Goal: Task Accomplishment & Management: Manage account settings

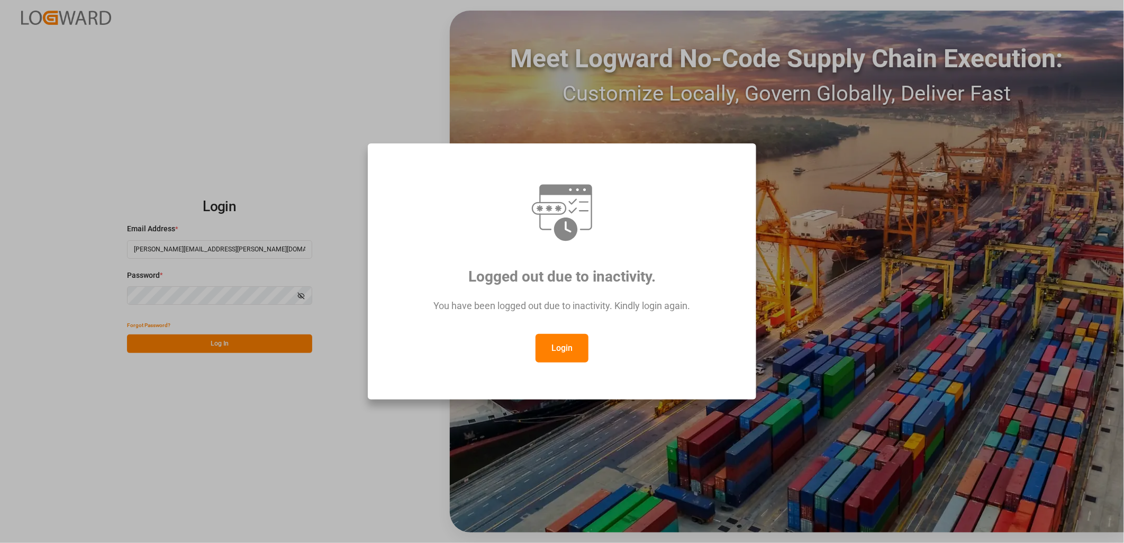
click at [574, 346] on button "Login" at bounding box center [562, 348] width 53 height 29
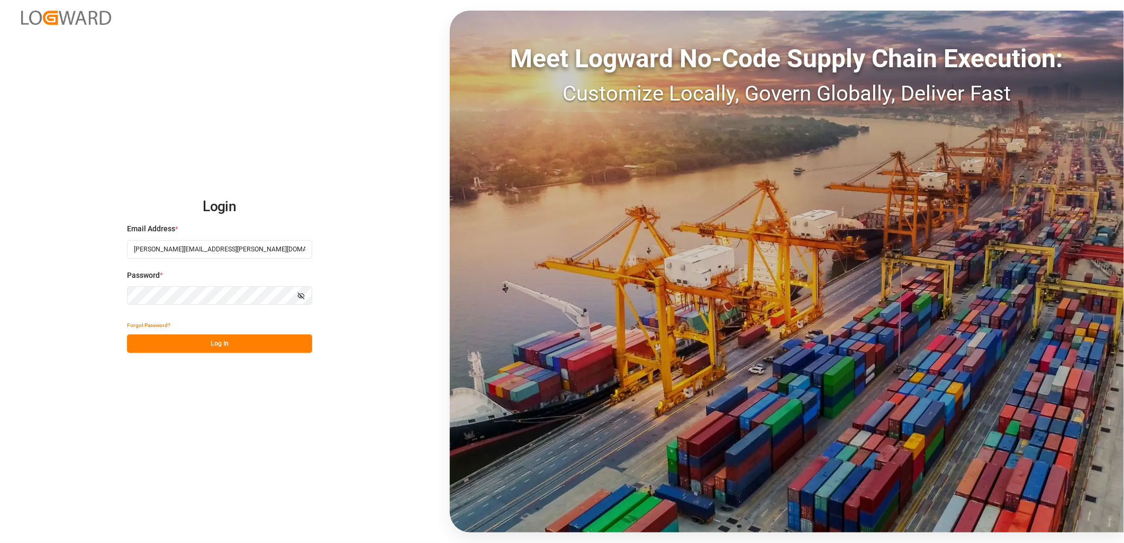
click at [229, 345] on button "Log In" at bounding box center [219, 344] width 185 height 19
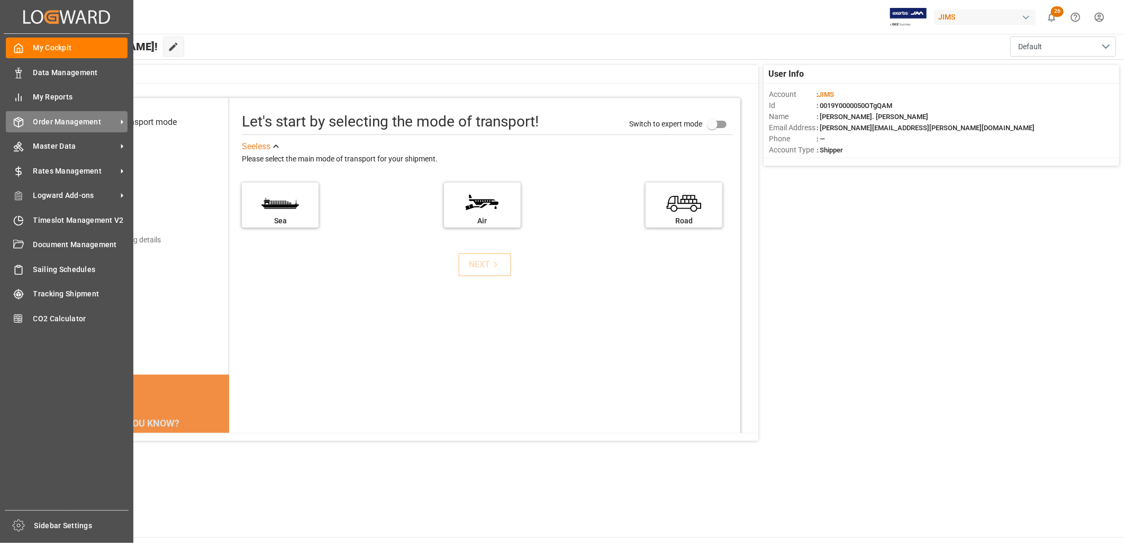
click at [52, 120] on span "Order Management" at bounding box center [75, 121] width 84 height 11
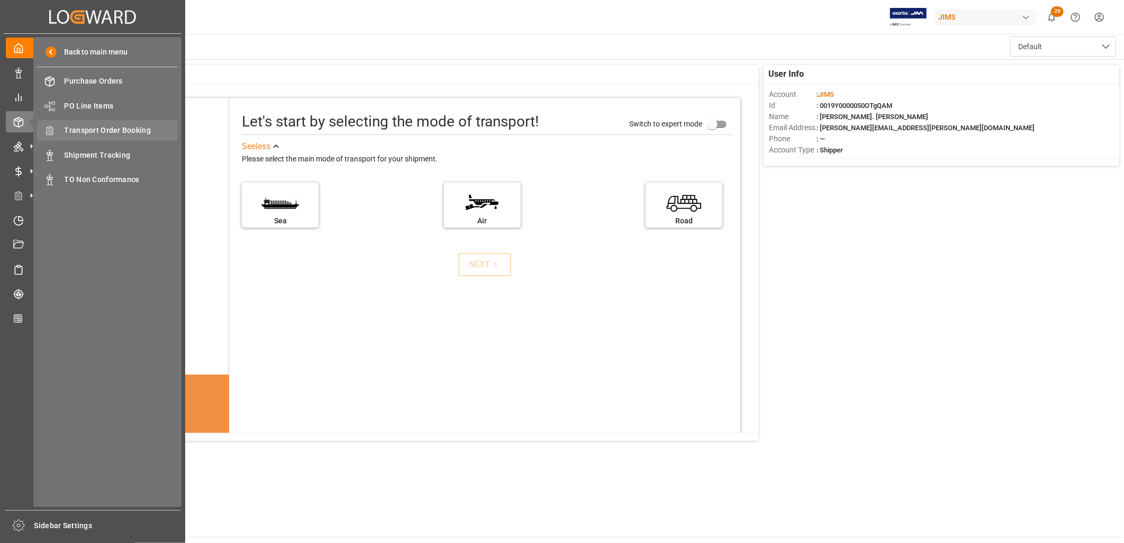
click at [101, 129] on span "Transport Order Booking" at bounding box center [122, 130] width 114 height 11
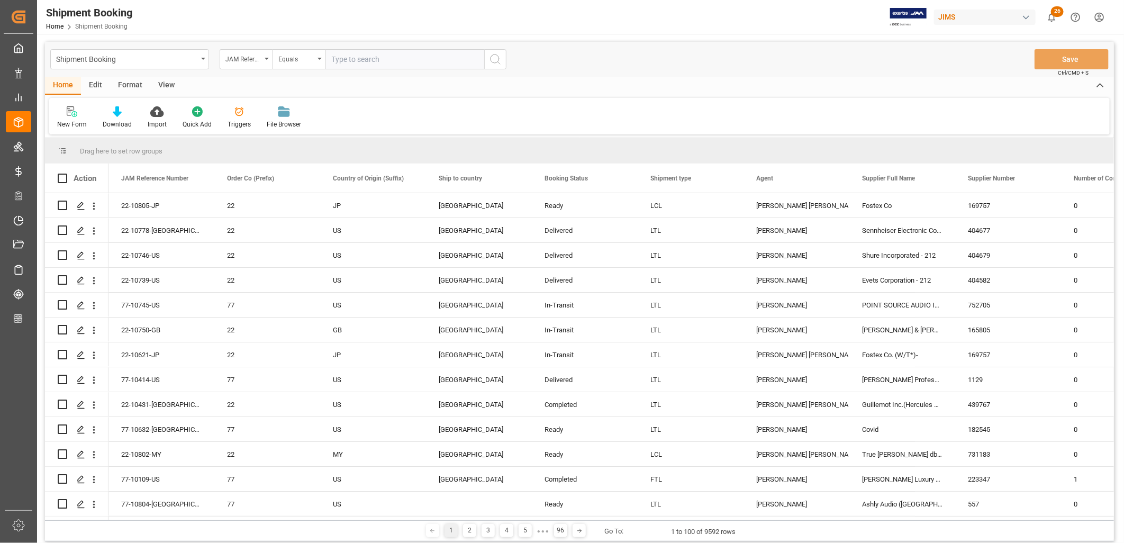
click at [340, 59] on input "text" at bounding box center [405, 59] width 159 height 20
type input "77-10694-KR"
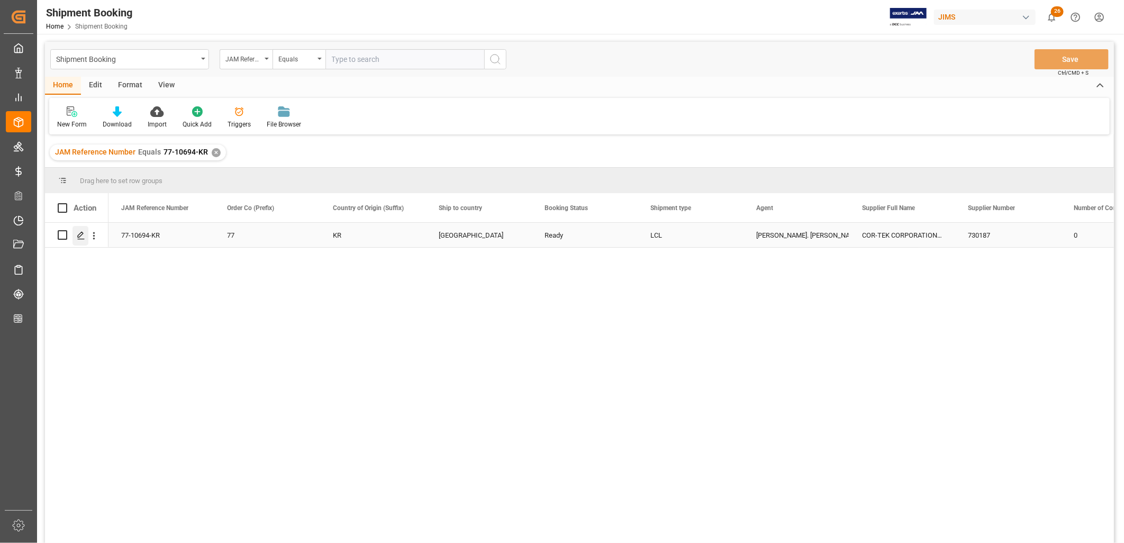
click at [82, 237] on icon "Press SPACE to select this row." at bounding box center [81, 235] width 8 height 8
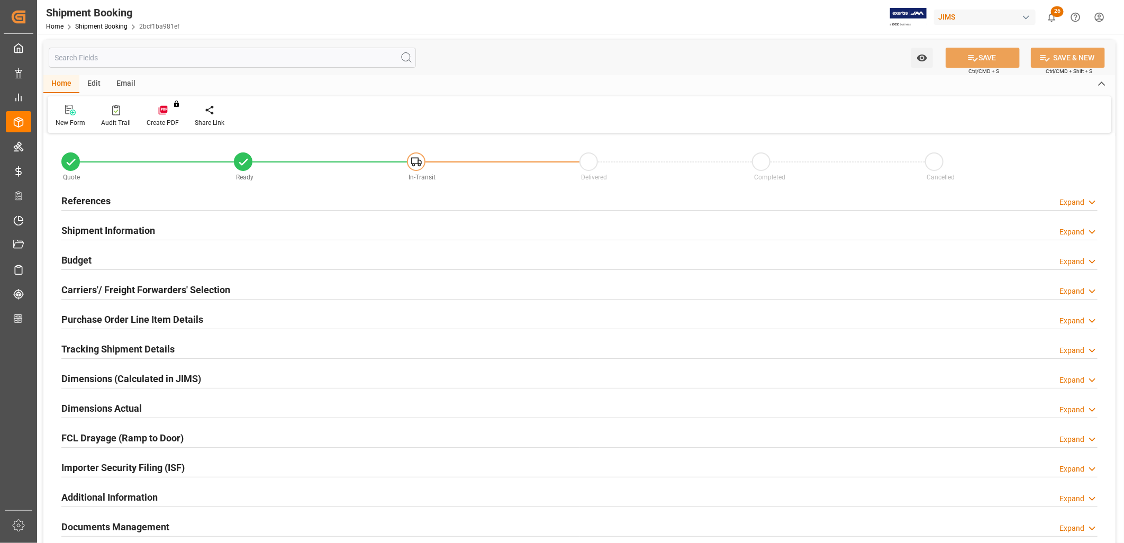
type input "0"
click at [105, 200] on h2 "References" at bounding box center [85, 201] width 49 height 14
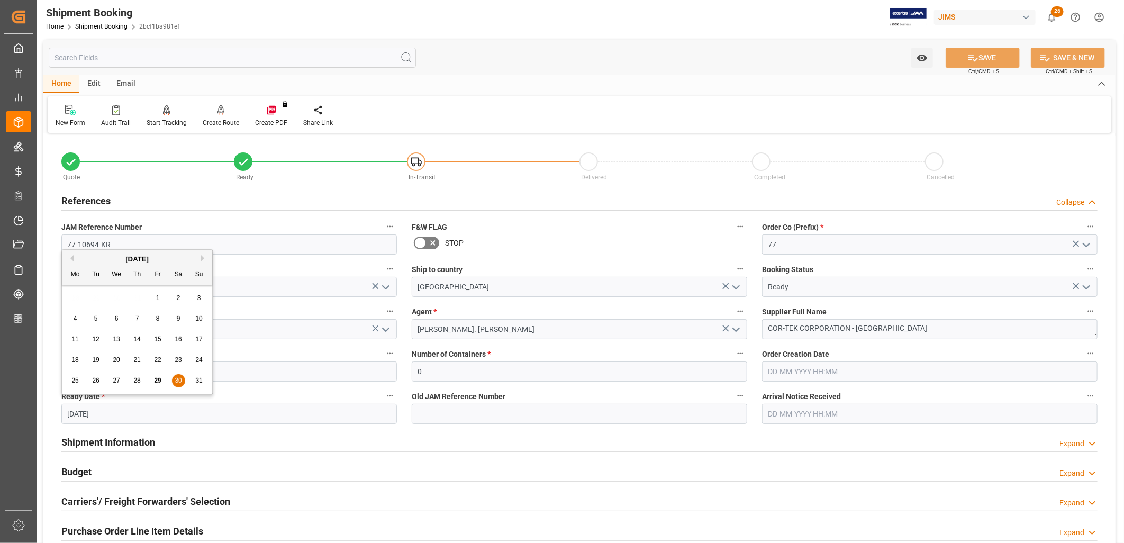
click at [135, 416] on input "30-08-2025" at bounding box center [229, 414] width 336 height 20
click at [203, 256] on button "Next Month" at bounding box center [204, 258] width 6 height 6
click at [96, 299] on span "2" at bounding box center [96, 297] width 4 height 7
type input "02-09-2025"
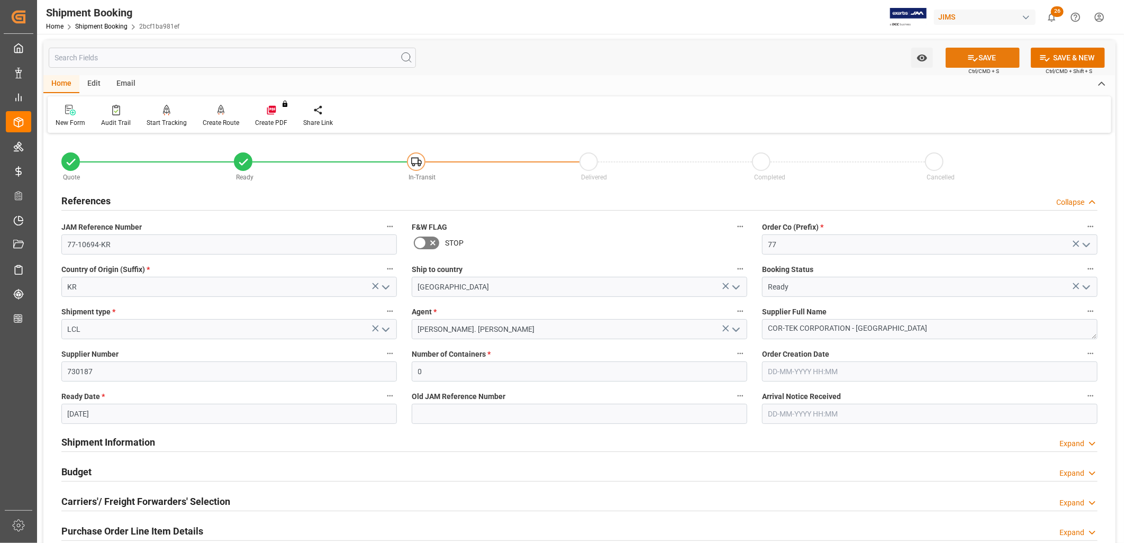
click at [986, 55] on button "SAVE" at bounding box center [983, 58] width 74 height 20
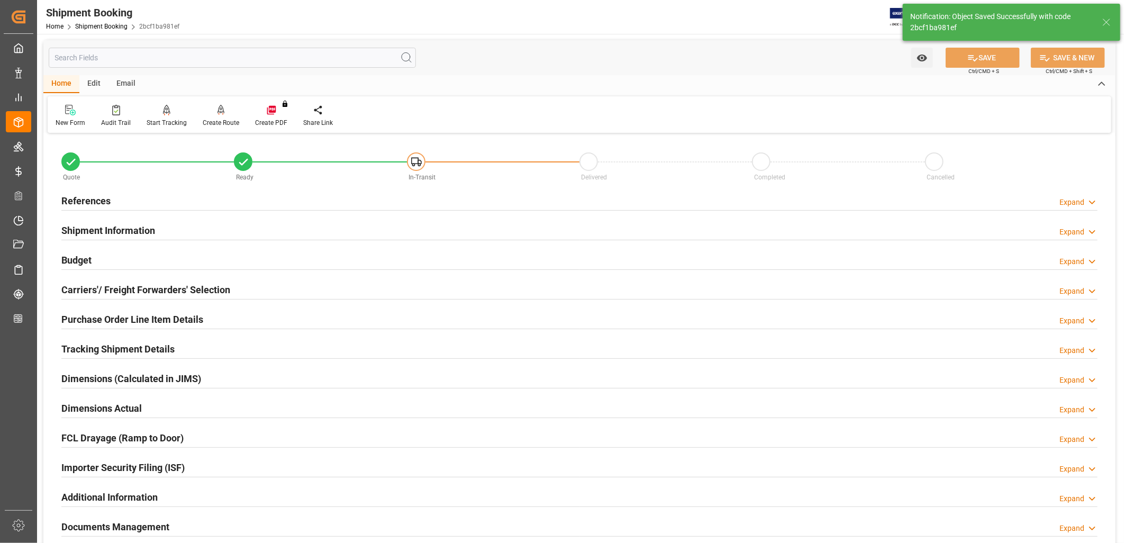
scroll to position [59, 0]
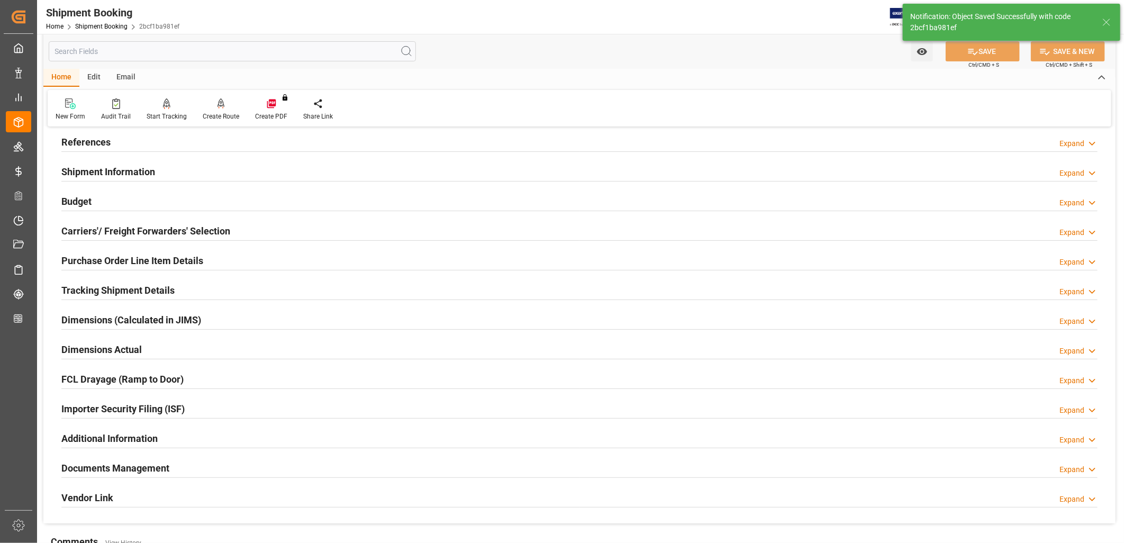
click at [138, 463] on h2 "Documents Management" at bounding box center [115, 468] width 108 height 14
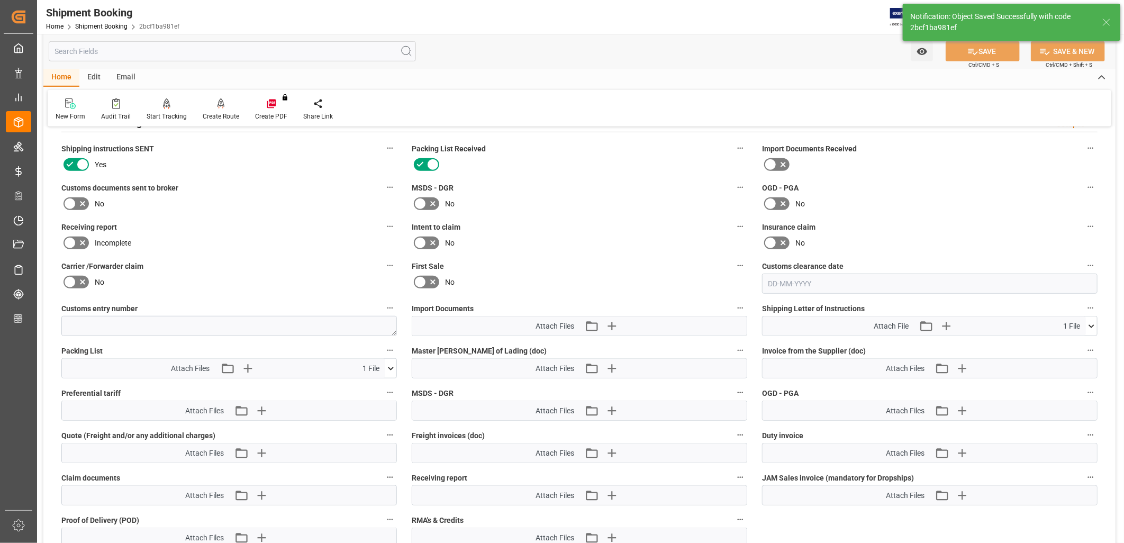
scroll to position [411, 0]
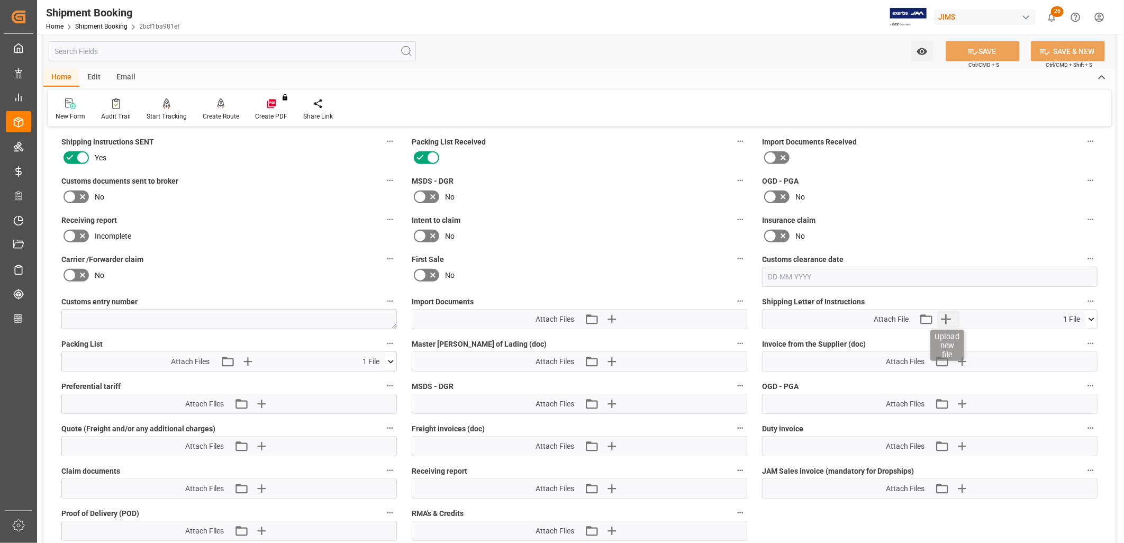
click at [946, 316] on icon "button" at bounding box center [946, 319] width 10 height 10
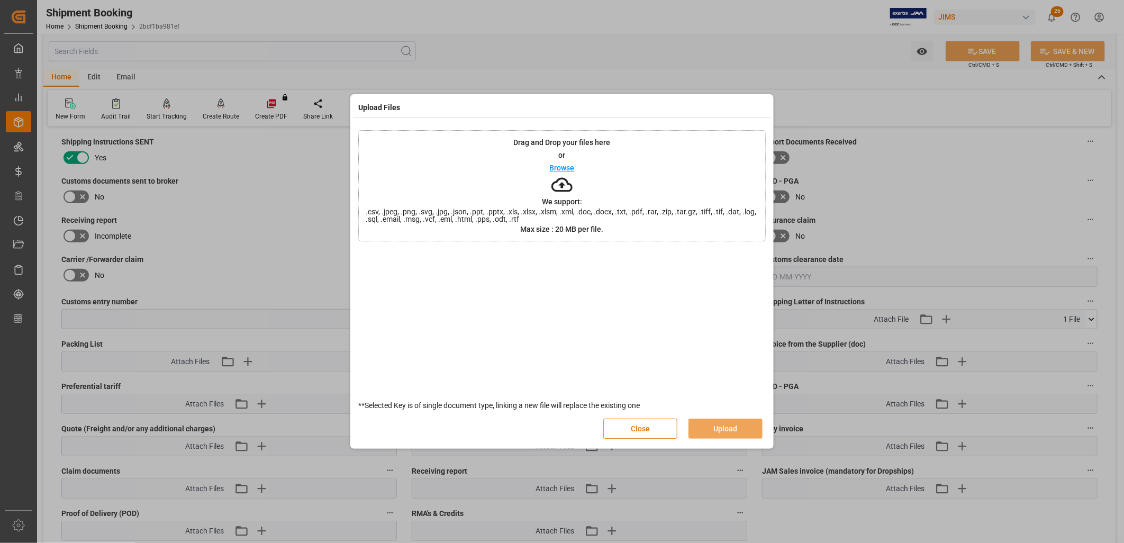
click at [562, 166] on p "Browse" at bounding box center [562, 167] width 25 height 7
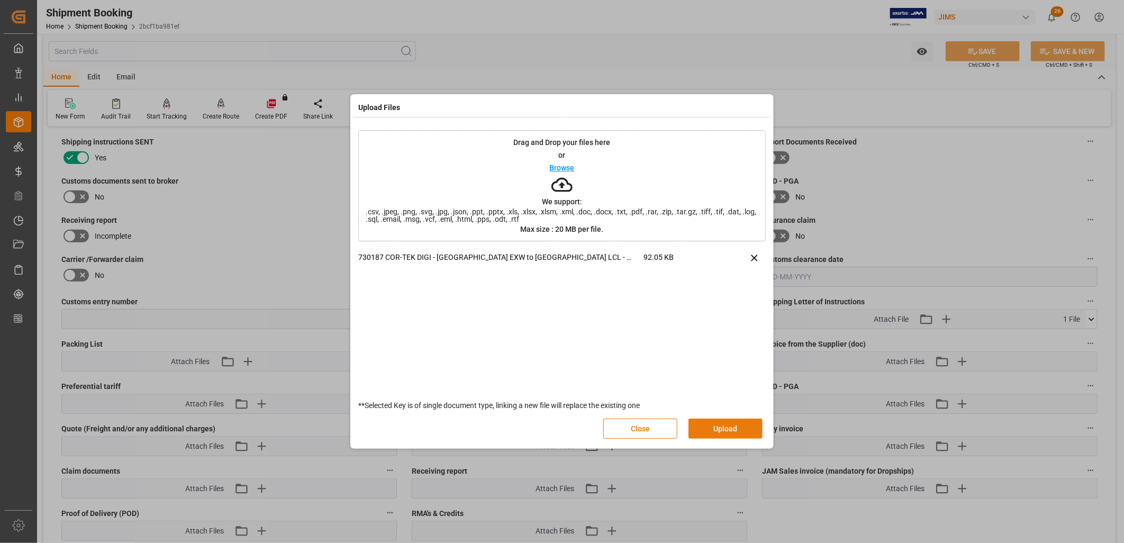
click at [740, 425] on button "Upload" at bounding box center [726, 429] width 74 height 20
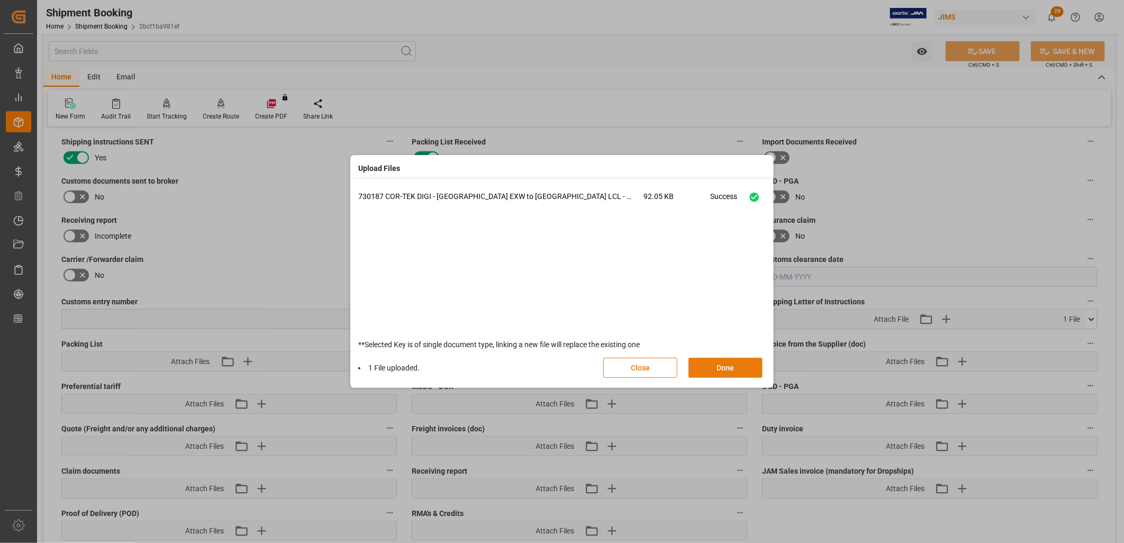
click at [720, 363] on button "Done" at bounding box center [726, 368] width 74 height 20
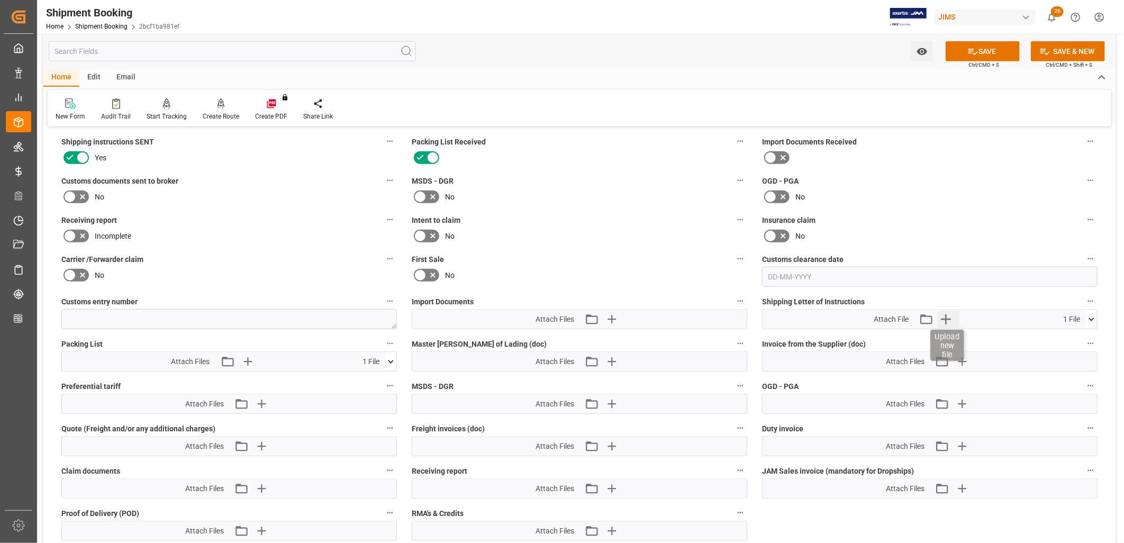
click at [948, 316] on icon "button" at bounding box center [946, 319] width 10 height 10
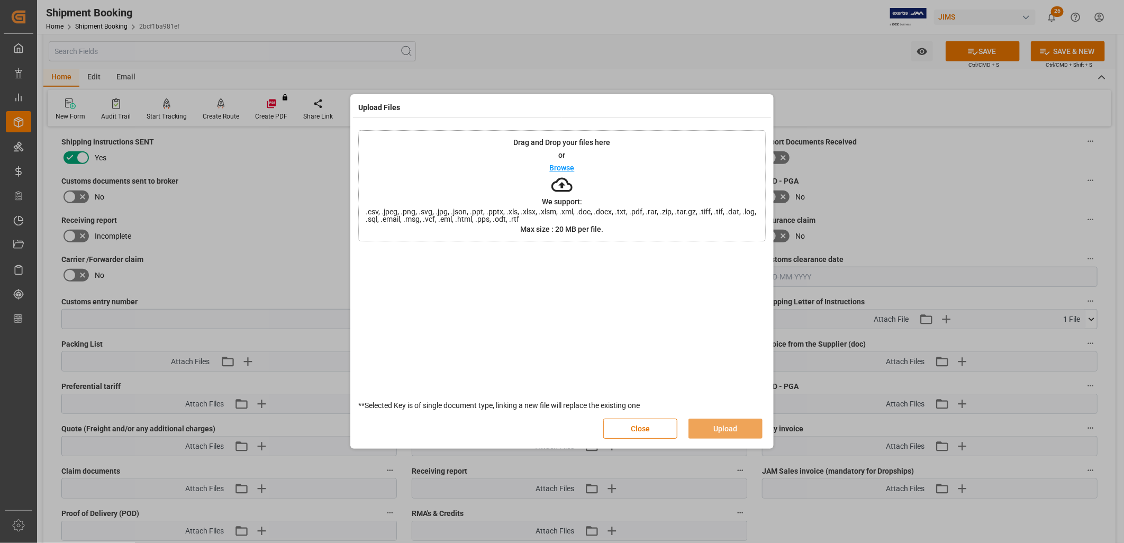
click at [1094, 310] on div "Upload Files Drag and Drop your files here or Browse We support: .csv, .jpeg, .…" at bounding box center [562, 271] width 1124 height 543
click at [619, 427] on button "Close" at bounding box center [641, 429] width 74 height 20
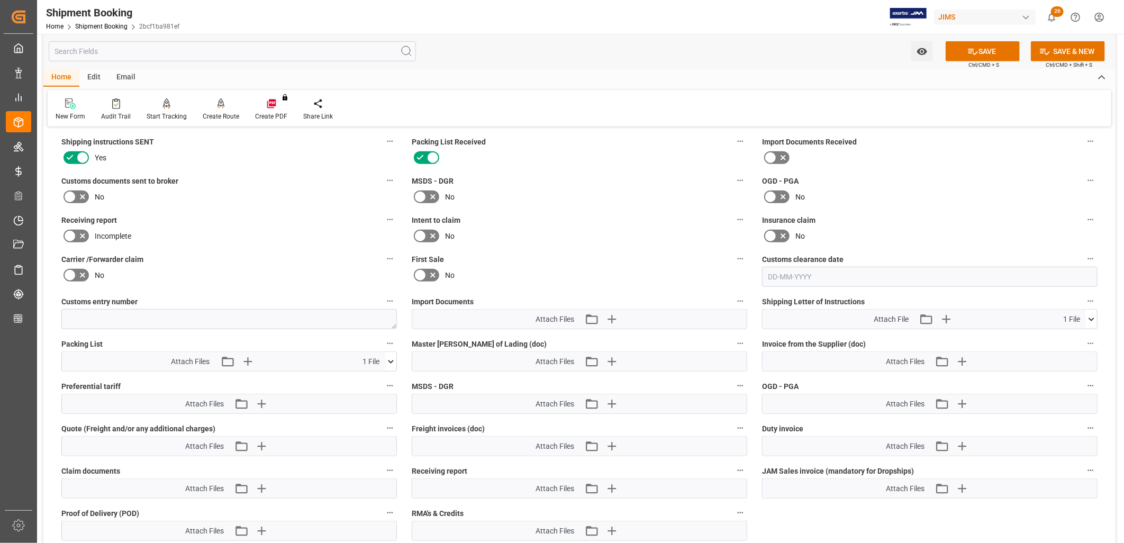
click at [1094, 317] on icon at bounding box center [1091, 319] width 11 height 11
click at [615, 237] on div "No" at bounding box center [580, 236] width 336 height 17
click at [1001, 46] on button "SAVE" at bounding box center [983, 51] width 74 height 20
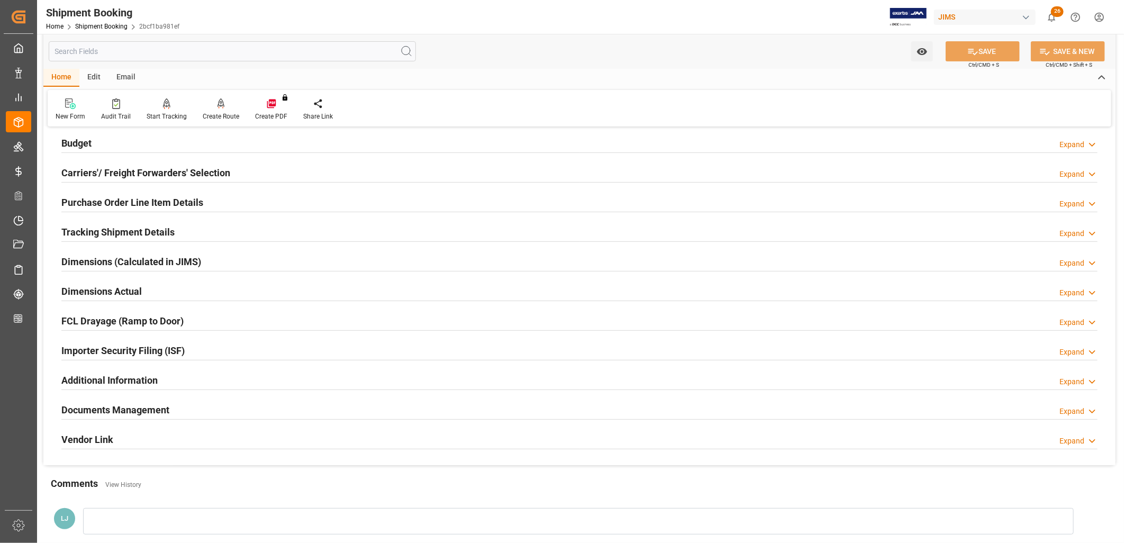
scroll to position [0, 0]
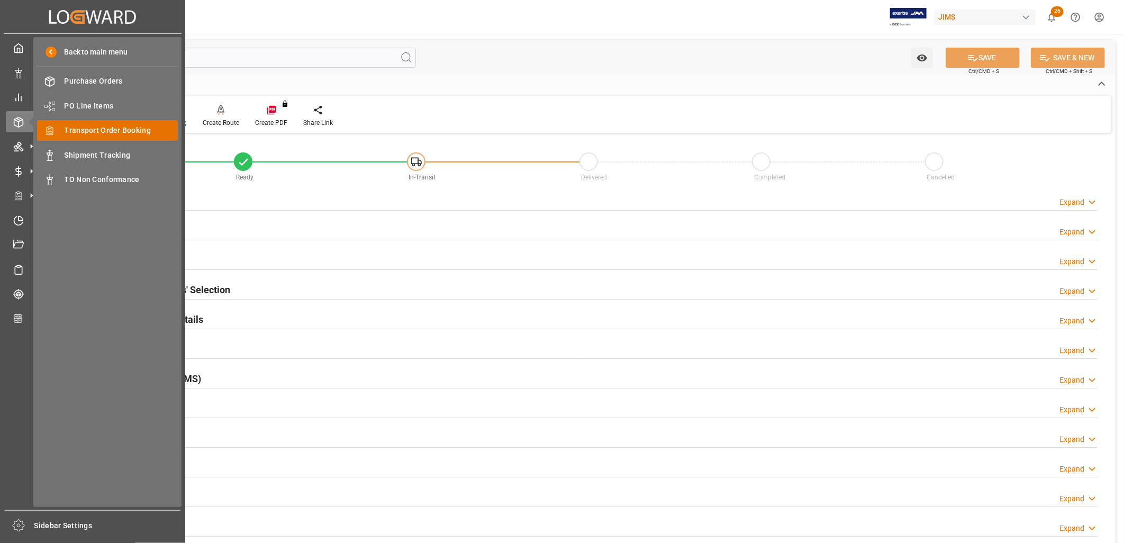
click at [98, 125] on span "Transport Order Booking" at bounding box center [122, 130] width 114 height 11
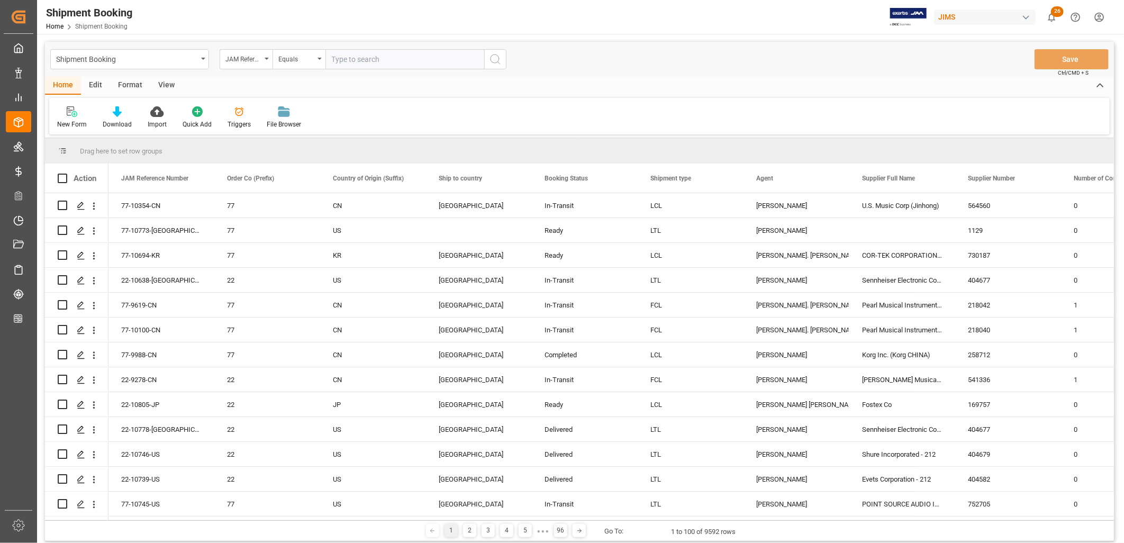
click at [346, 56] on input "text" at bounding box center [405, 59] width 159 height 20
type input "77-8981-ID"
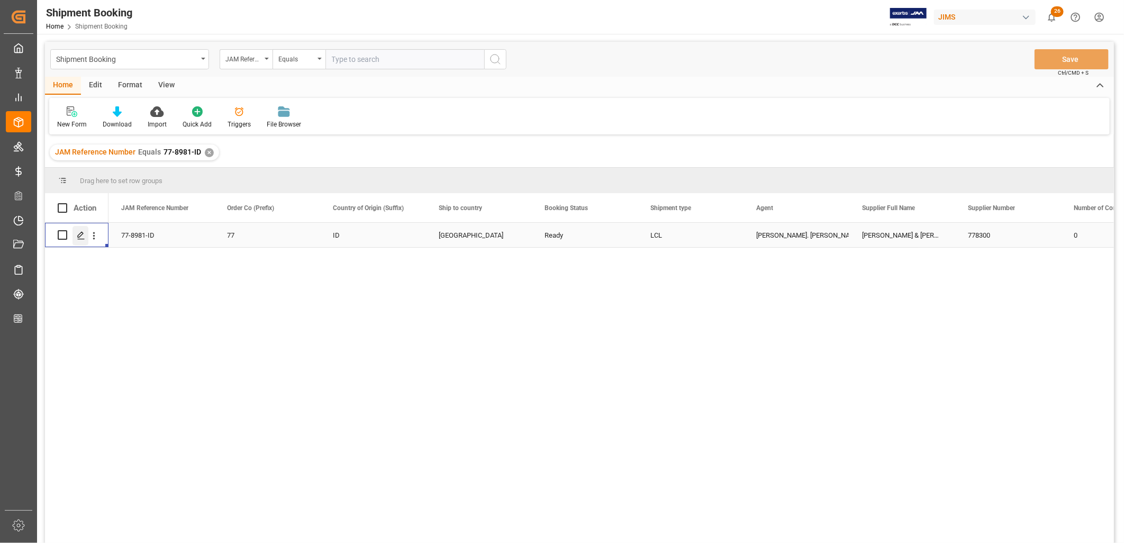
click at [78, 235] on polygon "Press SPACE to select this row." at bounding box center [80, 234] width 5 height 5
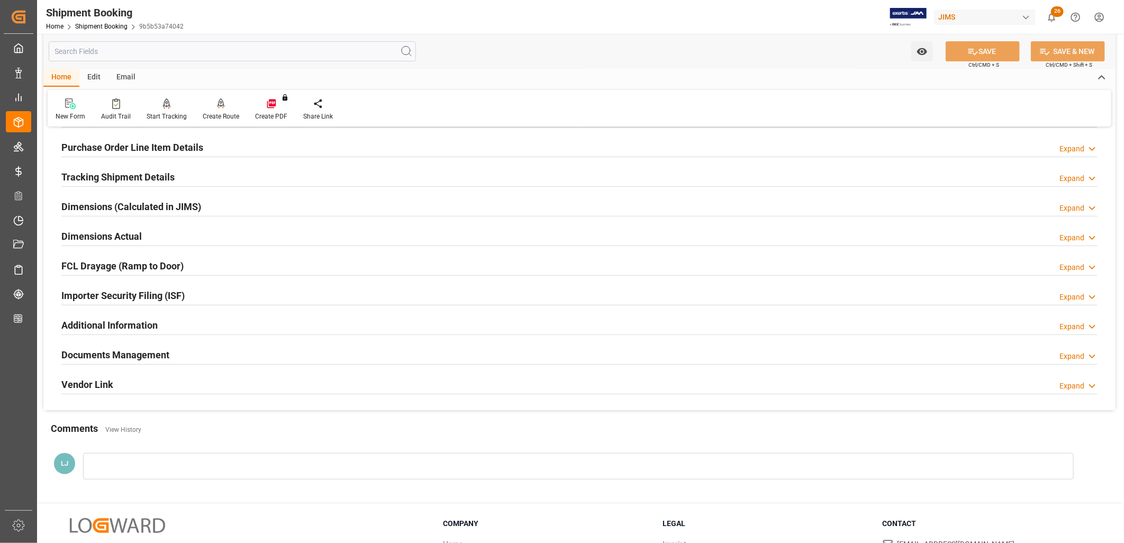
scroll to position [176, 0]
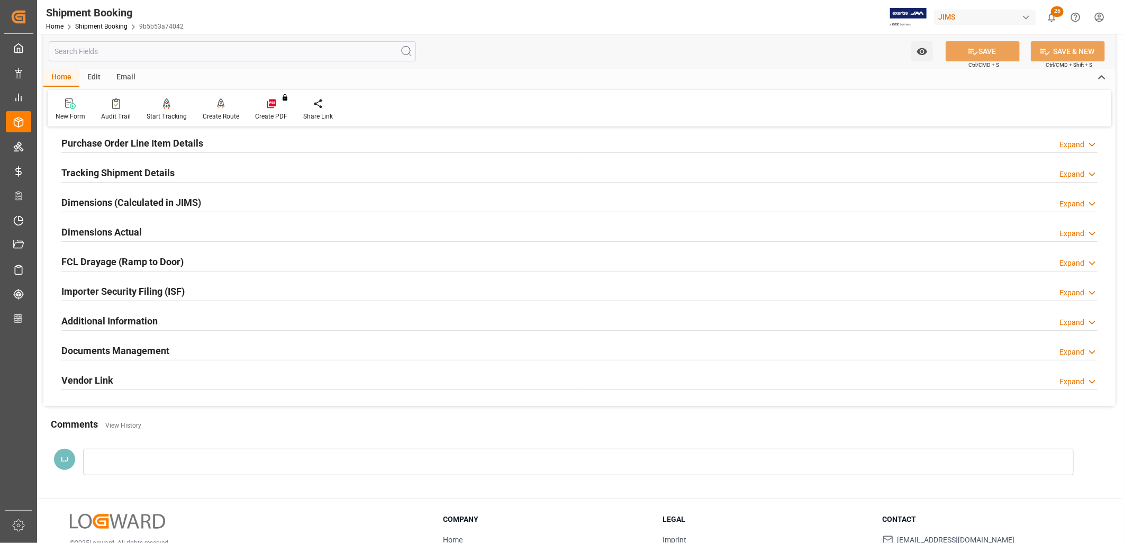
click at [159, 348] on h2 "Documents Management" at bounding box center [115, 351] width 108 height 14
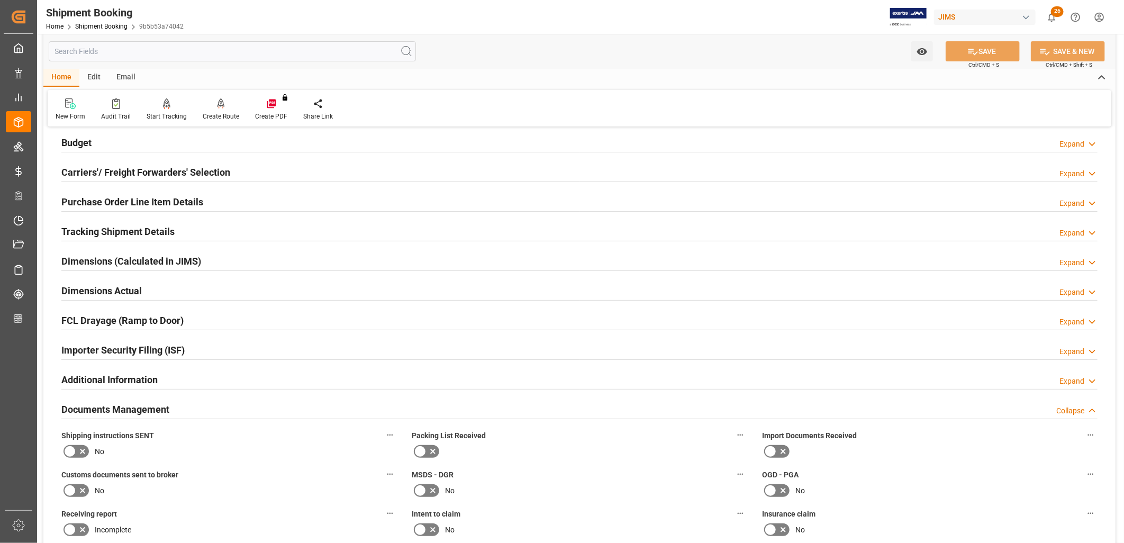
scroll to position [0, 0]
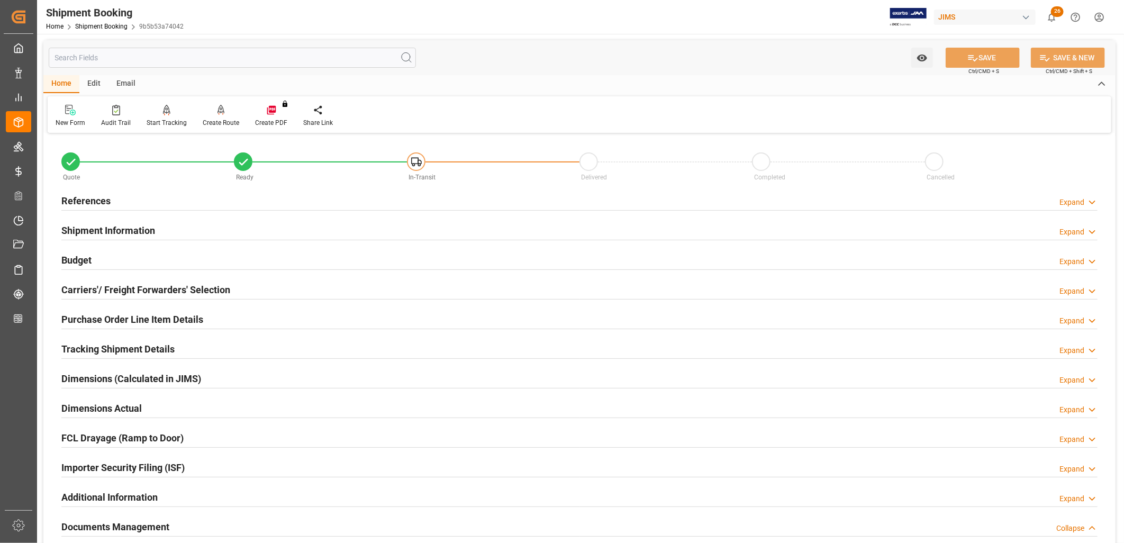
click at [100, 199] on h2 "References" at bounding box center [85, 201] width 49 height 14
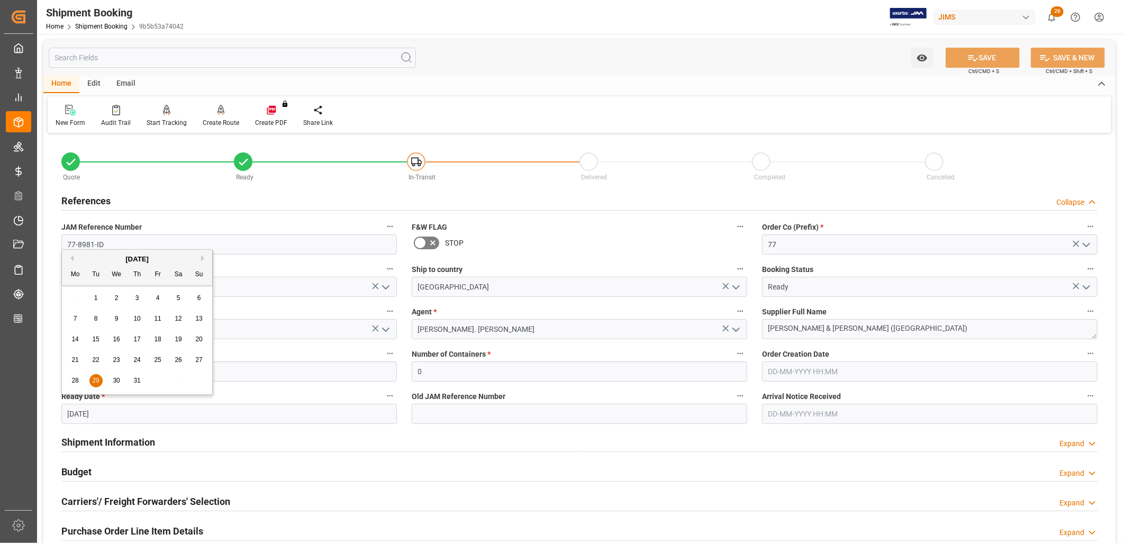
click at [135, 415] on input "29-07-2025" at bounding box center [229, 414] width 336 height 20
click at [203, 258] on button "Next Month" at bounding box center [204, 258] width 6 height 6
click at [97, 318] on span "9" at bounding box center [96, 318] width 4 height 7
type input "09-09-2025"
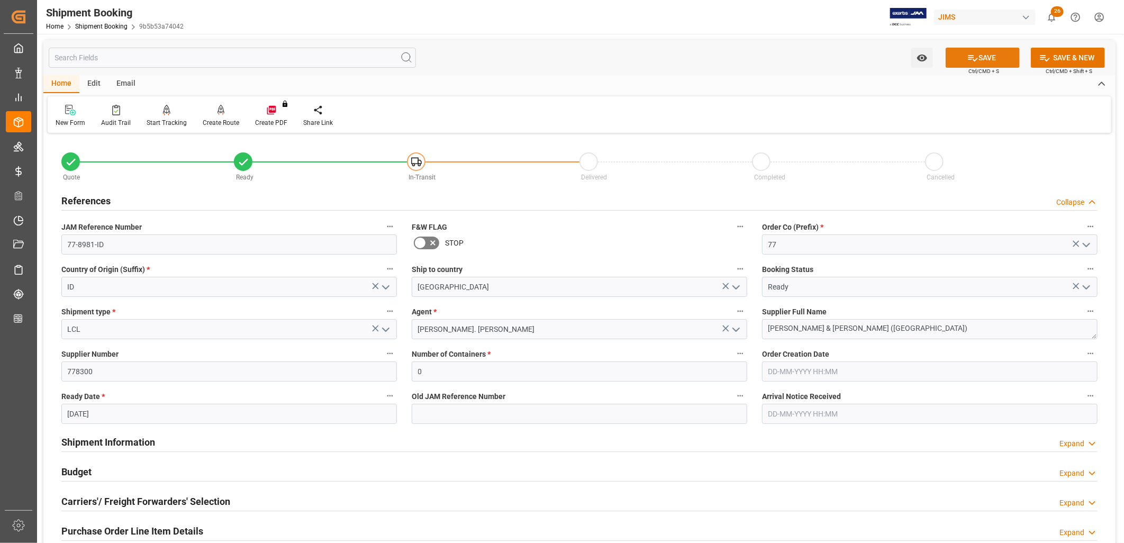
click at [993, 60] on button "SAVE" at bounding box center [983, 58] width 74 height 20
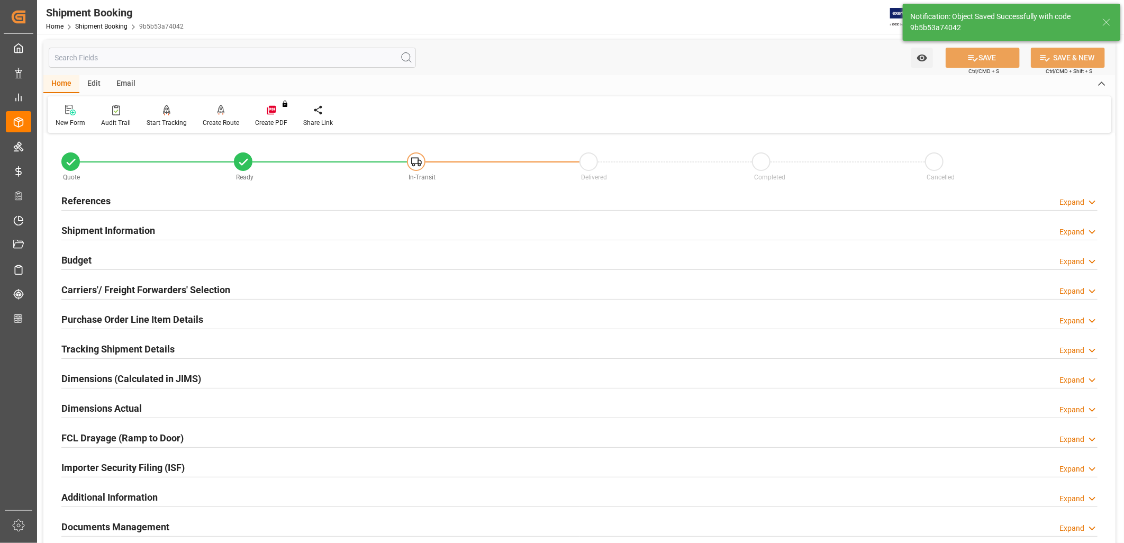
click at [125, 228] on h2 "Shipment Information" at bounding box center [108, 230] width 94 height 14
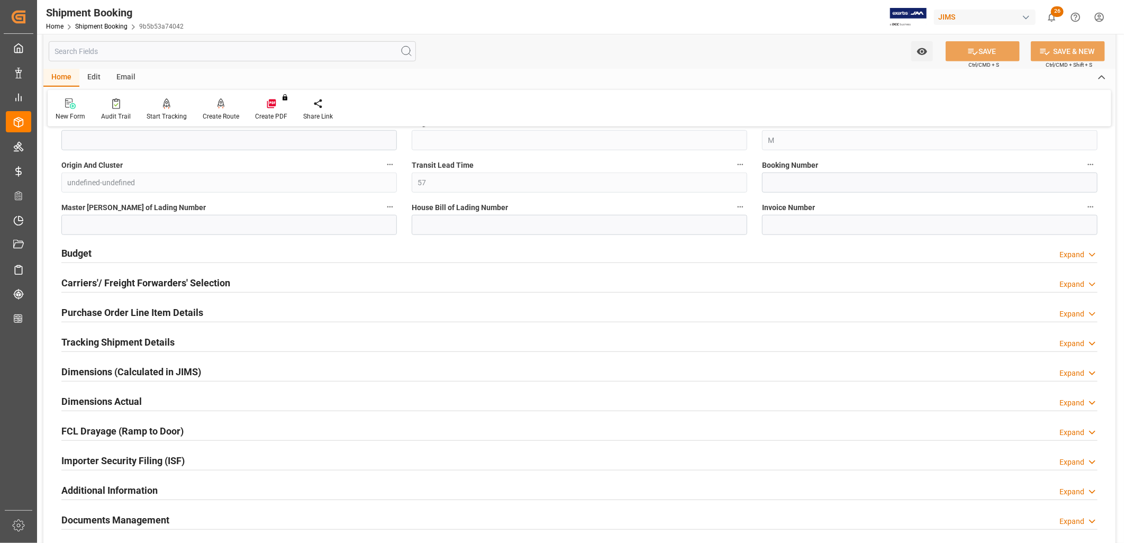
scroll to position [470, 0]
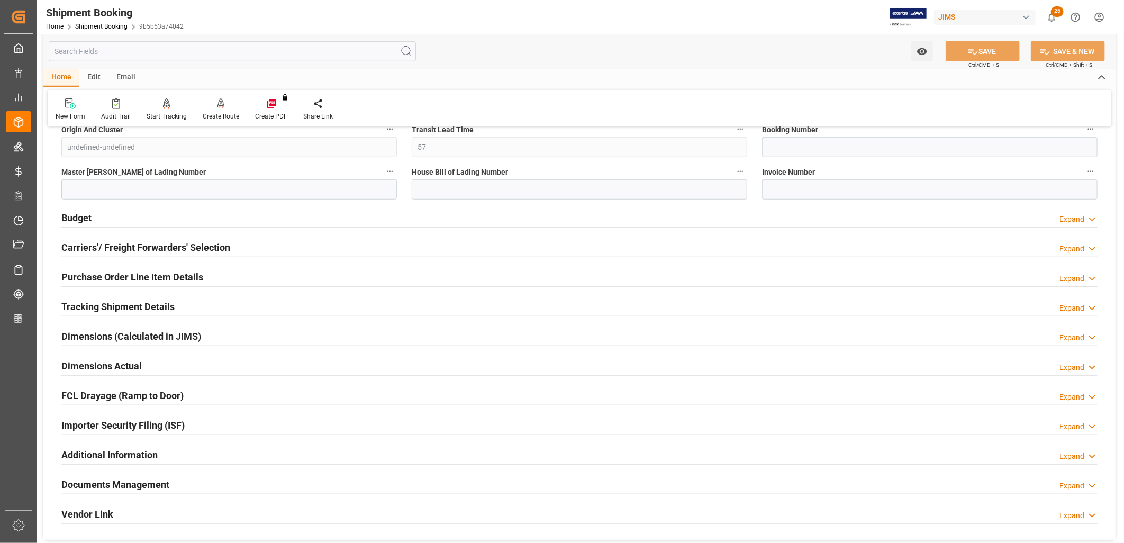
click at [69, 216] on h2 "Budget" at bounding box center [76, 218] width 30 height 14
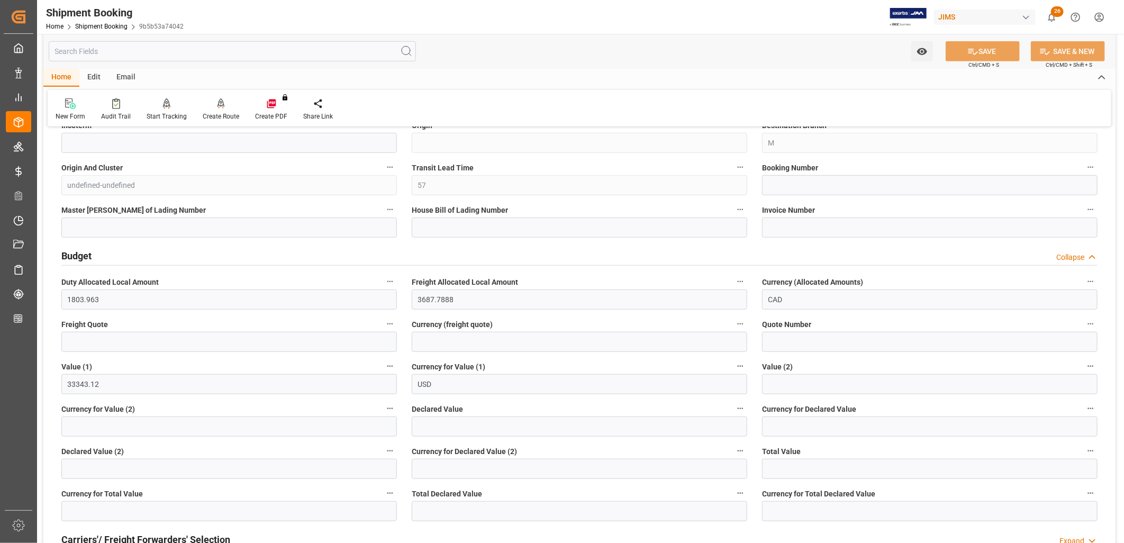
scroll to position [411, 0]
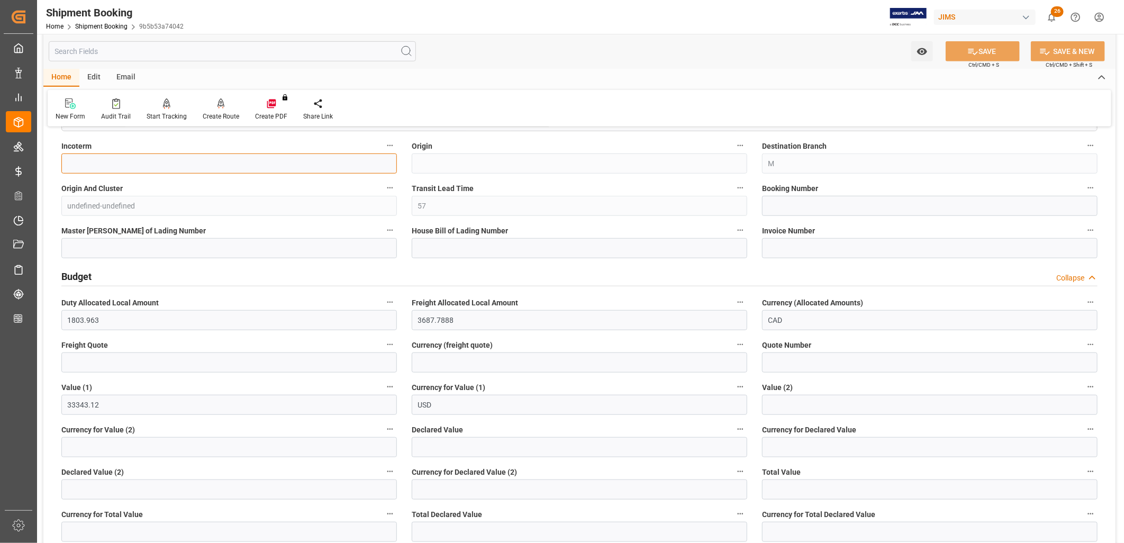
click at [69, 160] on input at bounding box center [229, 164] width 336 height 20
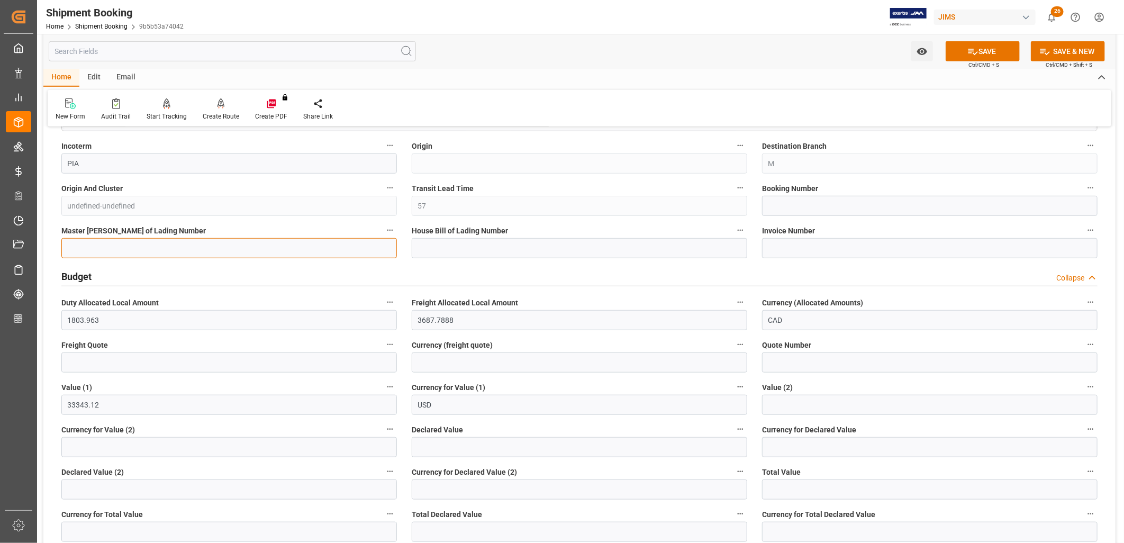
click at [123, 244] on input at bounding box center [229, 248] width 336 height 20
click at [985, 52] on button "SAVE" at bounding box center [983, 51] width 74 height 20
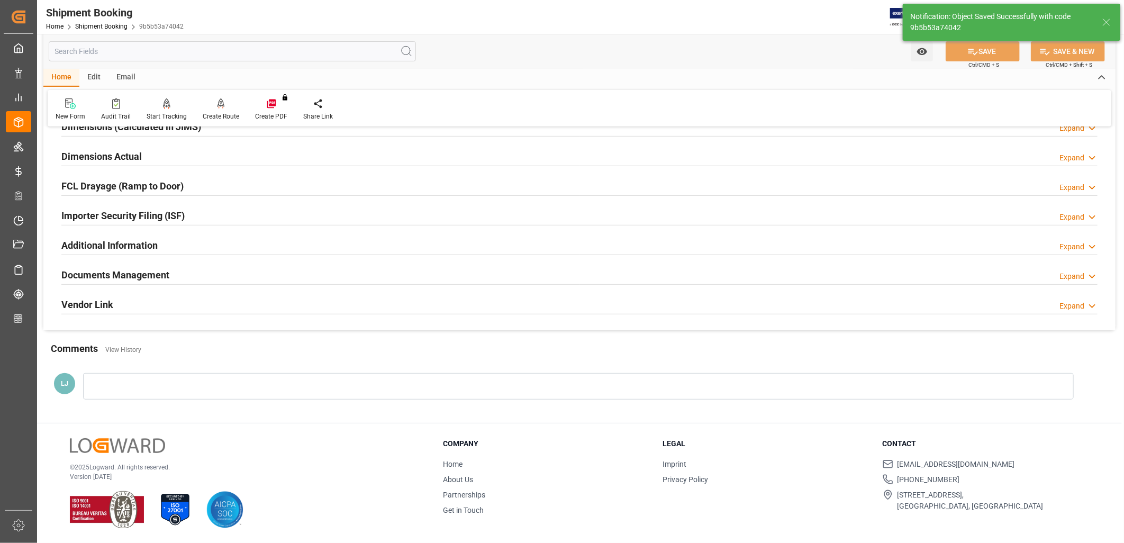
scroll to position [0, 0]
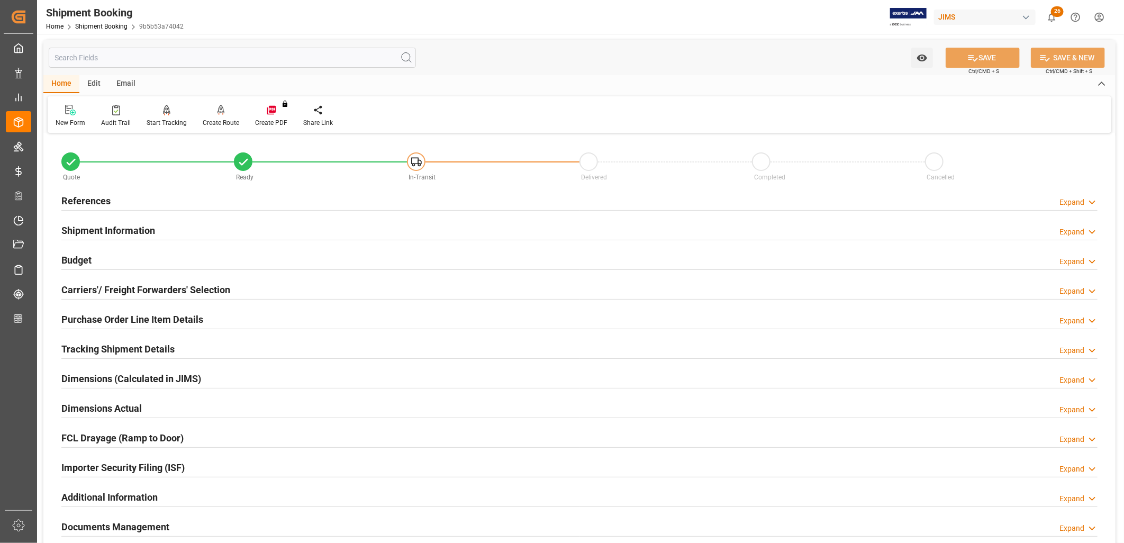
click at [111, 226] on h2 "Shipment Information" at bounding box center [108, 230] width 94 height 14
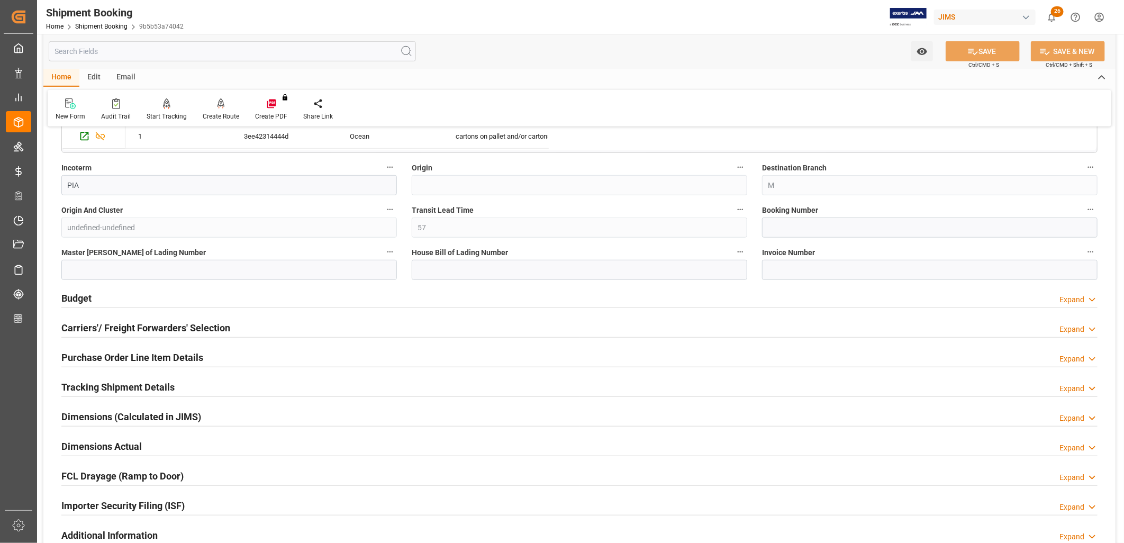
scroll to position [411, 0]
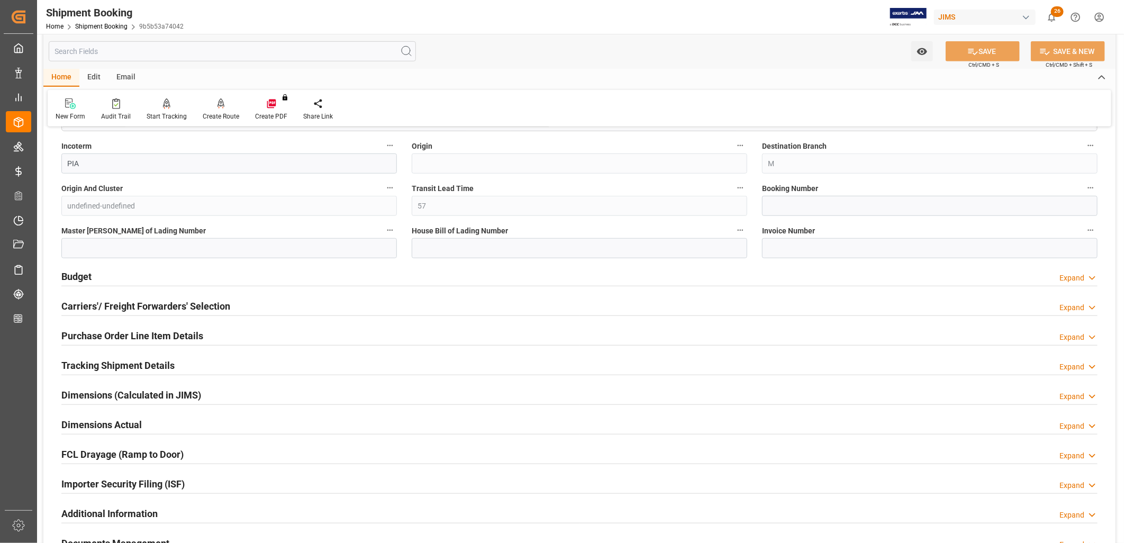
click at [77, 273] on h2 "Budget" at bounding box center [76, 276] width 30 height 14
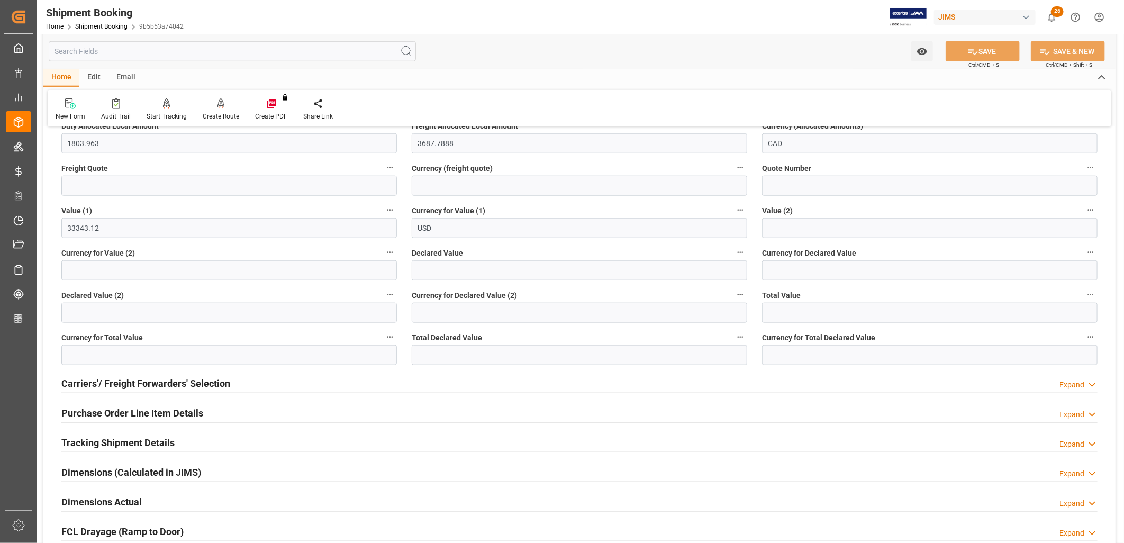
scroll to position [647, 0]
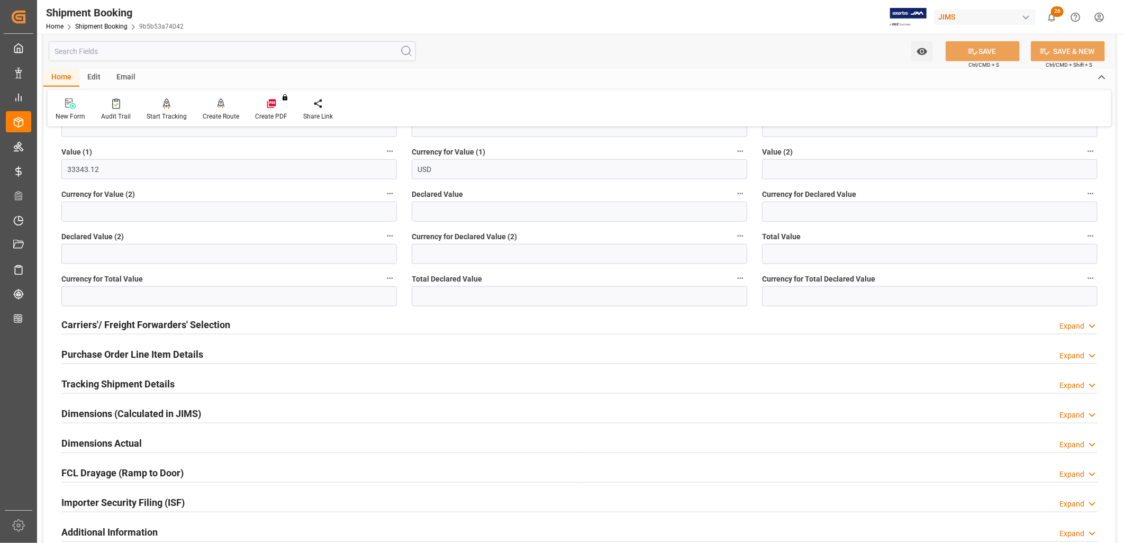
click at [127, 321] on h2 "Carriers'/ Freight Forwarders' Selection" at bounding box center [145, 325] width 169 height 14
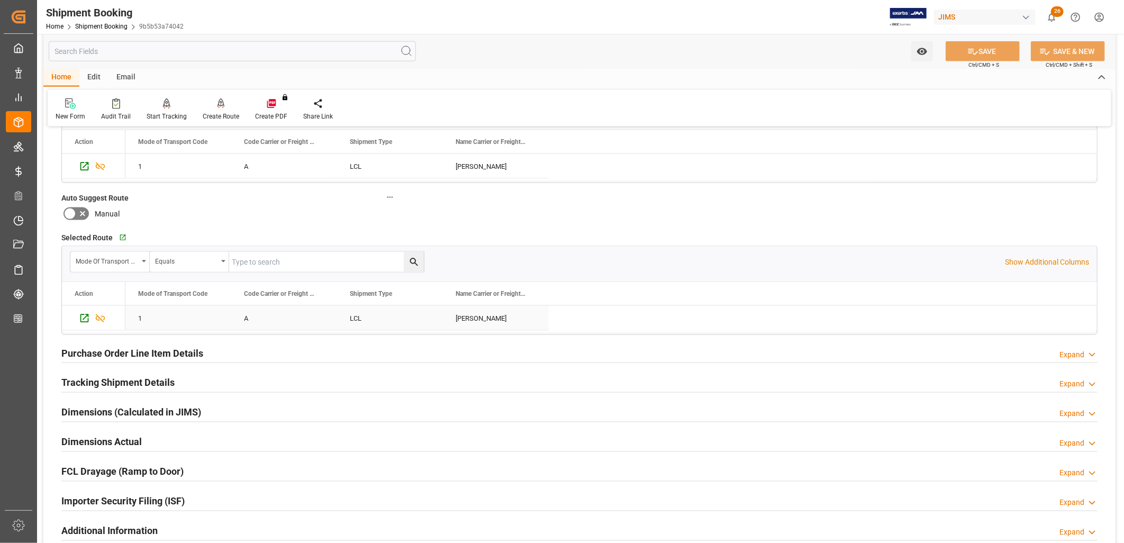
scroll to position [941, 0]
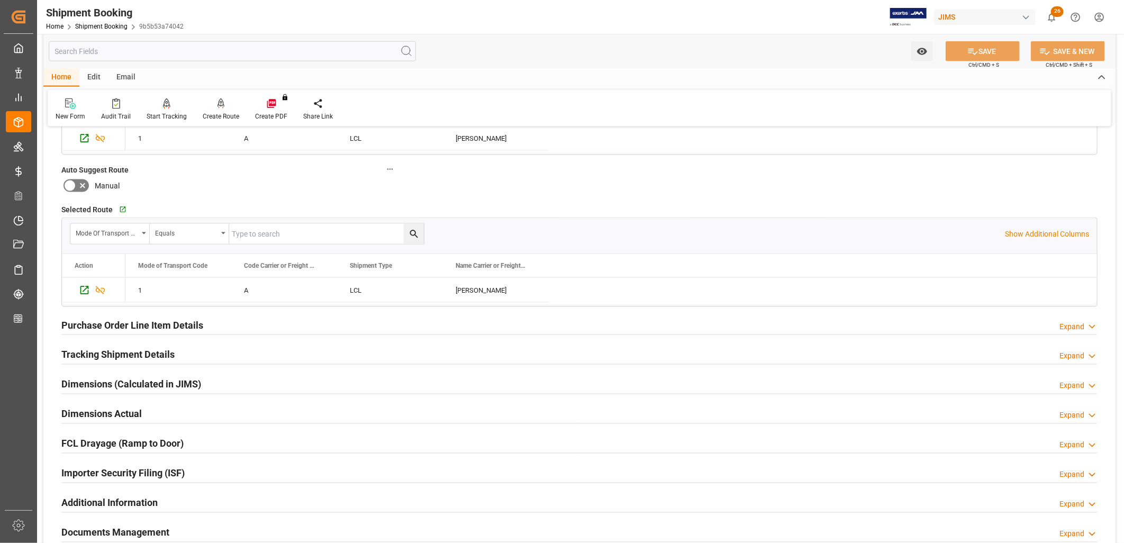
click at [133, 348] on h2 "Tracking Shipment Details" at bounding box center [117, 355] width 113 height 14
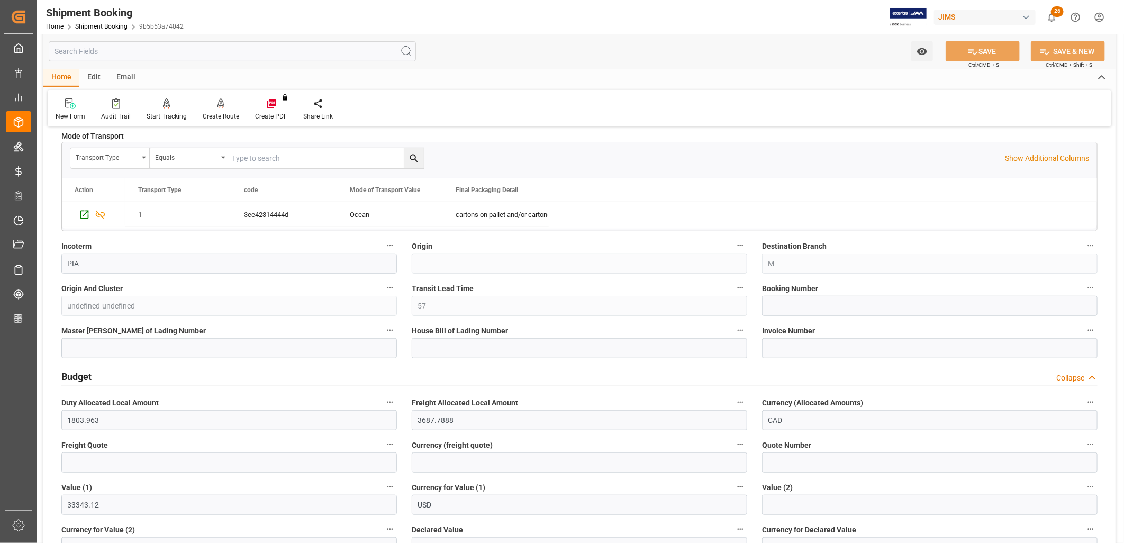
scroll to position [294, 0]
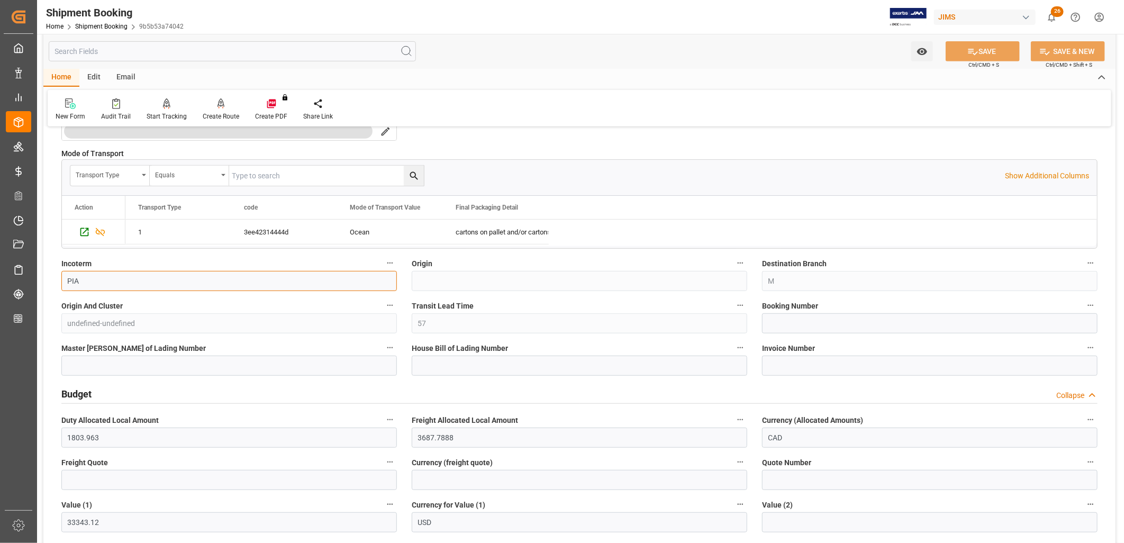
click at [87, 277] on input "PIA" at bounding box center [229, 281] width 336 height 20
drag, startPoint x: 89, startPoint y: 277, endPoint x: 60, endPoint y: 272, distance: 29.1
click at [60, 272] on div "Incoterm PIA" at bounding box center [229, 274] width 350 height 42
type input "EXW Jakarta ID"
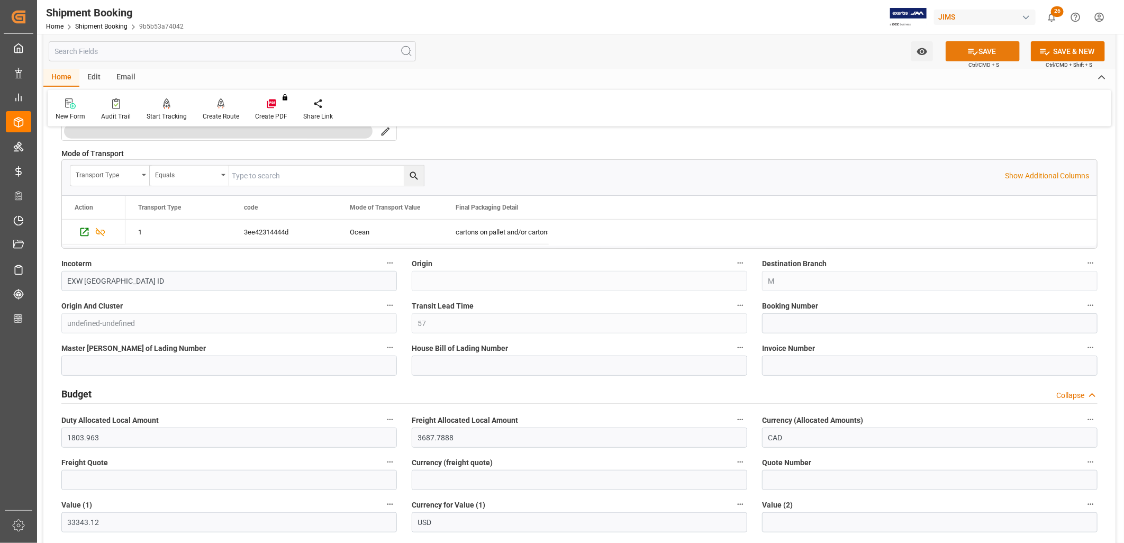
click at [997, 48] on button "SAVE" at bounding box center [983, 51] width 74 height 20
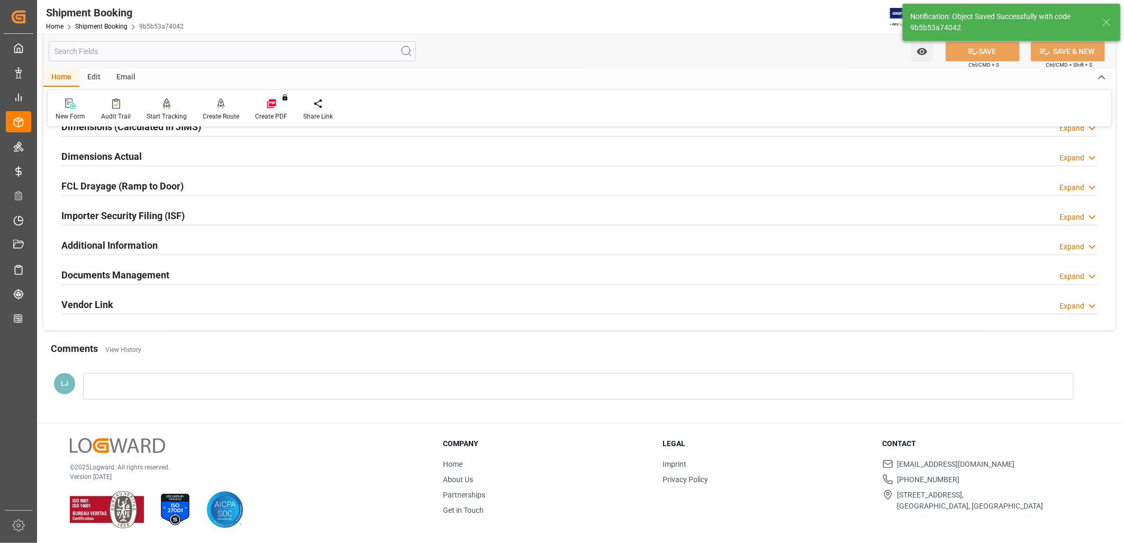
scroll to position [0, 0]
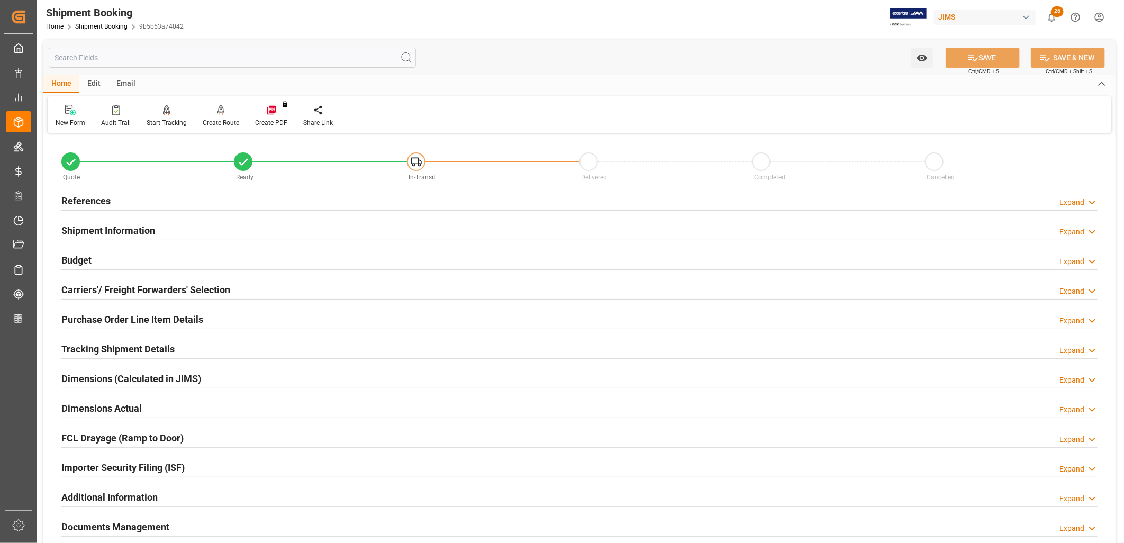
click at [86, 196] on h2 "References" at bounding box center [85, 201] width 49 height 14
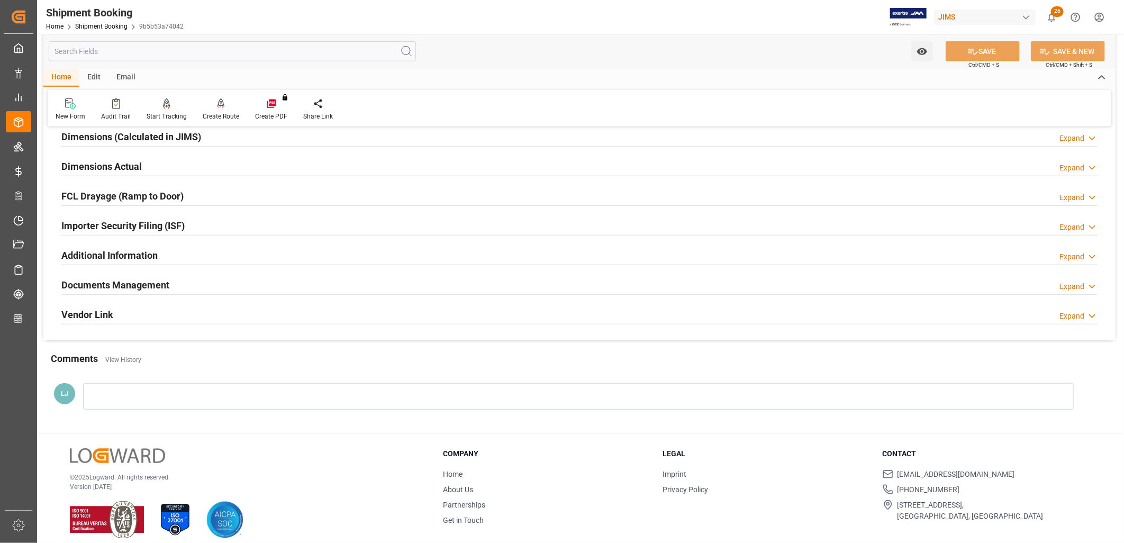
scroll to position [464, 0]
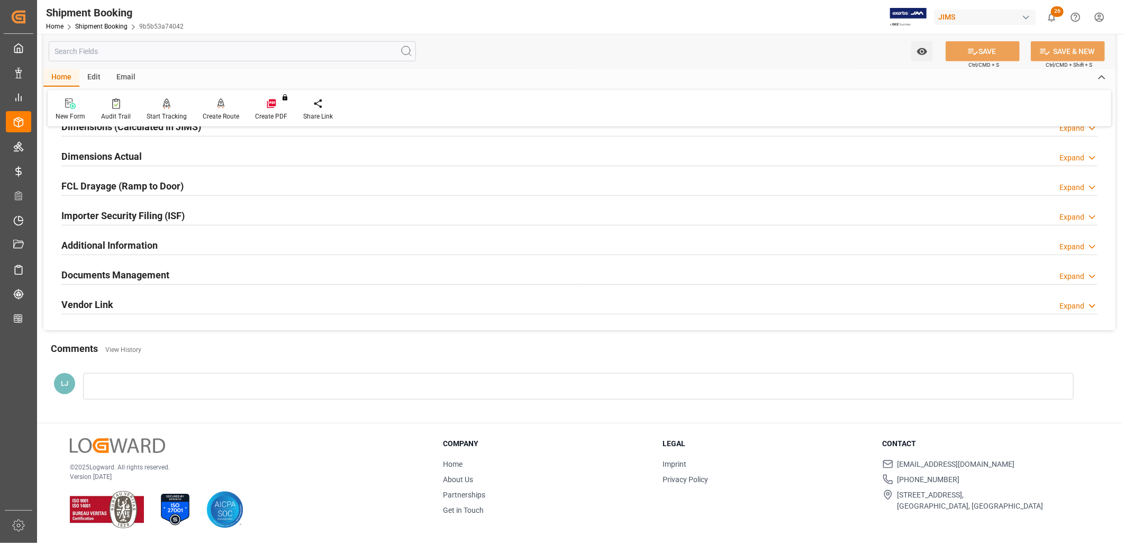
click at [126, 382] on div at bounding box center [578, 386] width 991 height 26
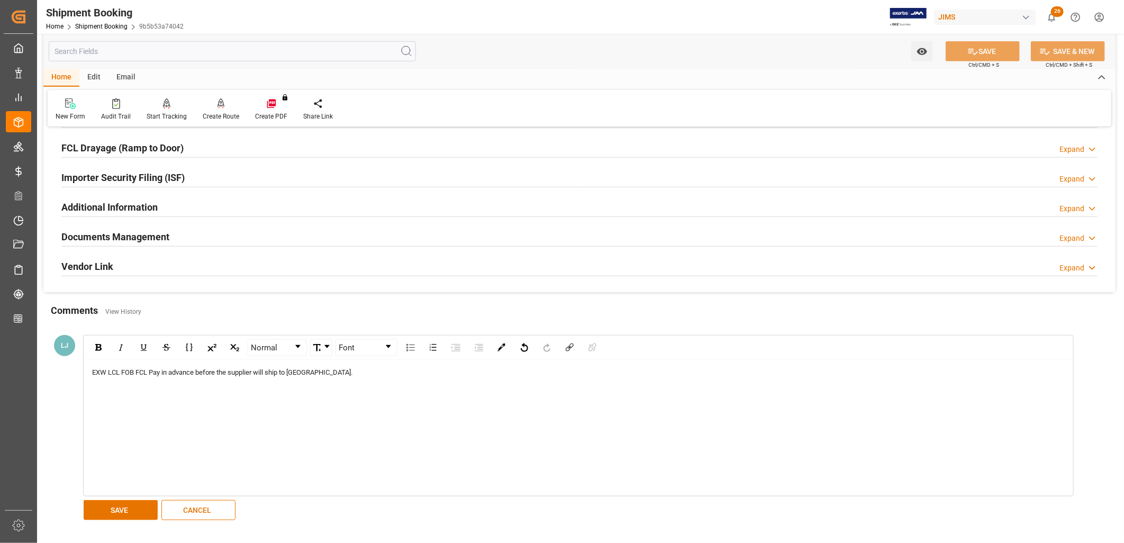
scroll to position [523, 0]
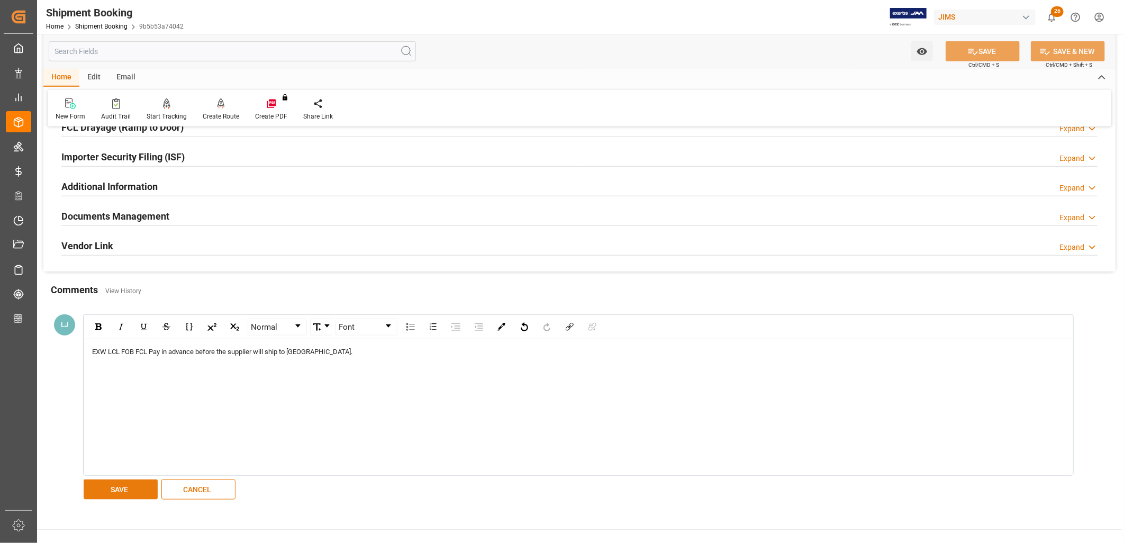
click at [125, 485] on button "SAVE" at bounding box center [121, 490] width 74 height 20
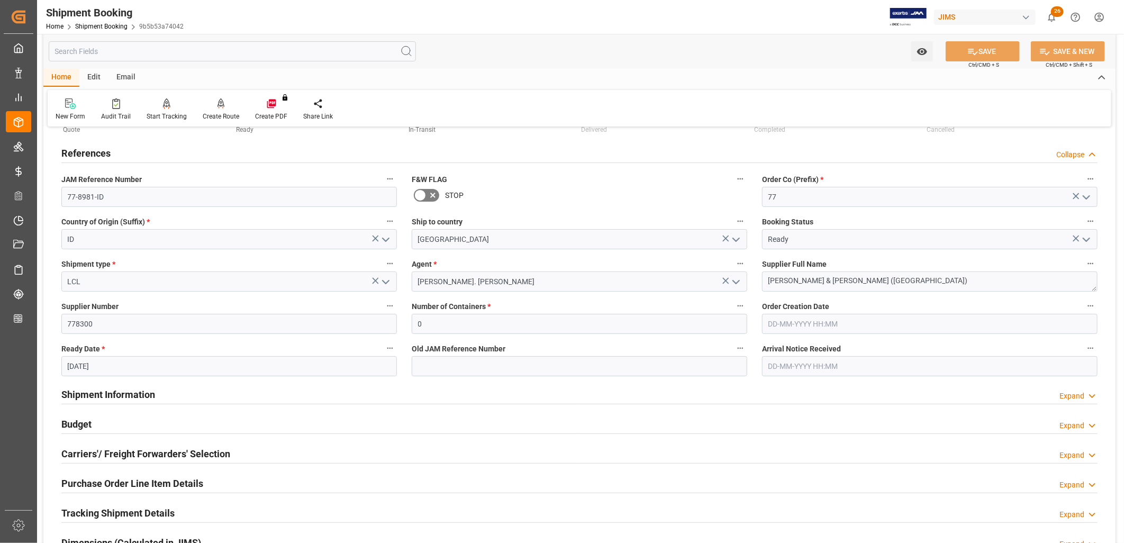
scroll to position [0, 0]
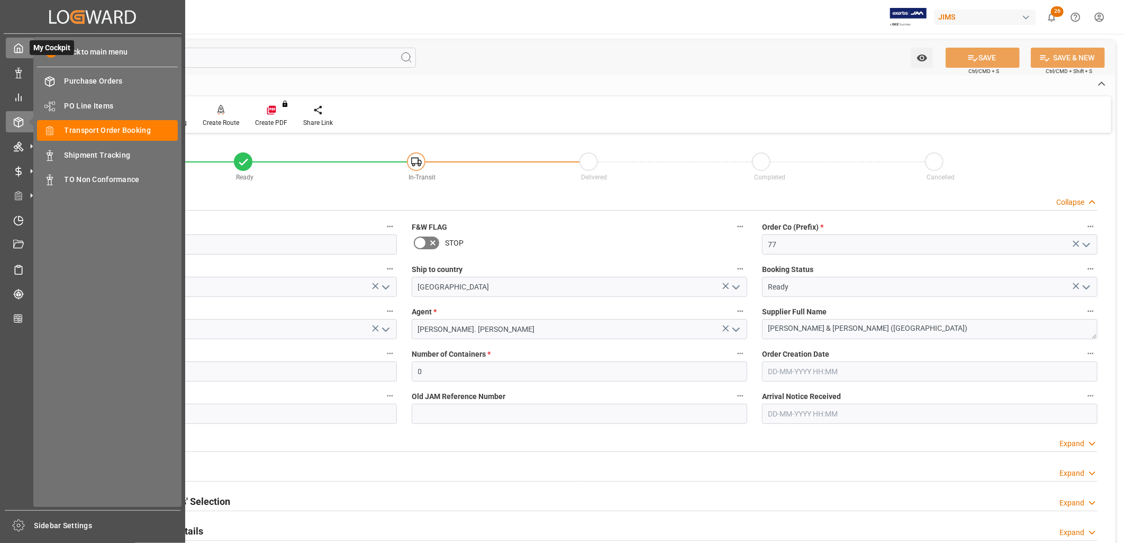
click at [17, 49] on icon at bounding box center [18, 48] width 11 height 11
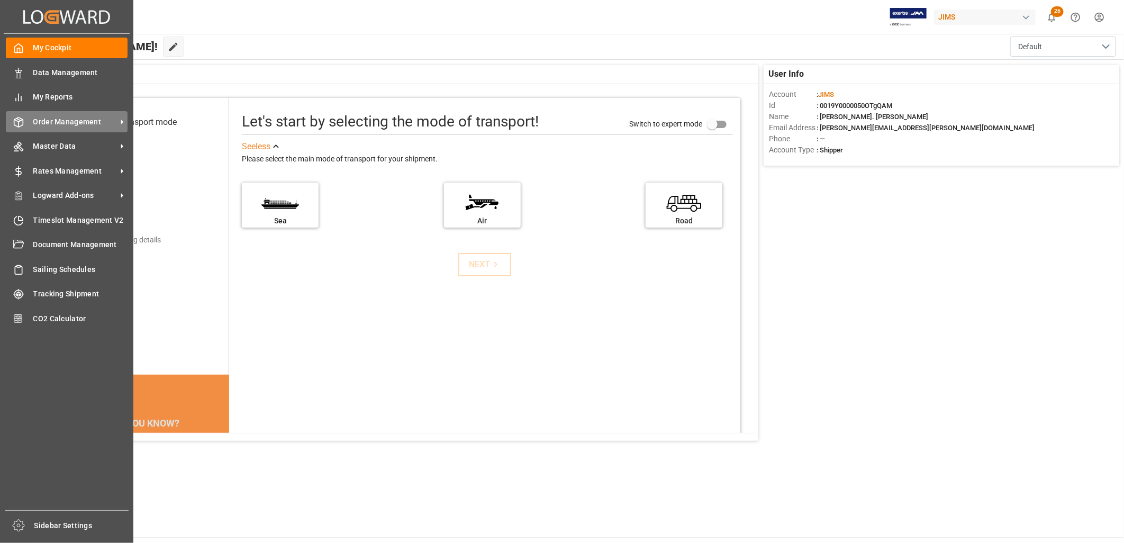
click at [83, 120] on span "Order Management" at bounding box center [75, 121] width 84 height 11
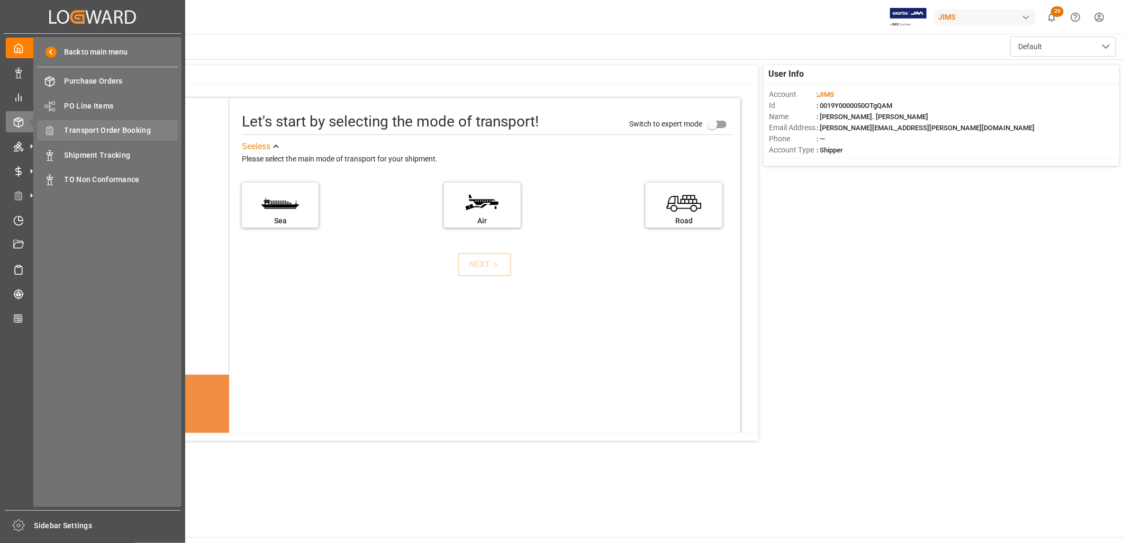
click at [136, 125] on span "Transport Order Booking" at bounding box center [122, 130] width 114 height 11
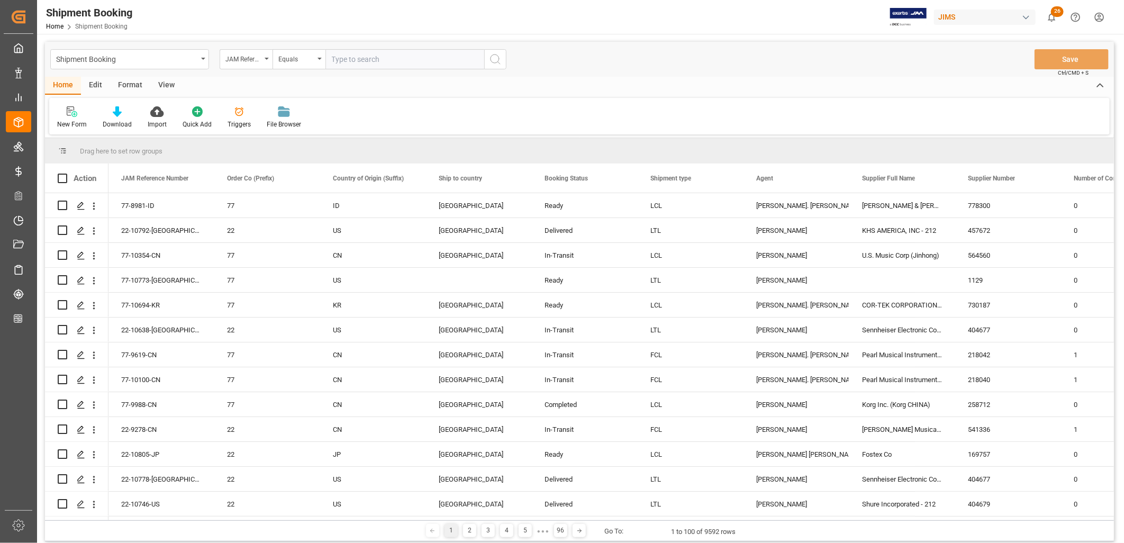
click at [335, 57] on input "text" at bounding box center [405, 59] width 159 height 20
type input "77-9918-ID"
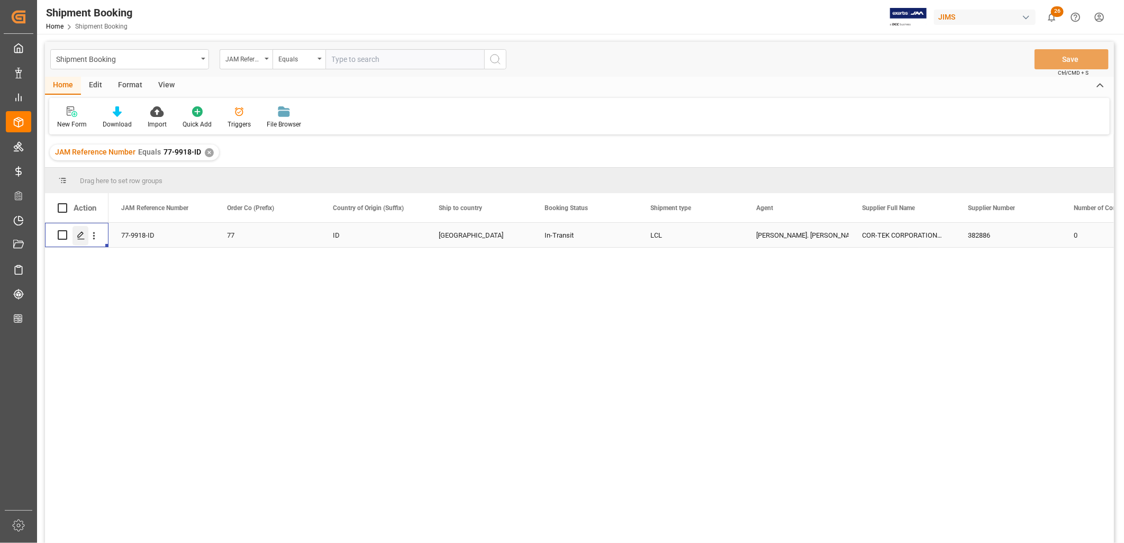
click at [82, 236] on icon "Press SPACE to select this row." at bounding box center [81, 235] width 8 height 8
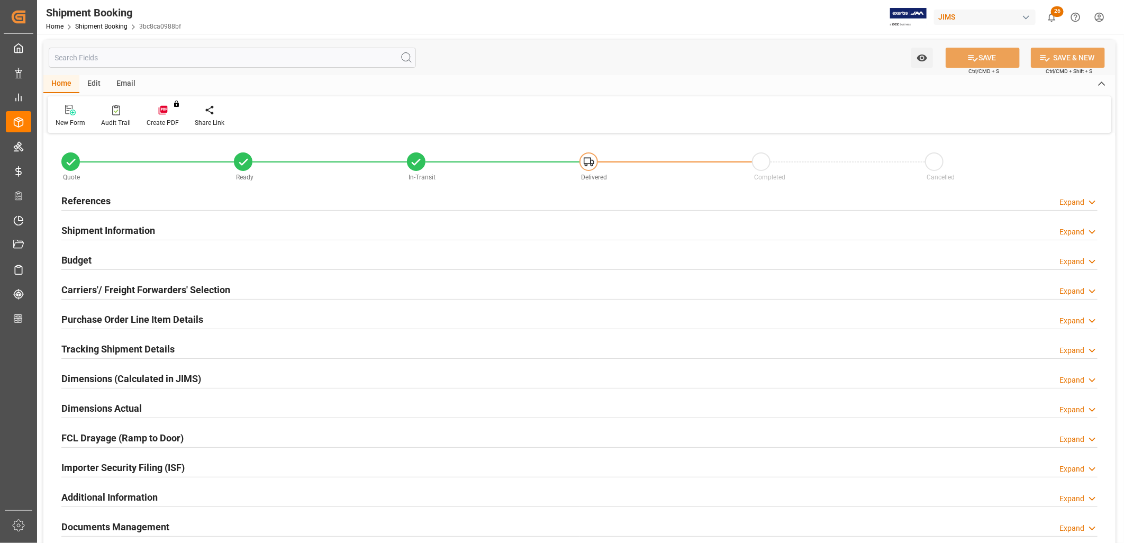
type input "0"
type input "08-07-2025"
click at [91, 200] on h2 "References" at bounding box center [85, 201] width 49 height 14
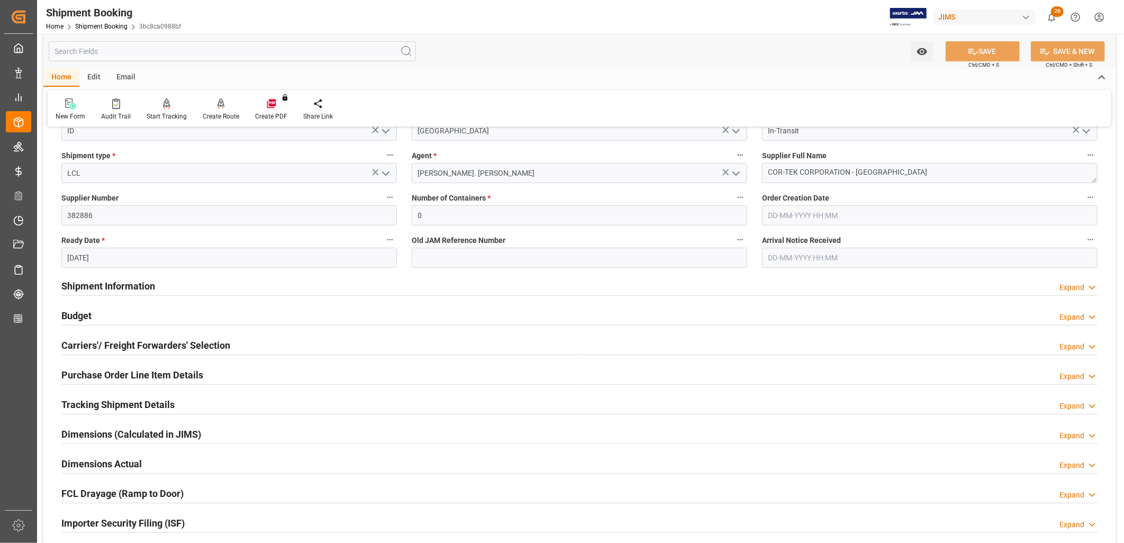
scroll to position [176, 0]
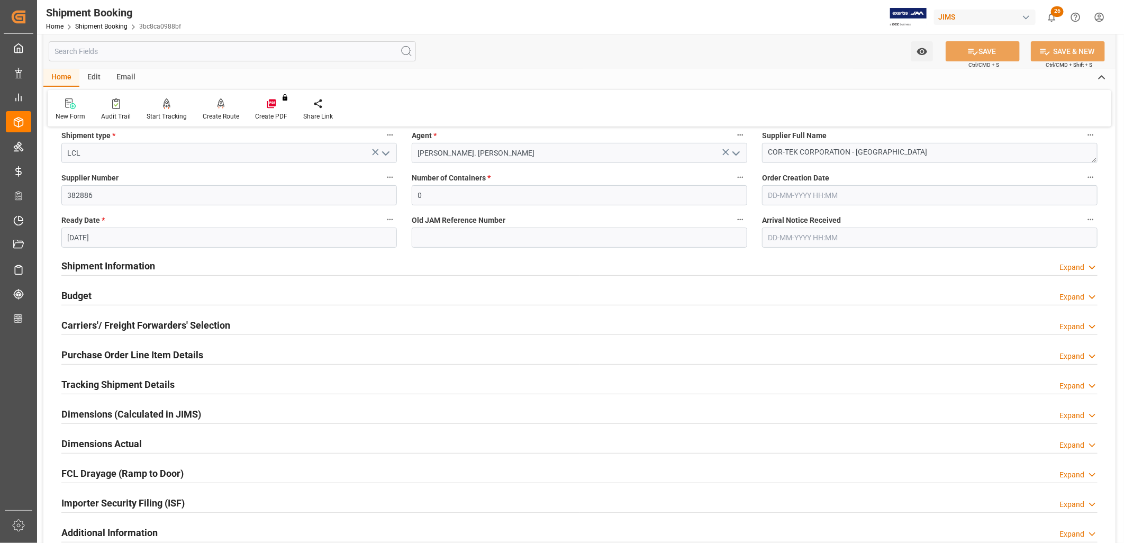
click at [120, 267] on h2 "Shipment Information" at bounding box center [108, 266] width 94 height 14
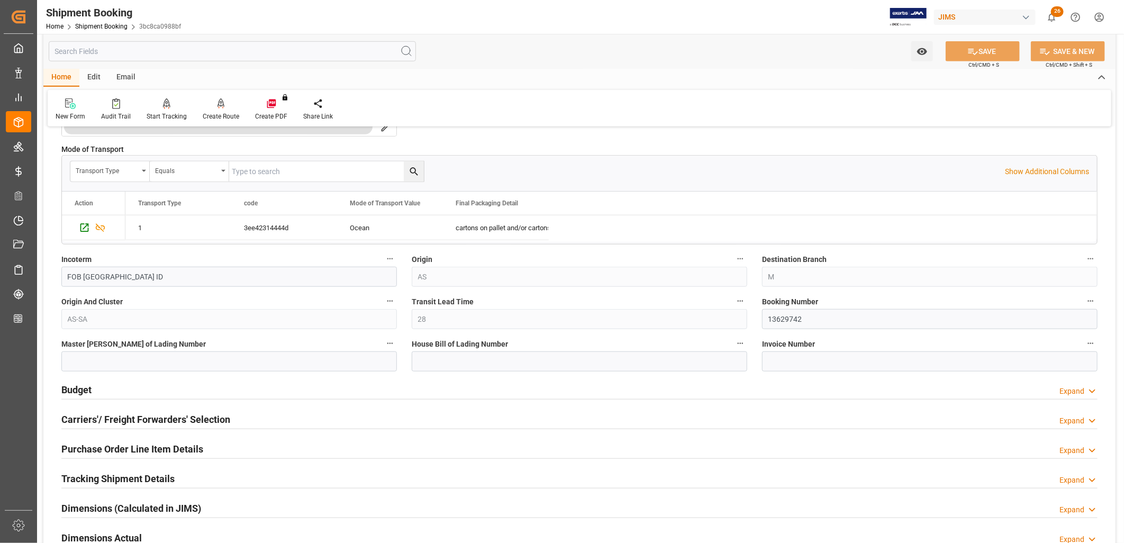
scroll to position [529, 0]
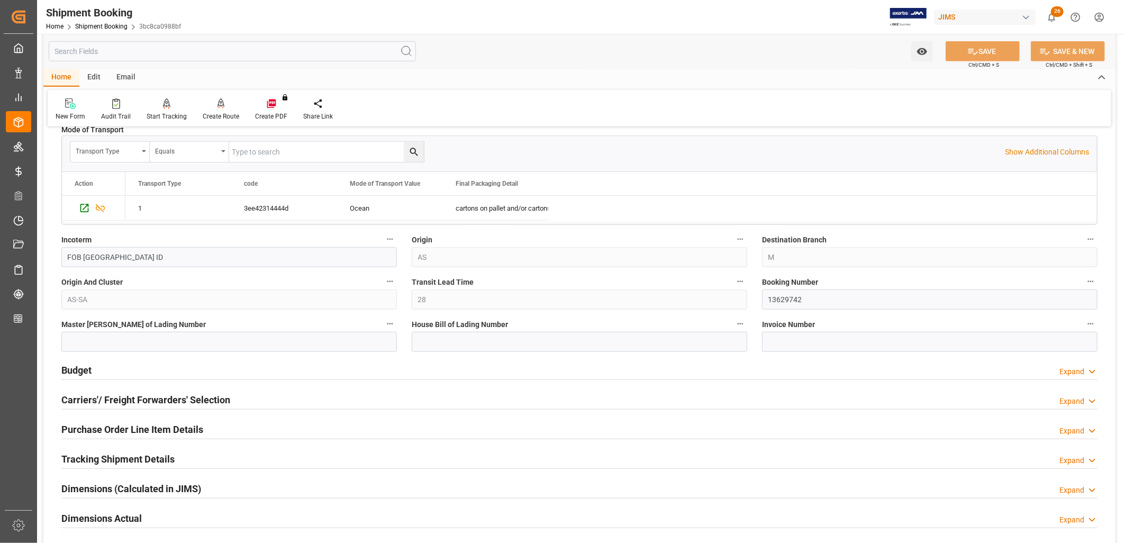
click at [77, 367] on h2 "Budget" at bounding box center [76, 370] width 30 height 14
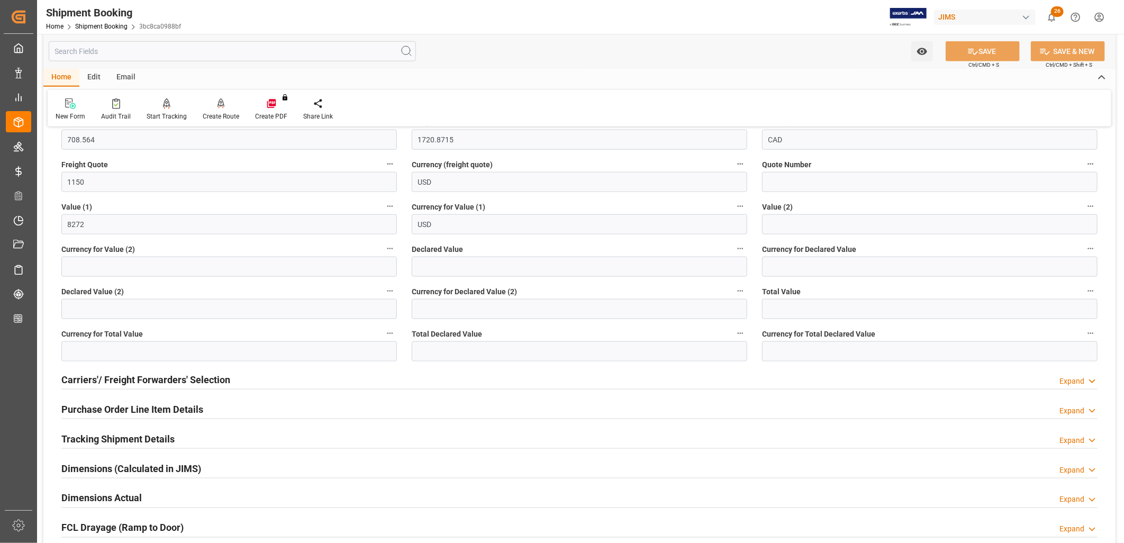
scroll to position [823, 0]
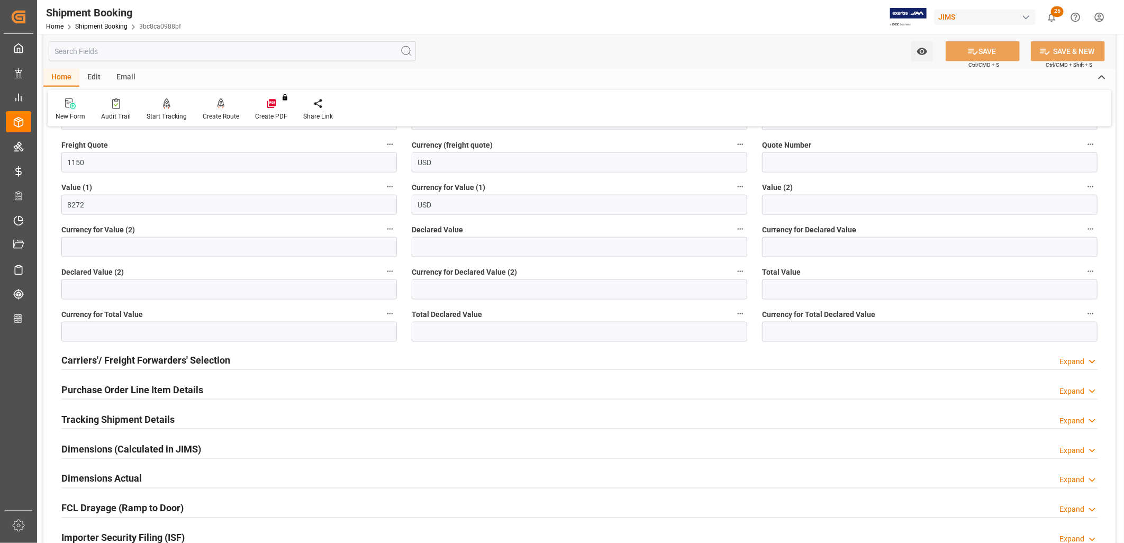
click at [160, 358] on h2 "Carriers'/ Freight Forwarders' Selection" at bounding box center [145, 360] width 169 height 14
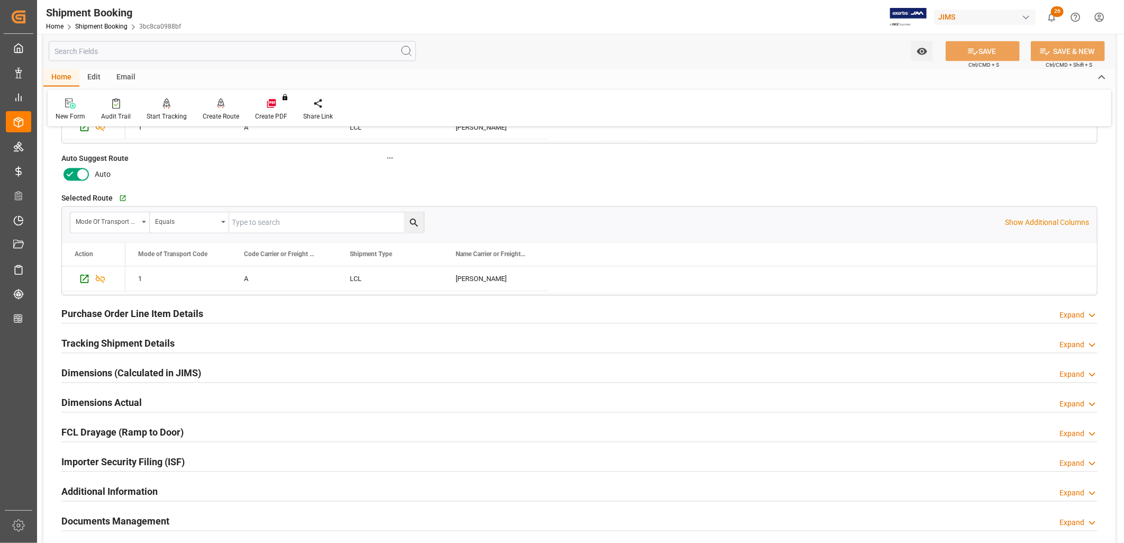
scroll to position [1176, 0]
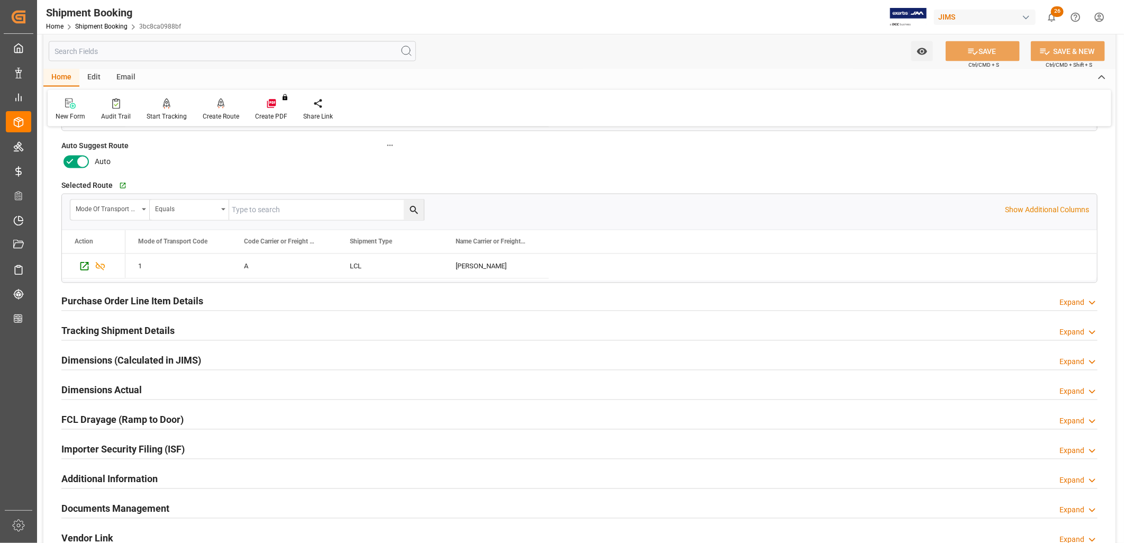
click at [157, 330] on h2 "Tracking Shipment Details" at bounding box center [117, 331] width 113 height 14
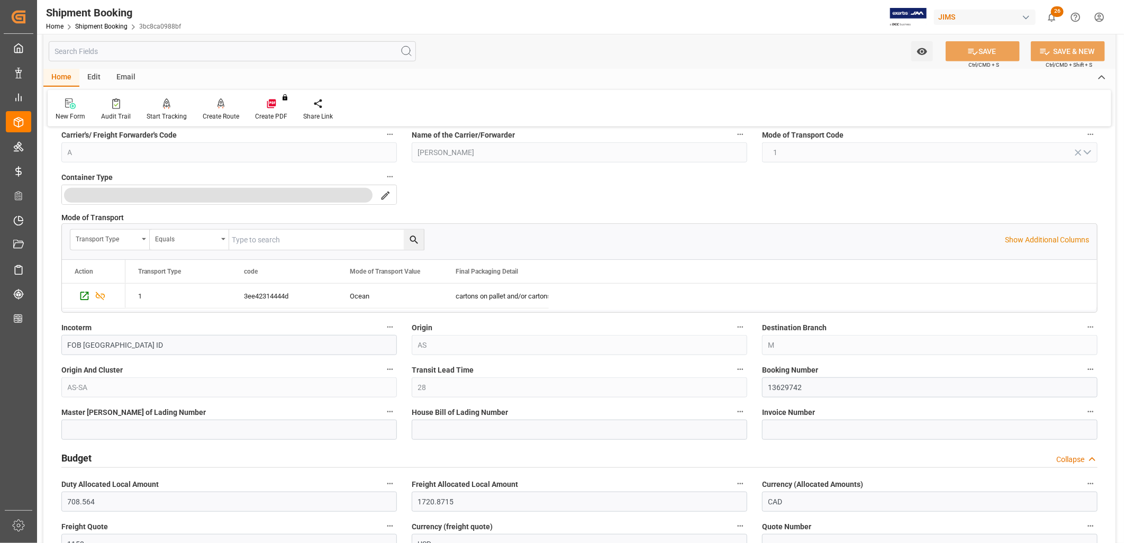
scroll to position [470, 0]
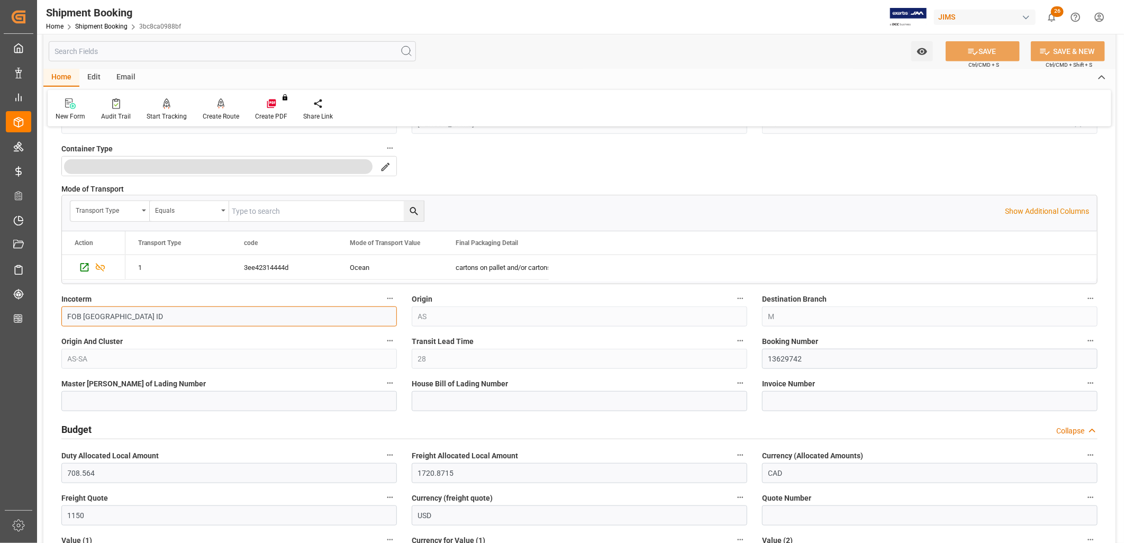
click at [152, 316] on input "FOB Surabaya ID" at bounding box center [229, 317] width 336 height 20
drag, startPoint x: 83, startPoint y: 318, endPoint x: 64, endPoint y: 316, distance: 19.2
click at [64, 316] on input "FOB Surabaya ID" at bounding box center [229, 317] width 336 height 20
click at [996, 49] on button "SAVE" at bounding box center [983, 51] width 74 height 20
click at [160, 317] on input "EXW Surabaya ID" at bounding box center [229, 317] width 336 height 20
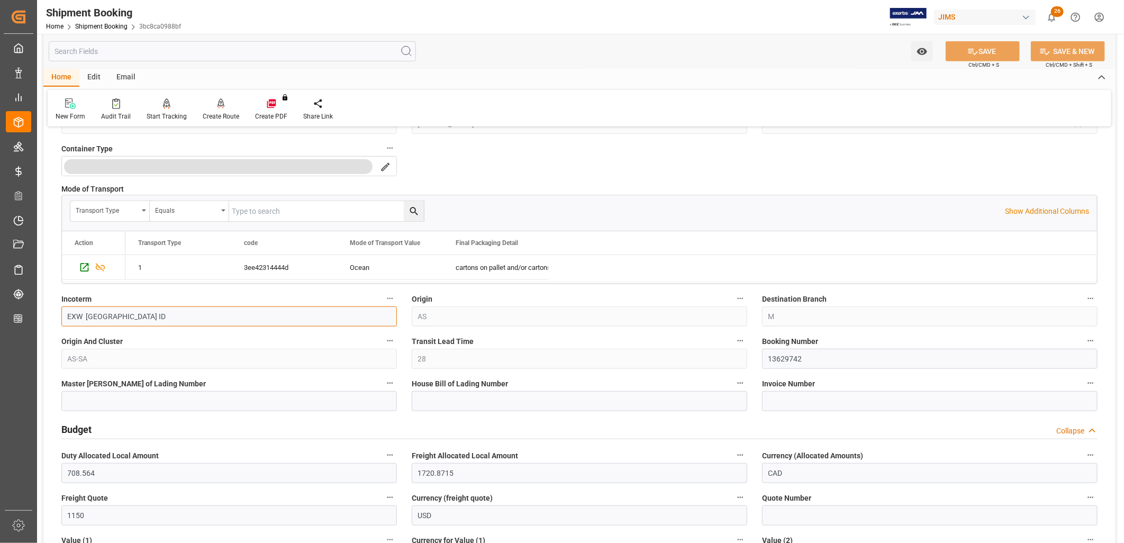
click at [85, 315] on input "EXW Surabaya ID" at bounding box center [229, 317] width 336 height 20
click at [992, 44] on button "SAVE" at bounding box center [983, 51] width 74 height 20
drag, startPoint x: 85, startPoint y: 320, endPoint x: 57, endPoint y: 316, distance: 27.9
click at [57, 316] on div "Incoterm EXW Surabaya ID" at bounding box center [229, 309] width 350 height 42
type input "FOB Surabaya ID"
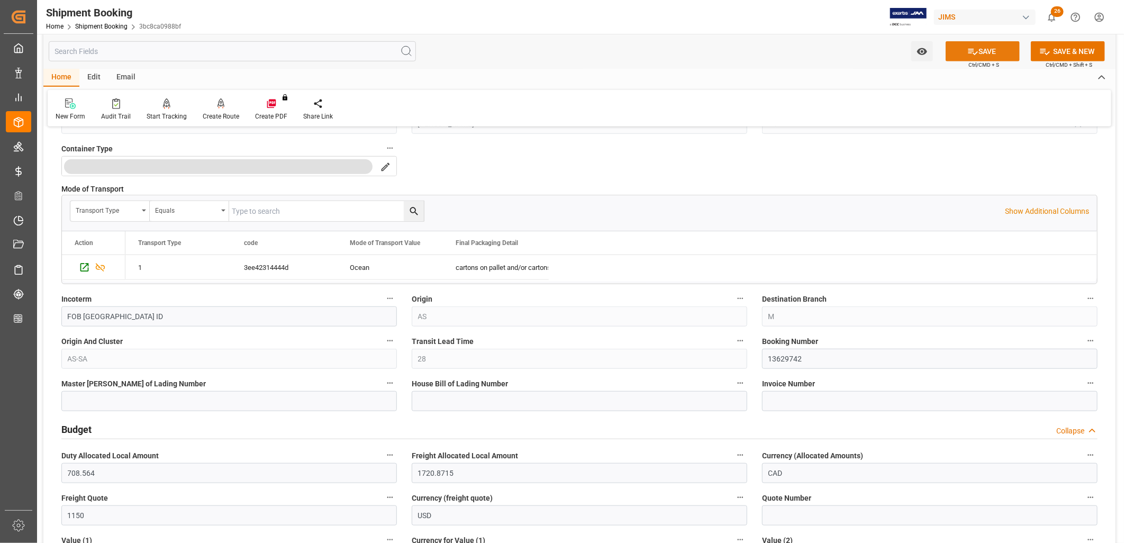
click at [998, 50] on button "SAVE" at bounding box center [983, 51] width 74 height 20
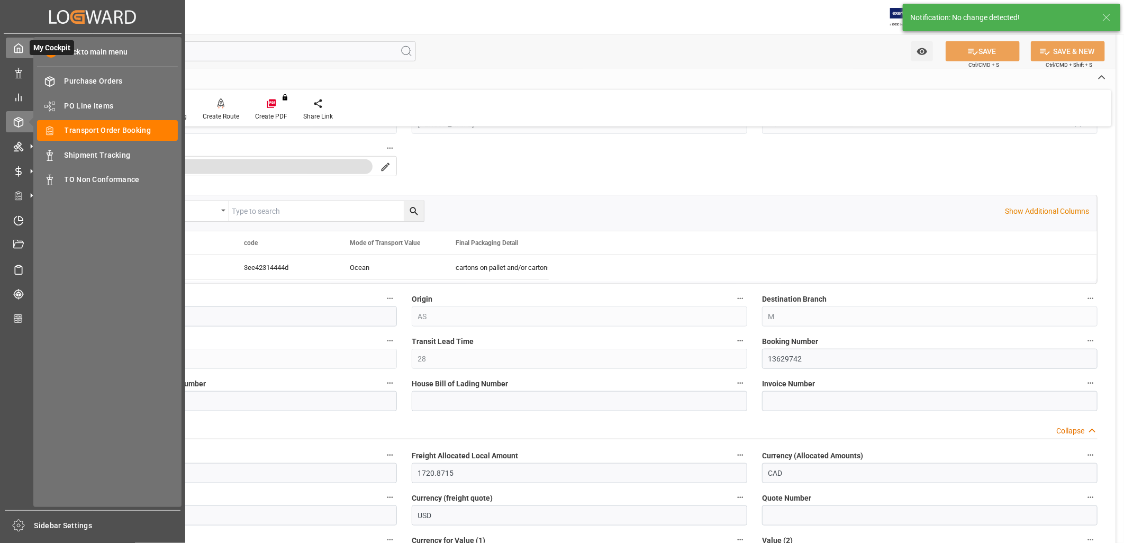
click at [15, 47] on icon at bounding box center [19, 48] width 8 height 9
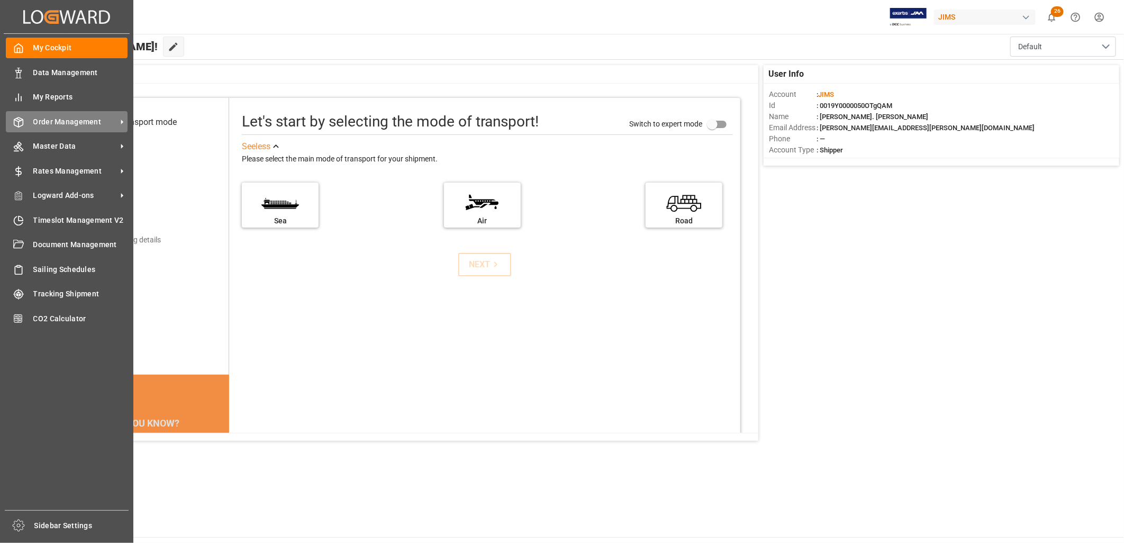
click at [78, 116] on span "Order Management" at bounding box center [75, 121] width 84 height 11
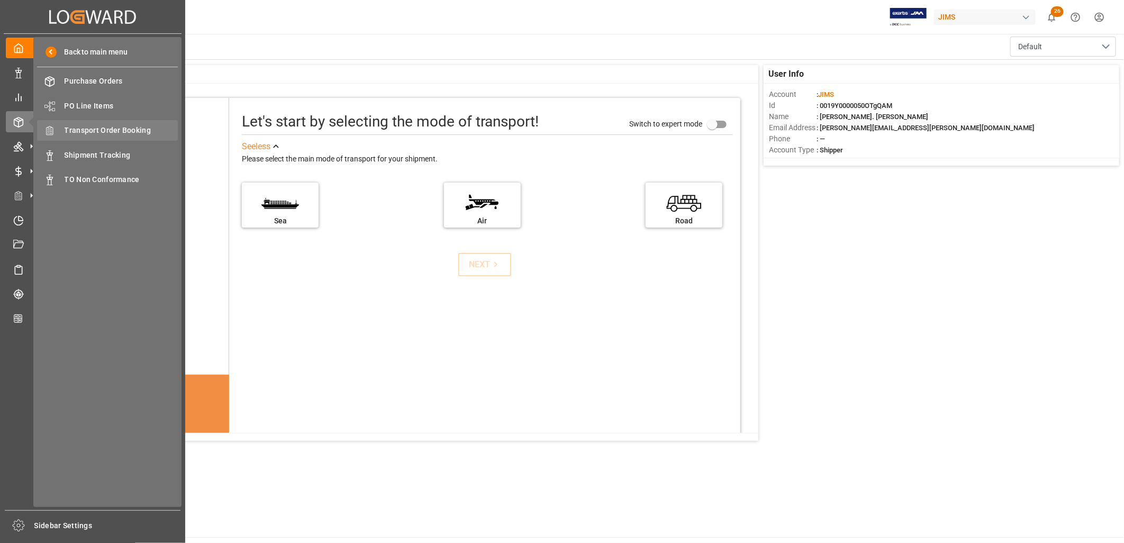
click at [124, 128] on span "Transport Order Booking" at bounding box center [122, 130] width 114 height 11
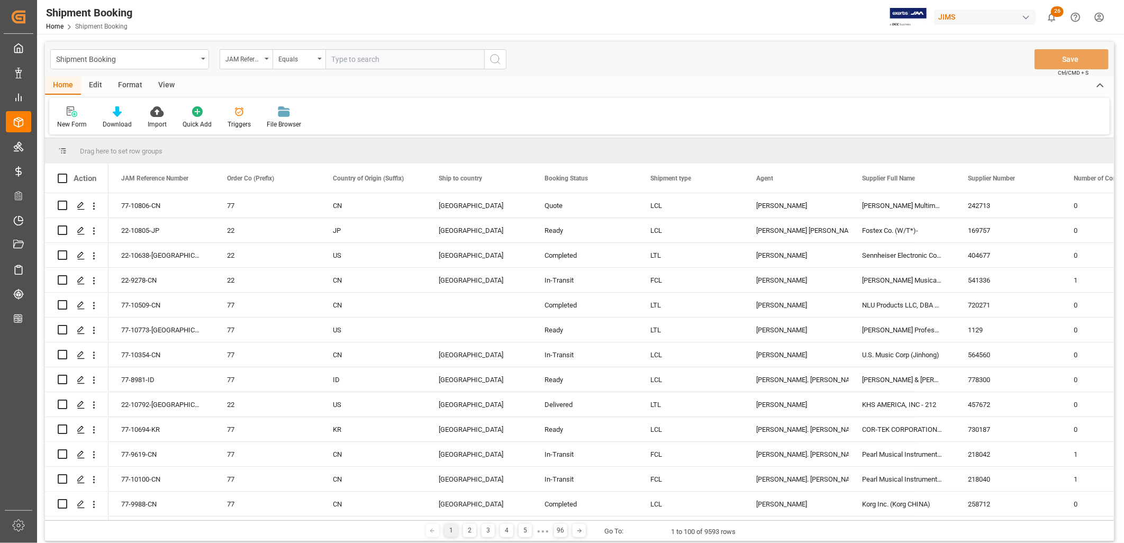
click at [339, 60] on input "text" at bounding box center [405, 59] width 159 height 20
type input "77-10554-ID"
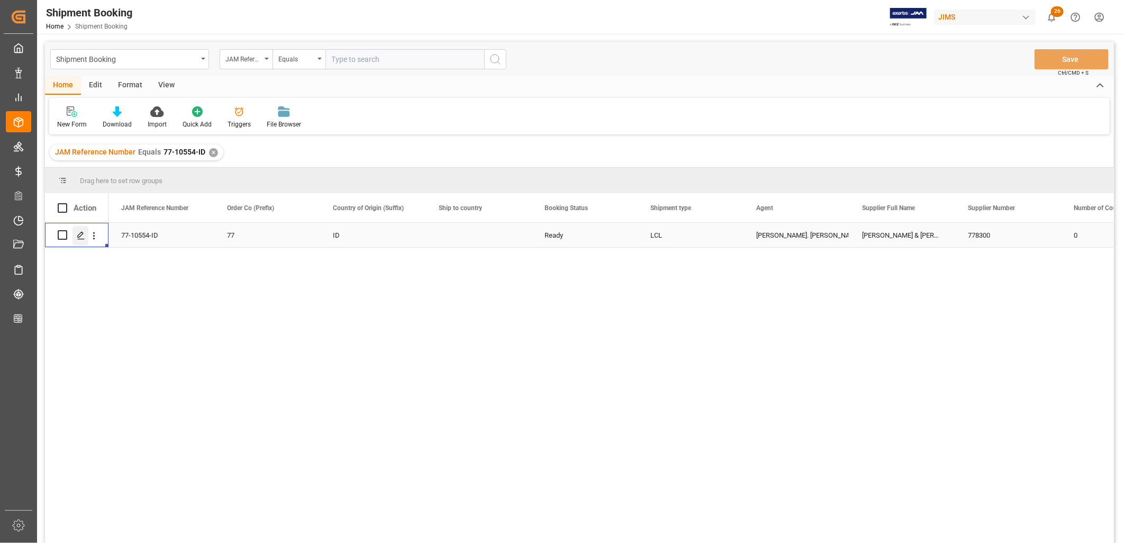
click at [82, 231] on icon "Press SPACE to select this row." at bounding box center [81, 235] width 8 height 8
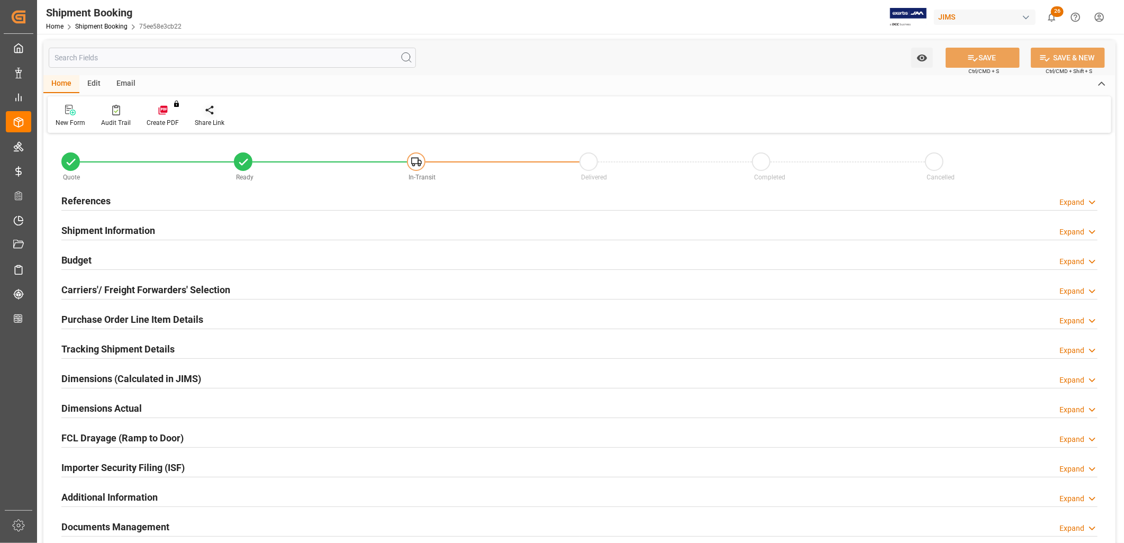
type input "0"
click at [97, 197] on h2 "References" at bounding box center [85, 201] width 49 height 14
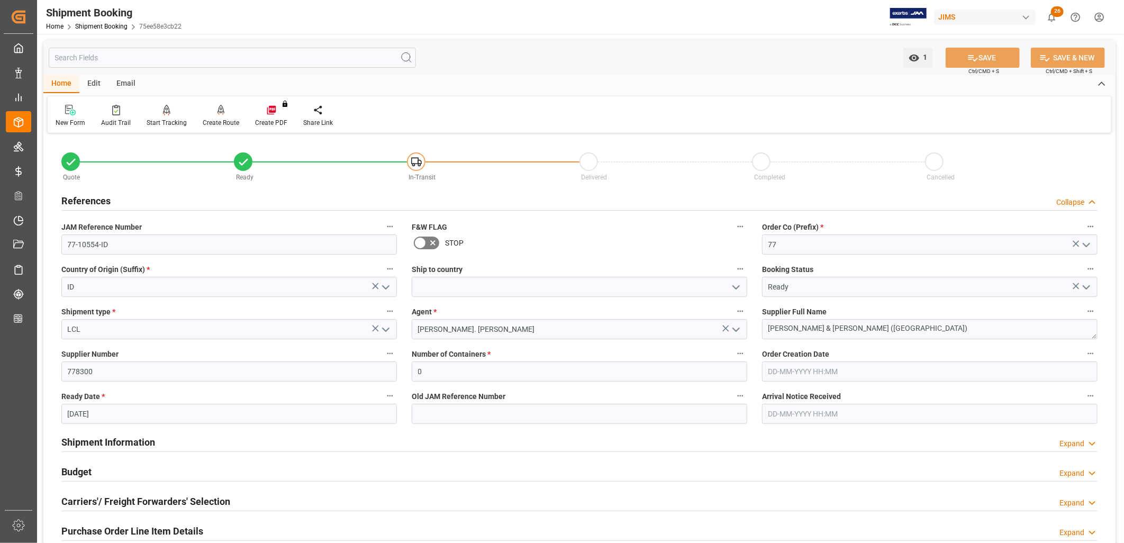
click at [118, 409] on input "30-08-2025" at bounding box center [229, 414] width 336 height 20
click at [200, 259] on div "August 2025" at bounding box center [137, 259] width 150 height 11
click at [203, 258] on button "Next Month" at bounding box center [204, 258] width 6 height 6
click at [96, 319] on span "9" at bounding box center [96, 318] width 4 height 7
type input "09-09-2025"
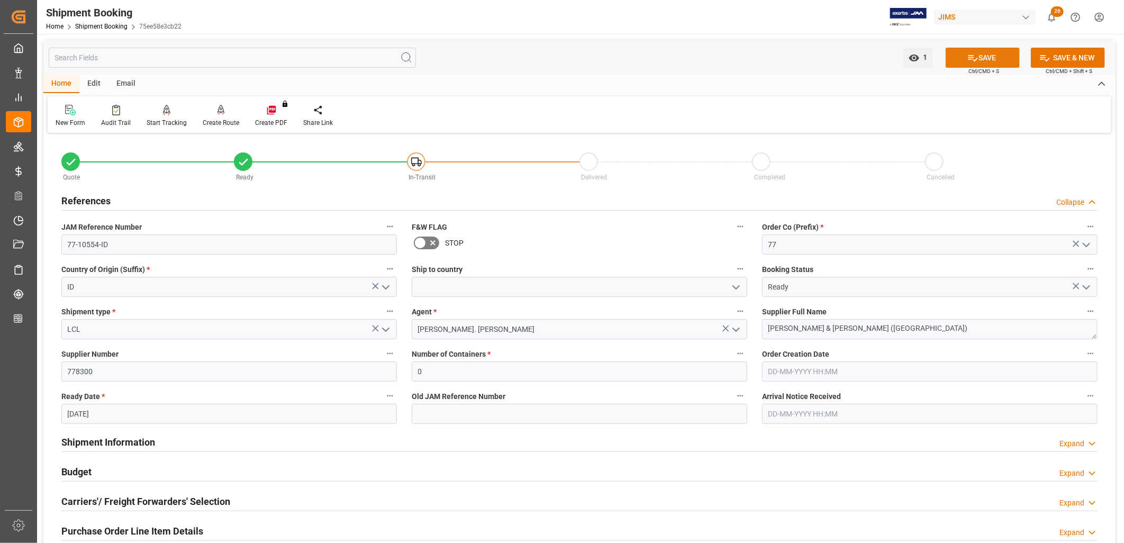
click at [982, 56] on button "SAVE" at bounding box center [983, 58] width 74 height 20
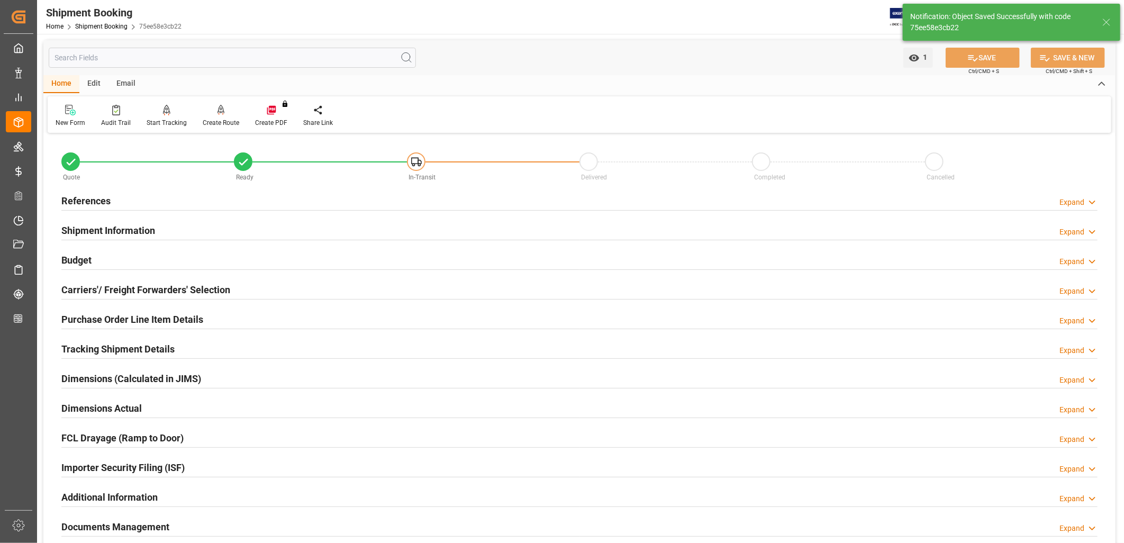
click at [131, 223] on h2 "Shipment Information" at bounding box center [108, 230] width 94 height 14
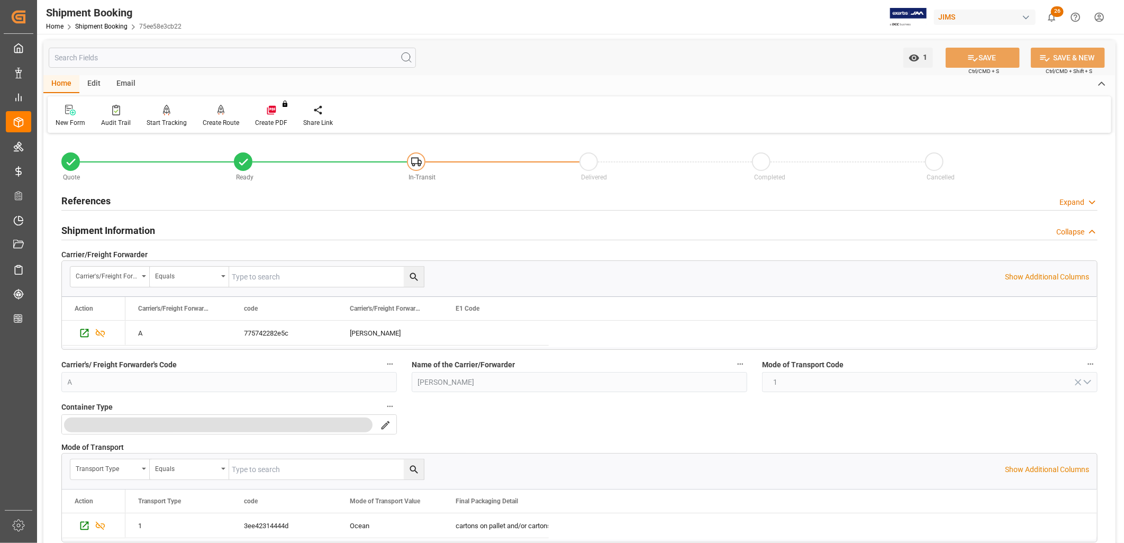
click at [122, 231] on h2 "Shipment Information" at bounding box center [108, 230] width 94 height 14
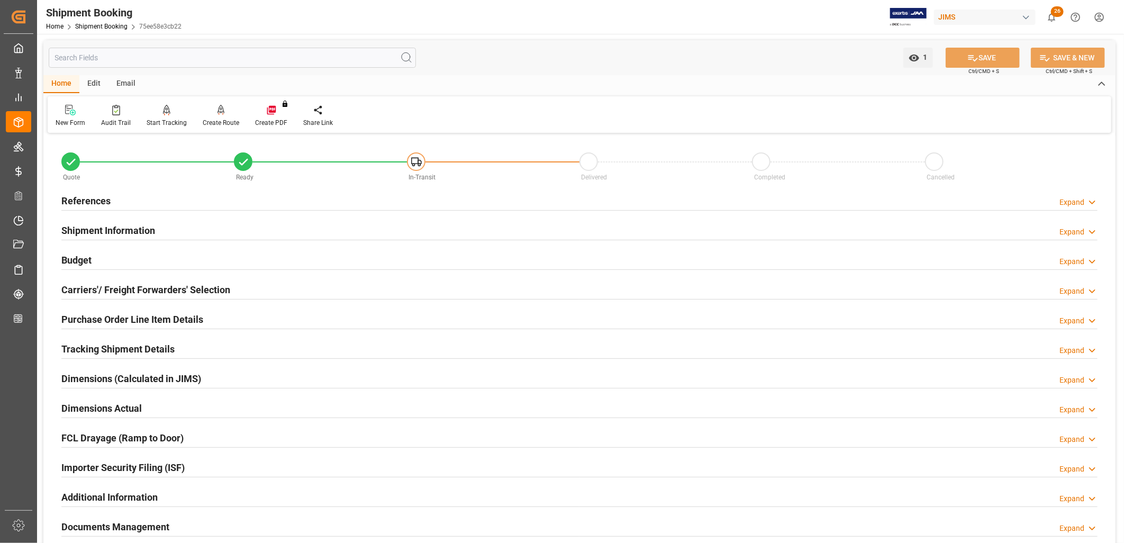
click at [86, 198] on h2 "References" at bounding box center [85, 201] width 49 height 14
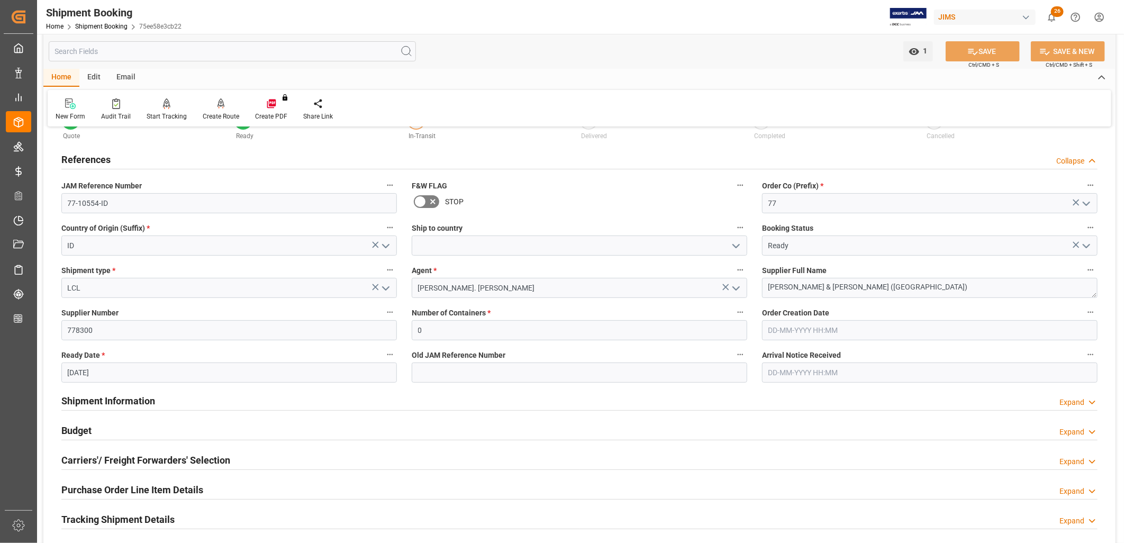
scroll to position [59, 0]
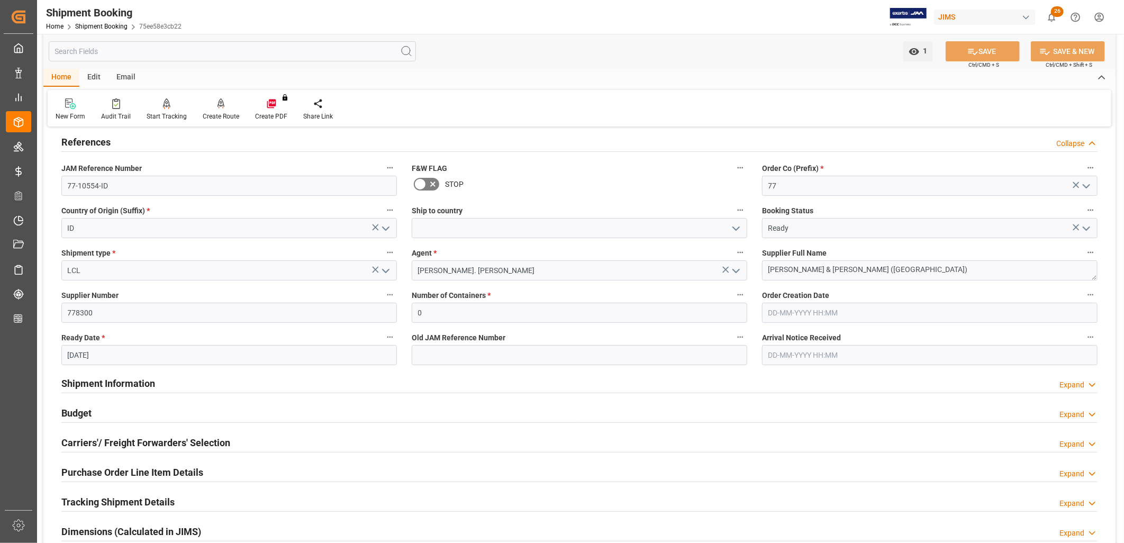
click at [738, 227] on icon "open menu" at bounding box center [736, 228] width 13 height 13
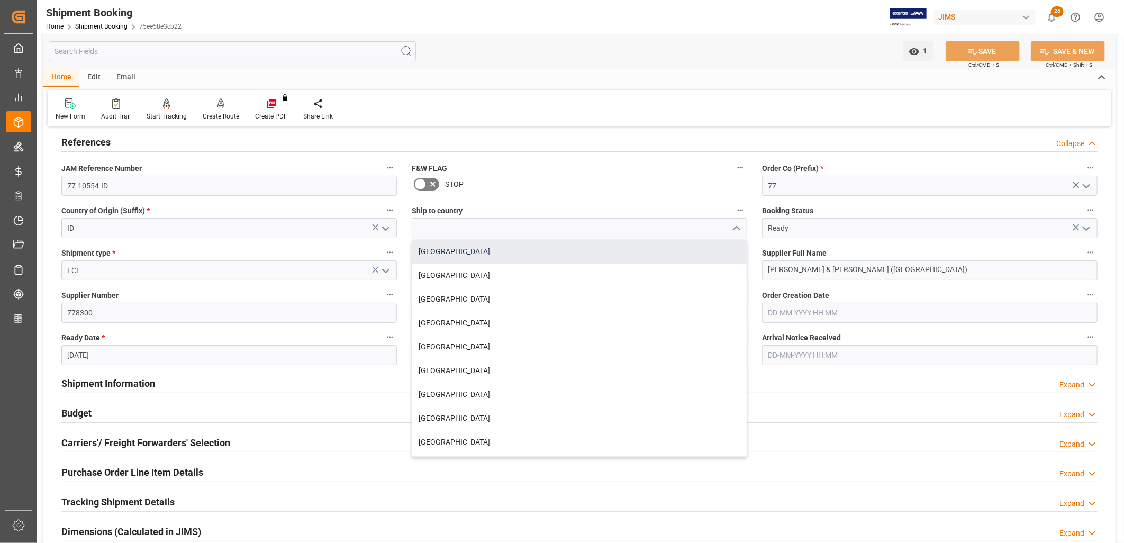
click at [434, 246] on div "Canada" at bounding box center [579, 252] width 335 height 24
type input "Canada"
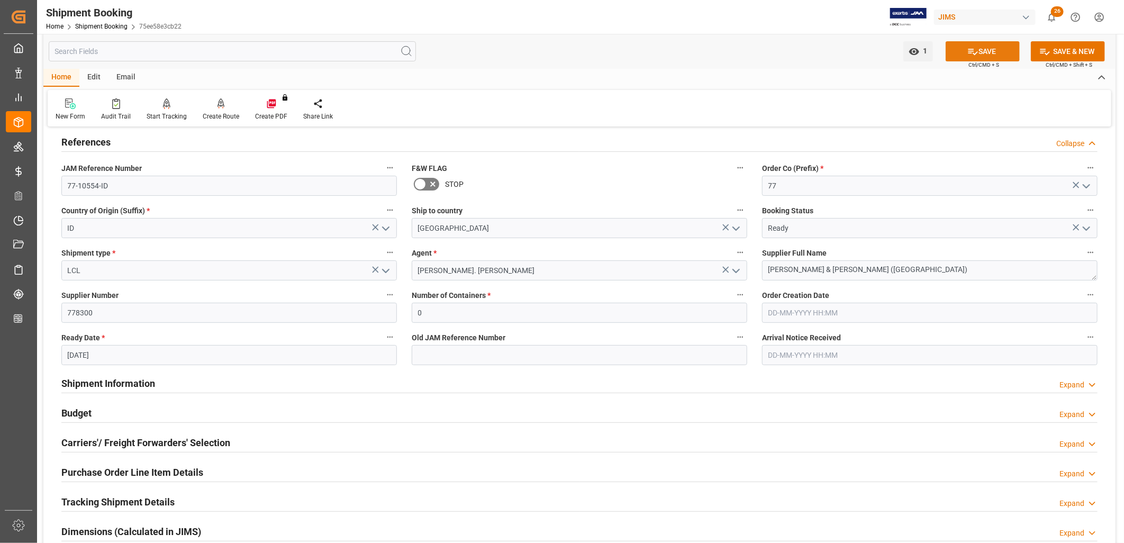
click at [985, 45] on button "SAVE" at bounding box center [983, 51] width 74 height 20
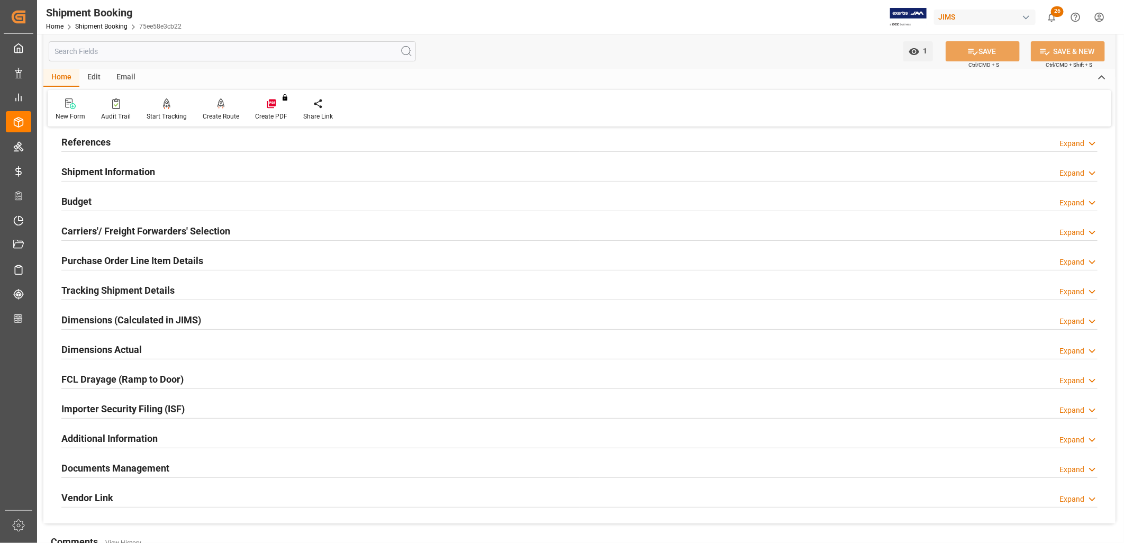
click at [103, 143] on h2 "References" at bounding box center [85, 142] width 49 height 14
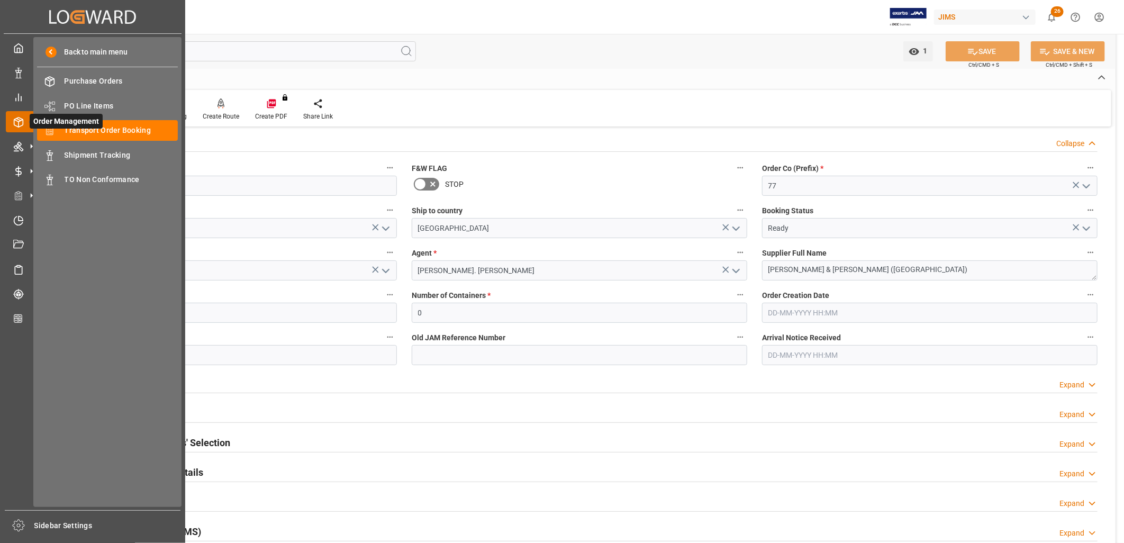
click at [98, 127] on span "Order Management" at bounding box center [66, 121] width 73 height 15
click at [117, 130] on span "Transport Order Booking" at bounding box center [122, 130] width 114 height 11
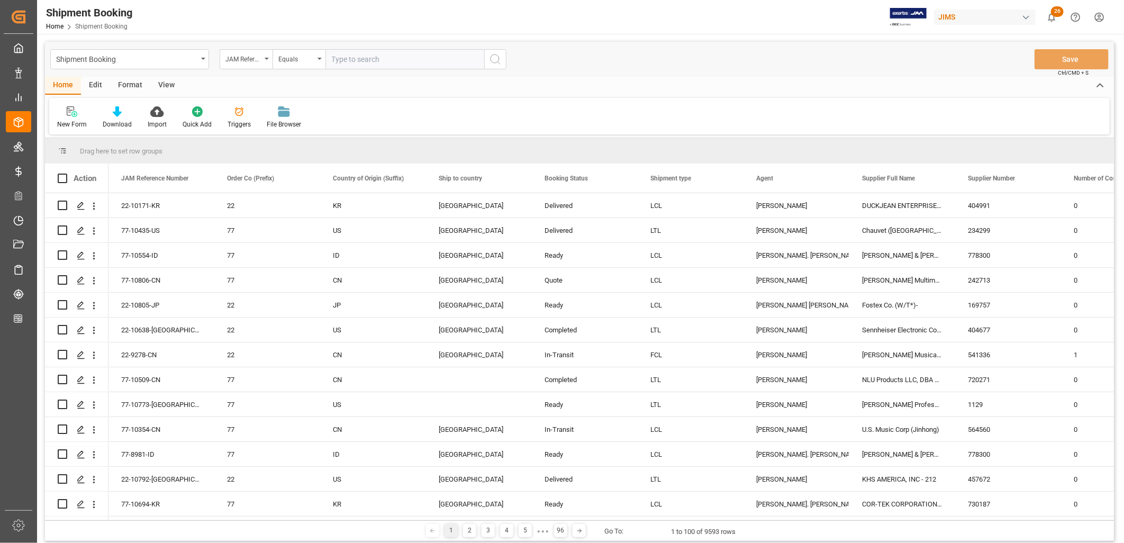
click at [361, 59] on input "text" at bounding box center [405, 59] width 159 height 20
type input "77-9918-ID"
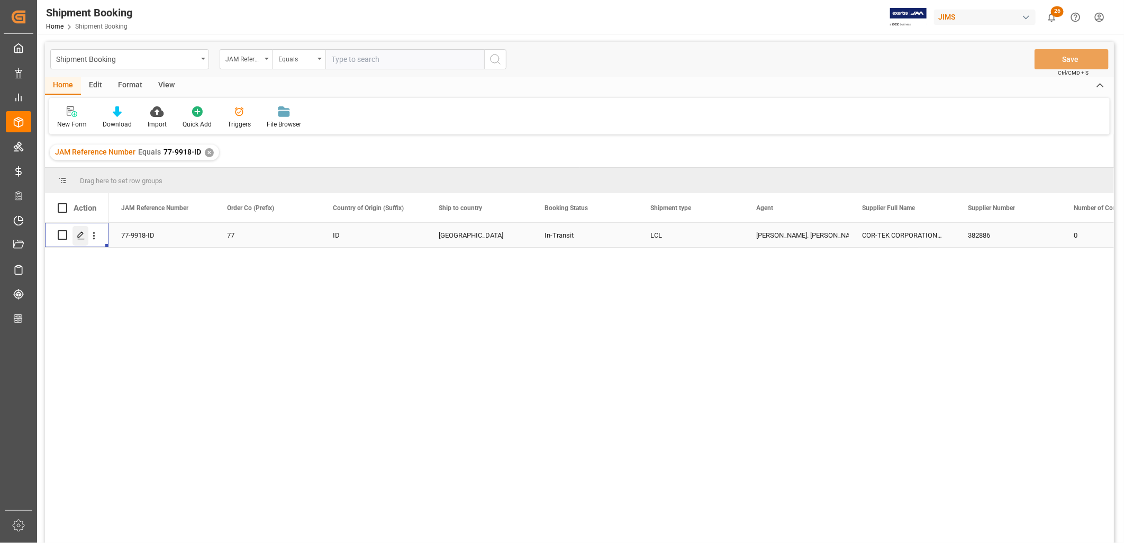
click at [82, 235] on icon "Press SPACE to select this row." at bounding box center [81, 235] width 8 height 8
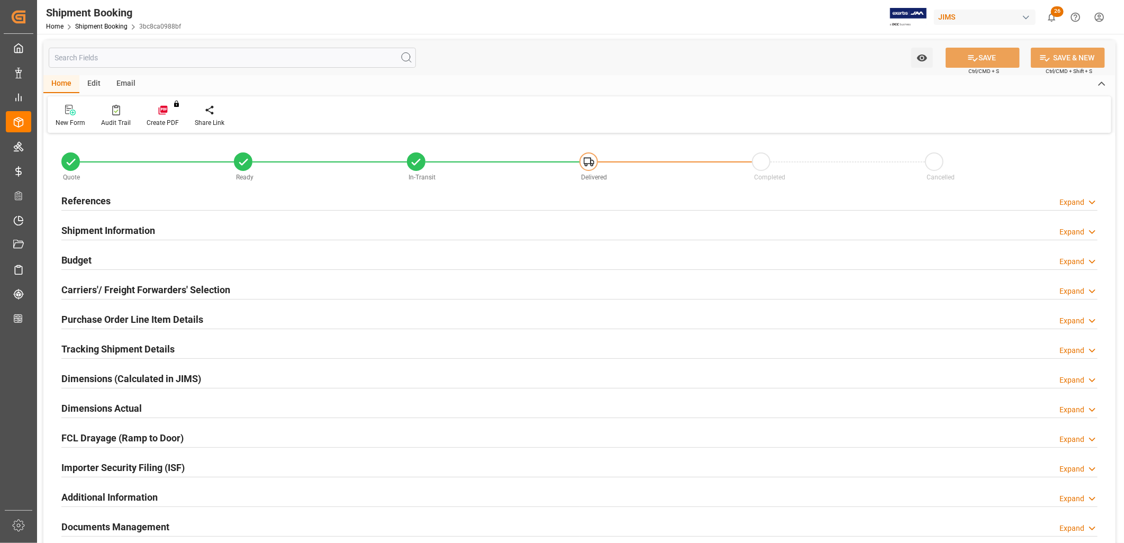
type input "0"
type input "28"
type input "08-07-2025"
click at [93, 194] on h2 "References" at bounding box center [85, 201] width 49 height 14
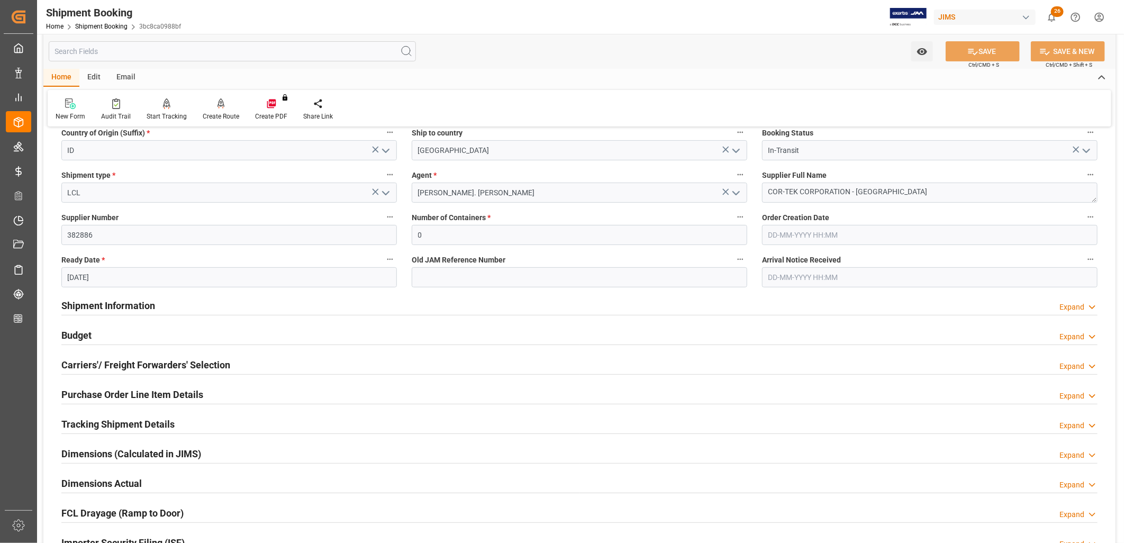
scroll to position [176, 0]
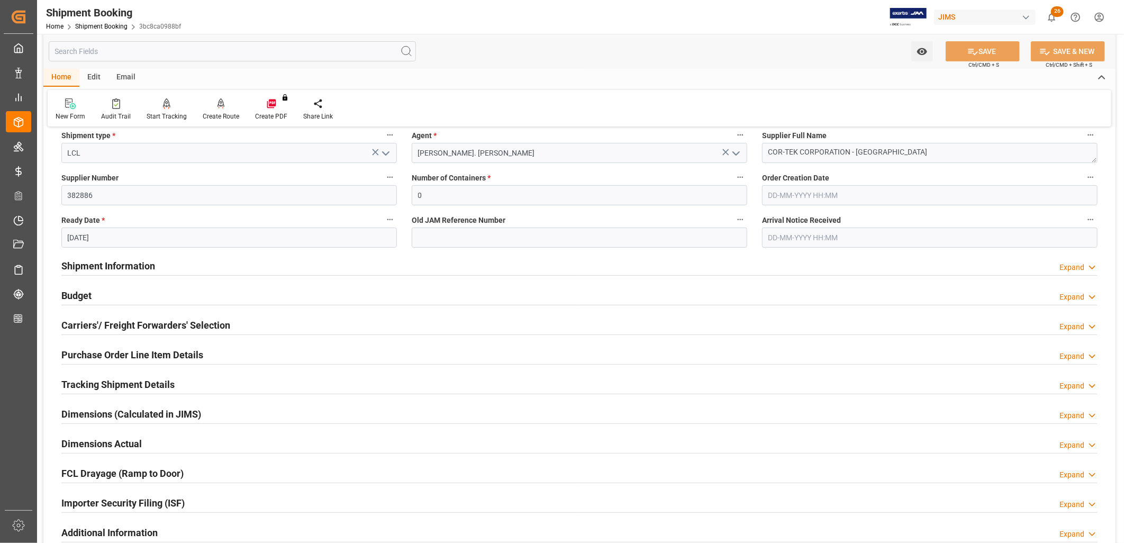
click at [113, 264] on h2 "Shipment Information" at bounding box center [108, 266] width 94 height 14
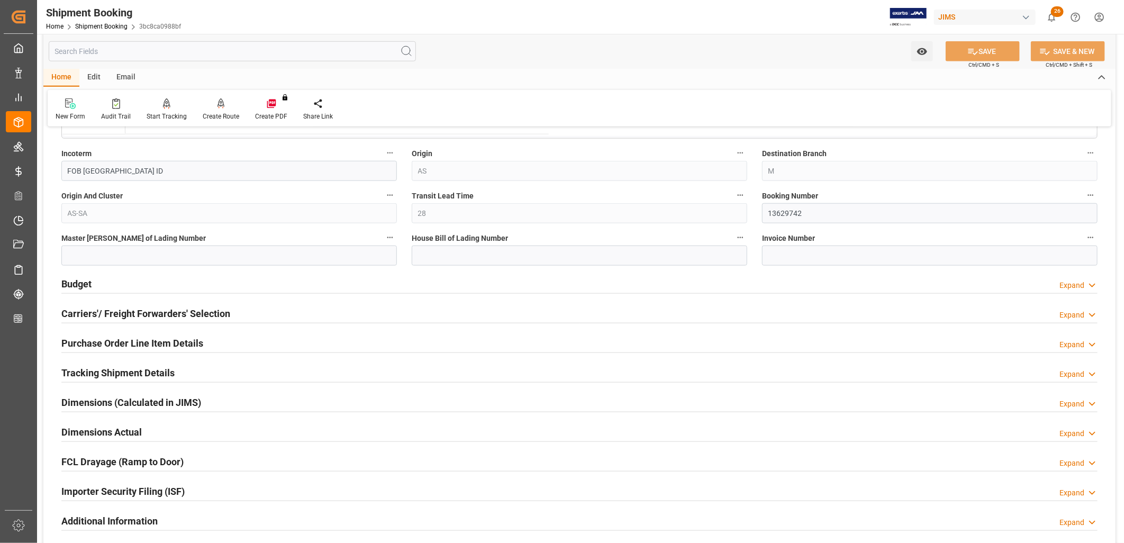
scroll to position [647, 0]
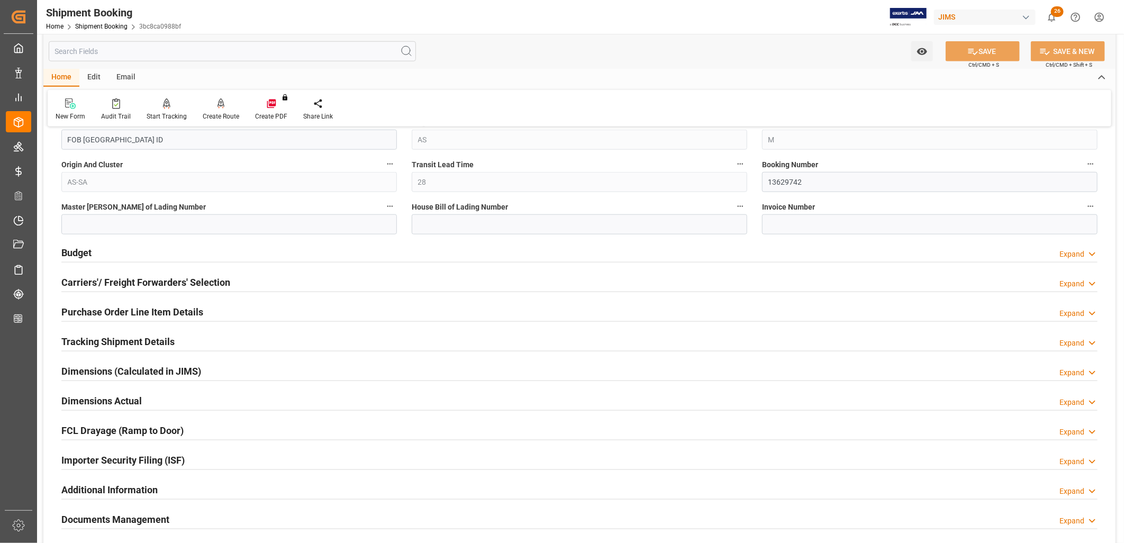
click at [76, 251] on h2 "Budget" at bounding box center [76, 253] width 30 height 14
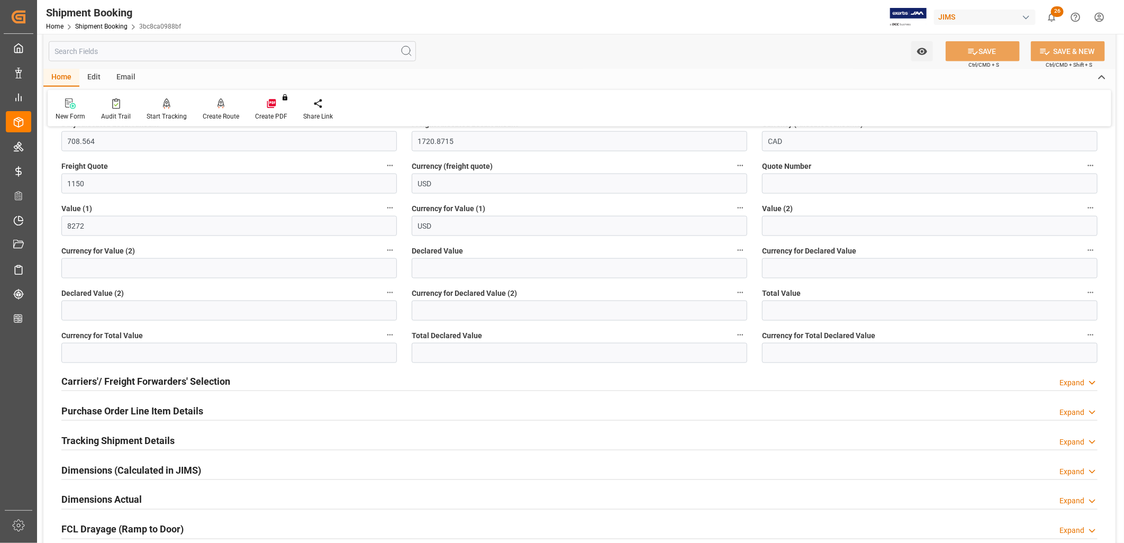
scroll to position [823, 0]
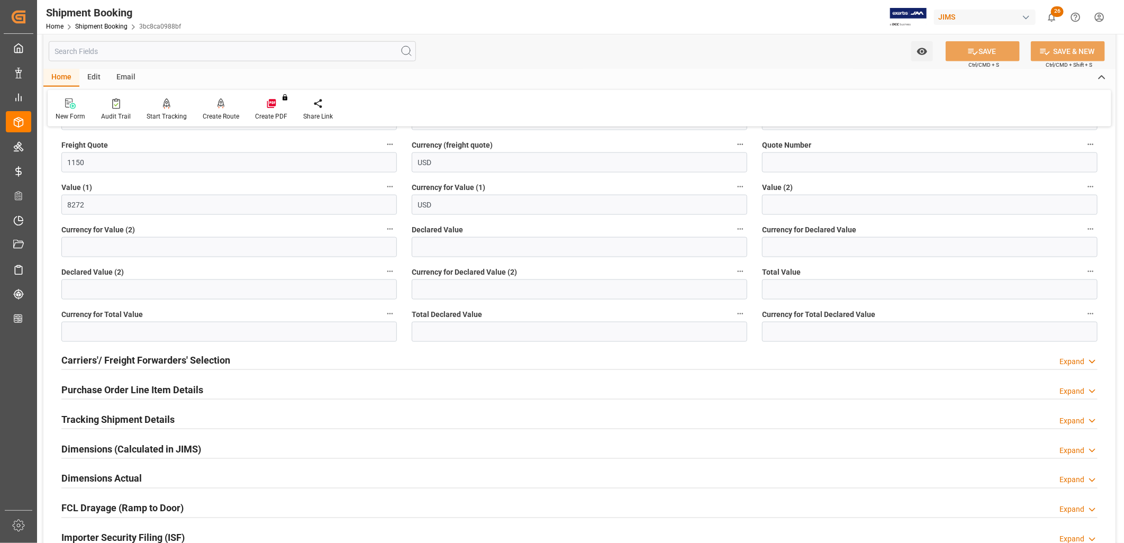
click at [179, 353] on h2 "Carriers'/ Freight Forwarders' Selection" at bounding box center [145, 360] width 169 height 14
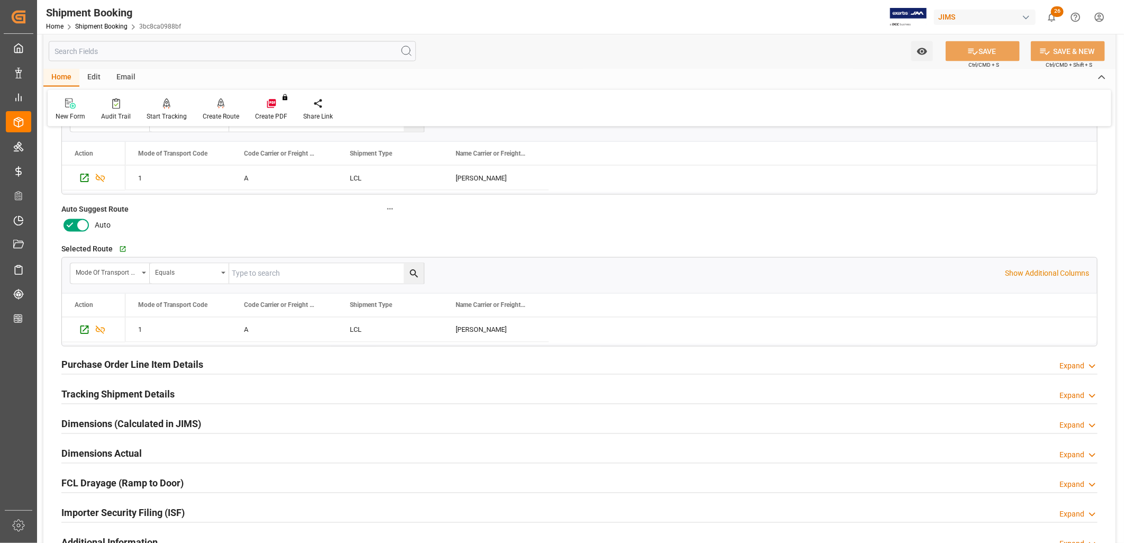
scroll to position [1118, 0]
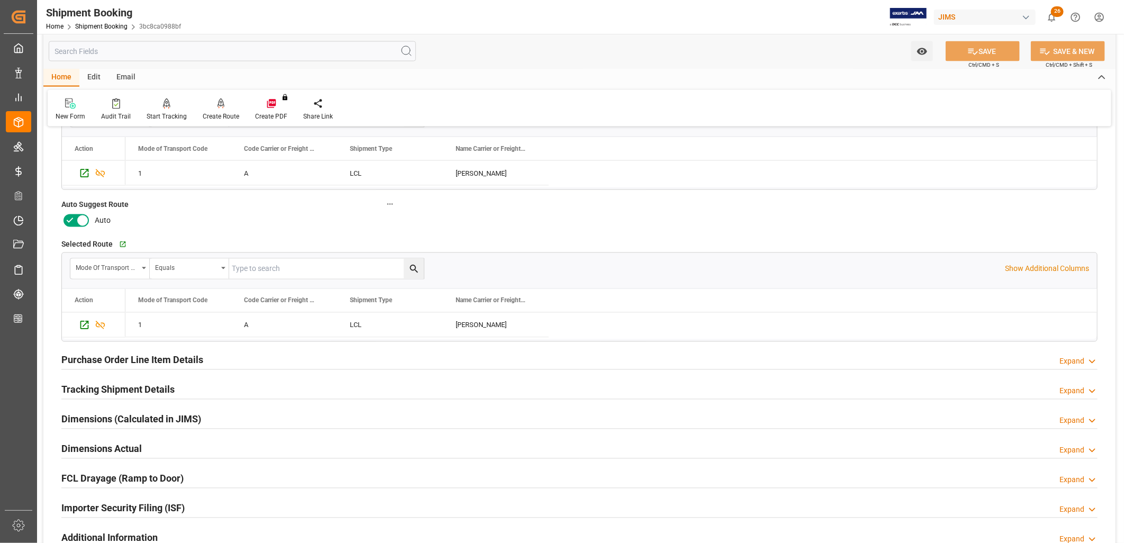
click at [107, 353] on h2 "Purchase Order Line Item Details" at bounding box center [132, 360] width 142 height 14
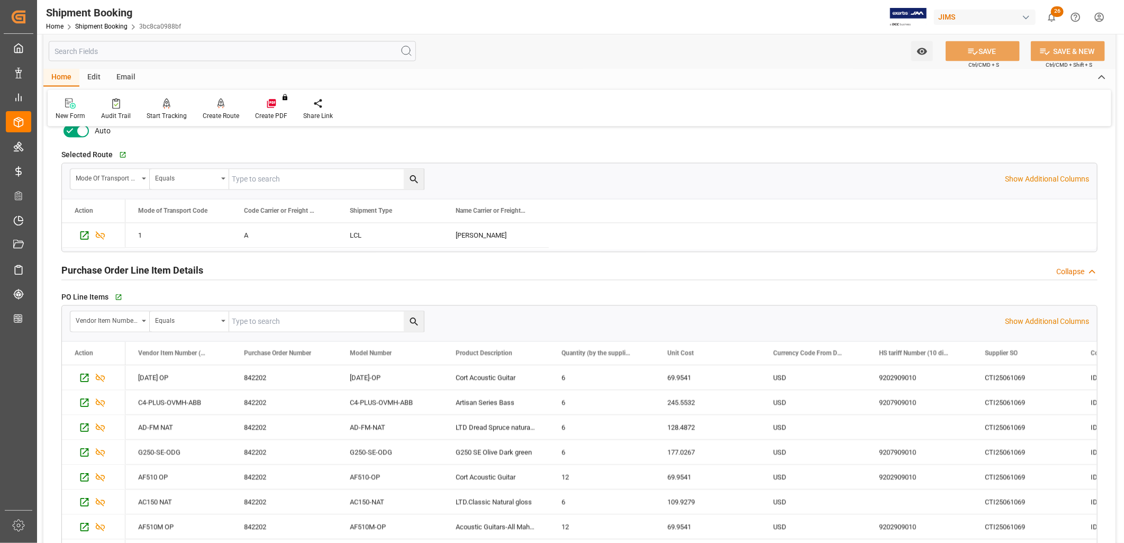
scroll to position [1235, 0]
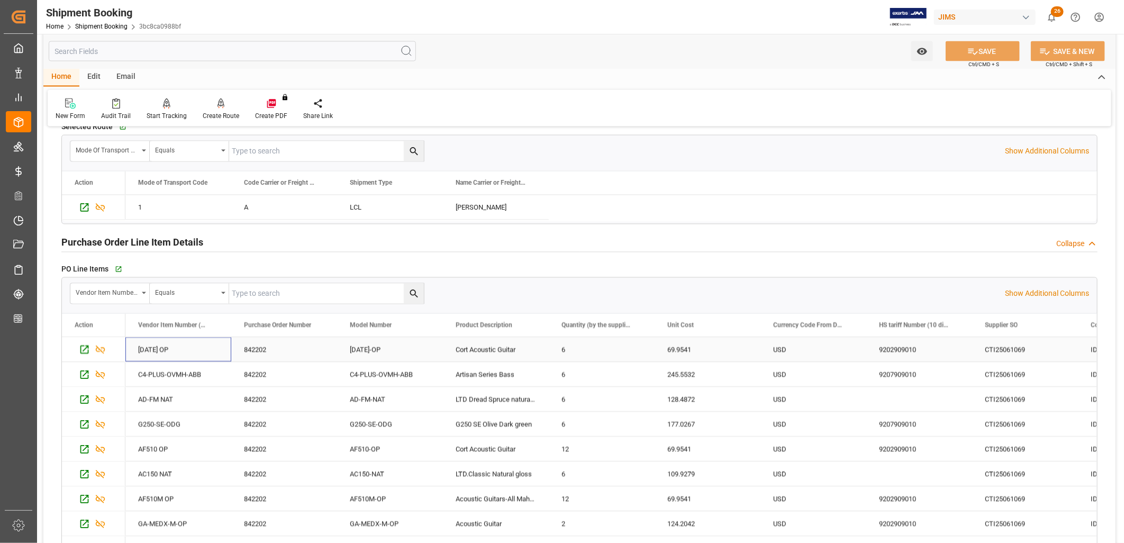
click at [171, 346] on div "AD810 OP" at bounding box center [178, 350] width 106 height 24
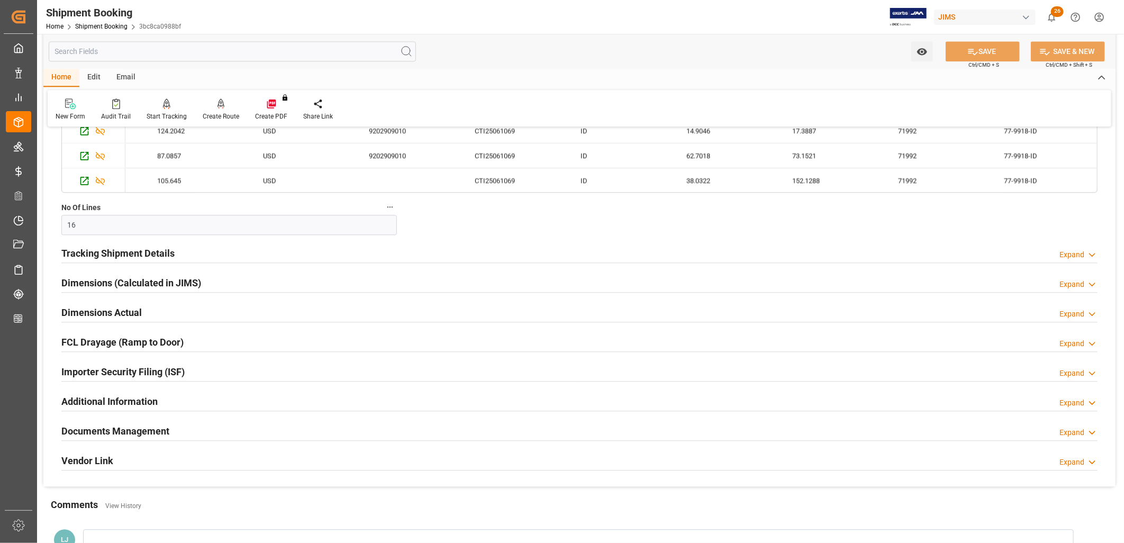
scroll to position [1647, 0]
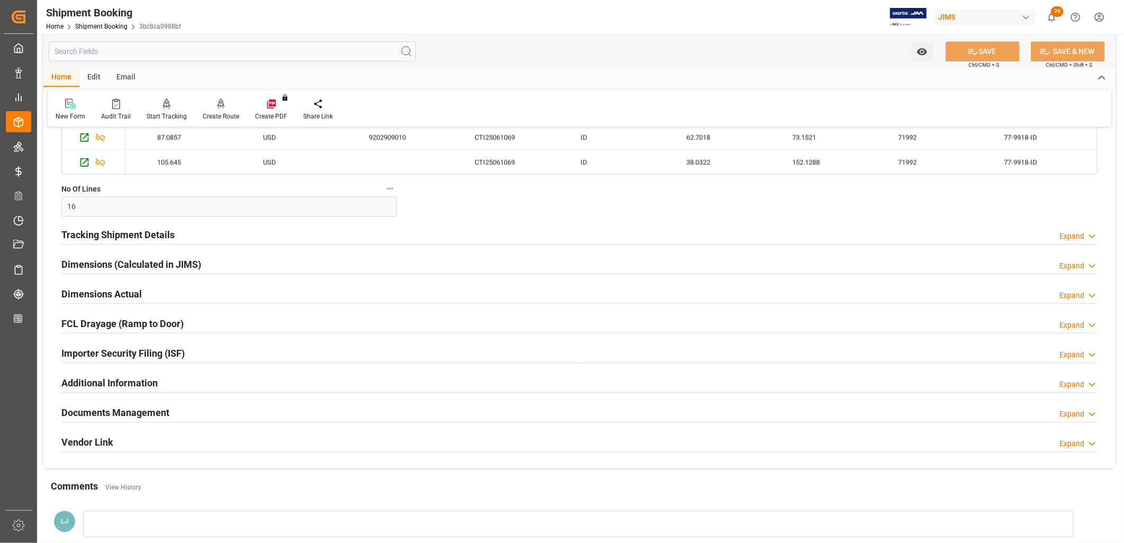
click at [126, 234] on h2 "Tracking Shipment Details" at bounding box center [117, 235] width 113 height 14
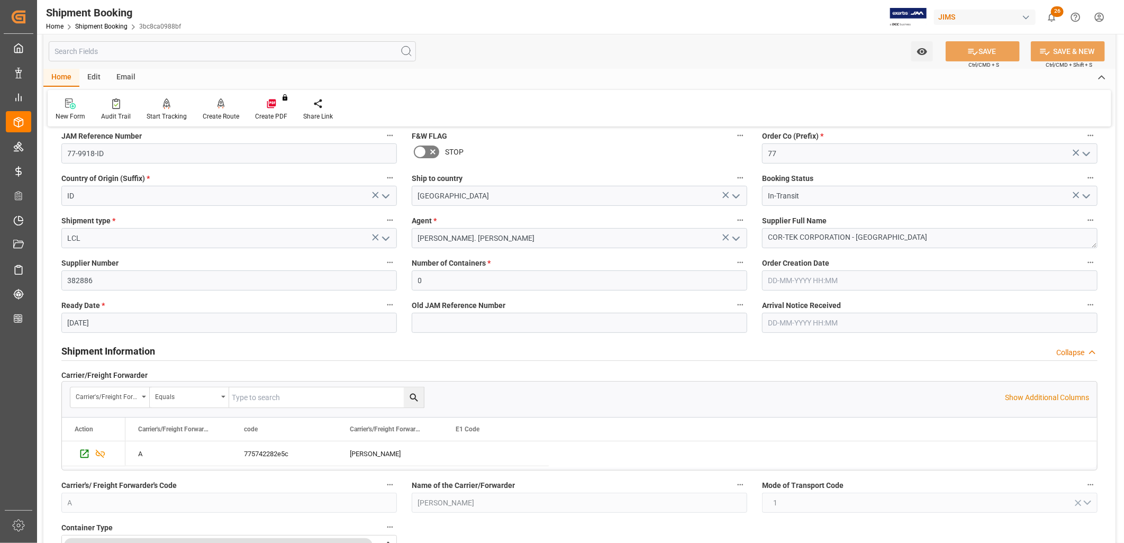
scroll to position [0, 0]
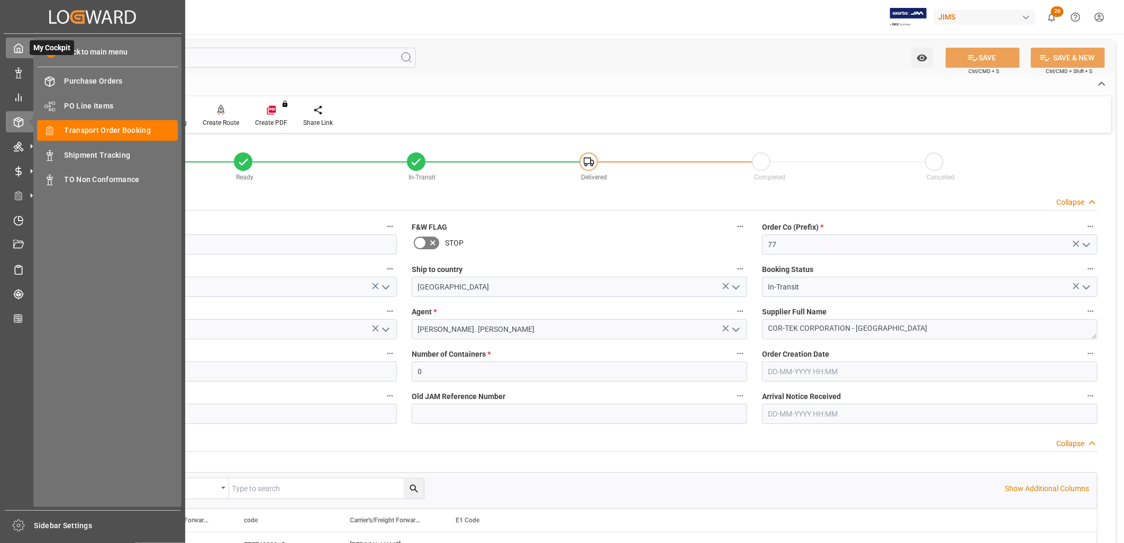
click at [17, 50] on polyline at bounding box center [18, 50] width 3 height 4
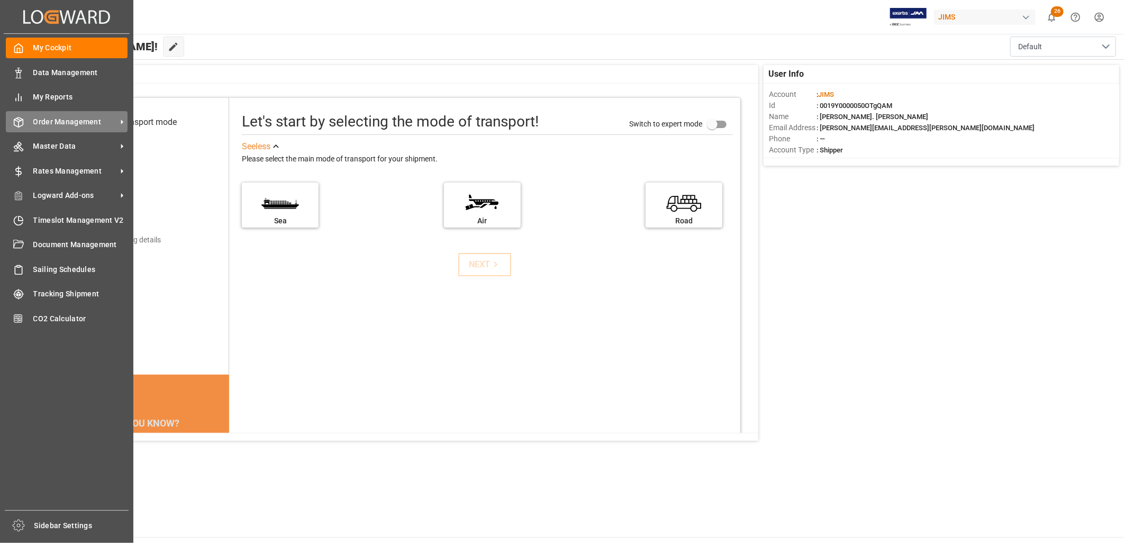
click at [69, 118] on span "Order Management" at bounding box center [75, 121] width 84 height 11
click at [77, 118] on span "Order Management" at bounding box center [75, 121] width 84 height 11
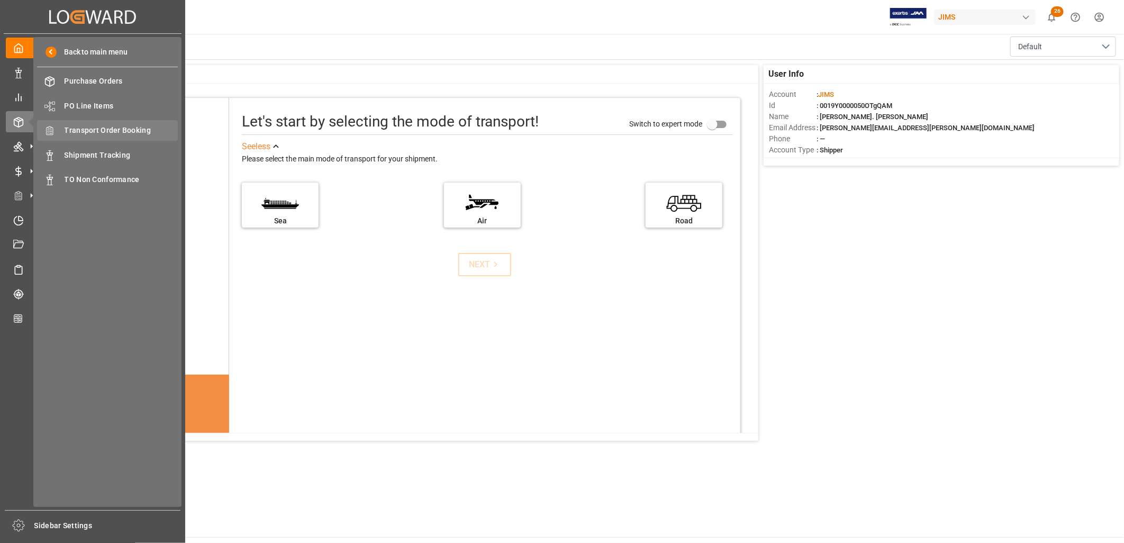
click at [111, 127] on span "Transport Order Booking" at bounding box center [122, 130] width 114 height 11
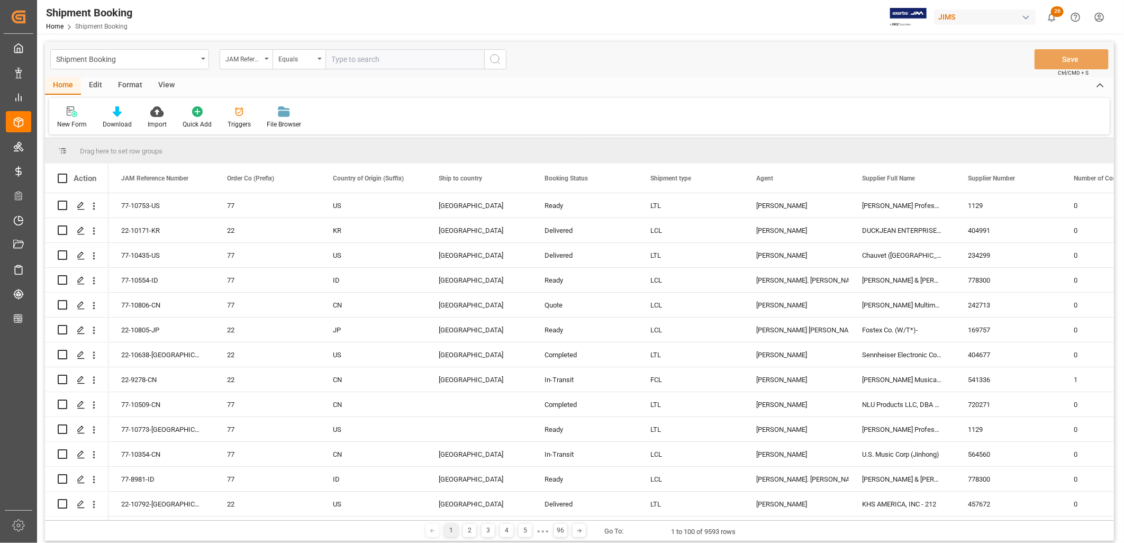
click at [335, 56] on input "text" at bounding box center [405, 59] width 159 height 20
type input "22-9676-ID"
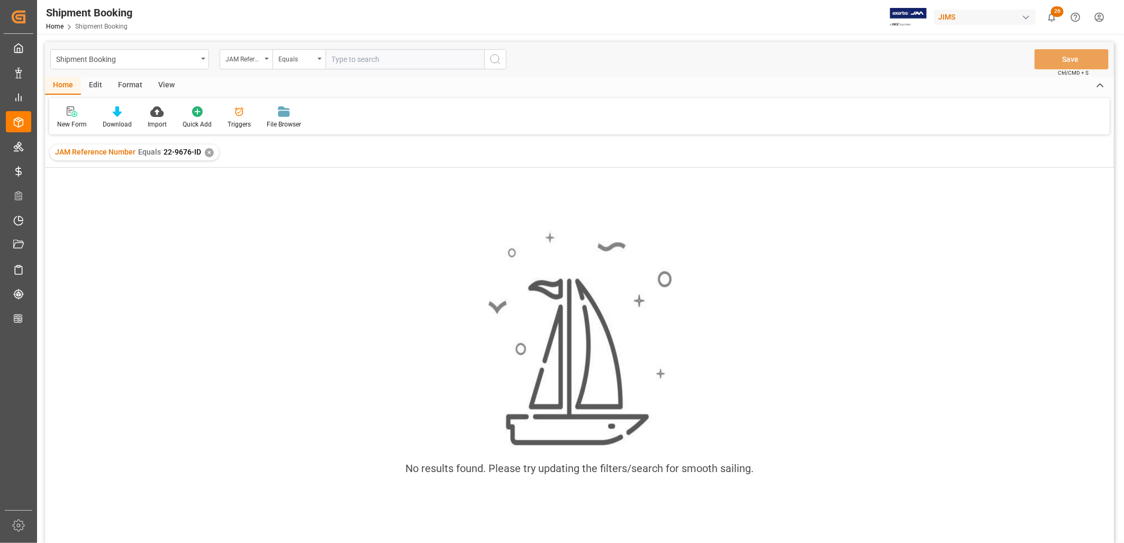
click at [206, 155] on div "✕" at bounding box center [209, 152] width 9 height 9
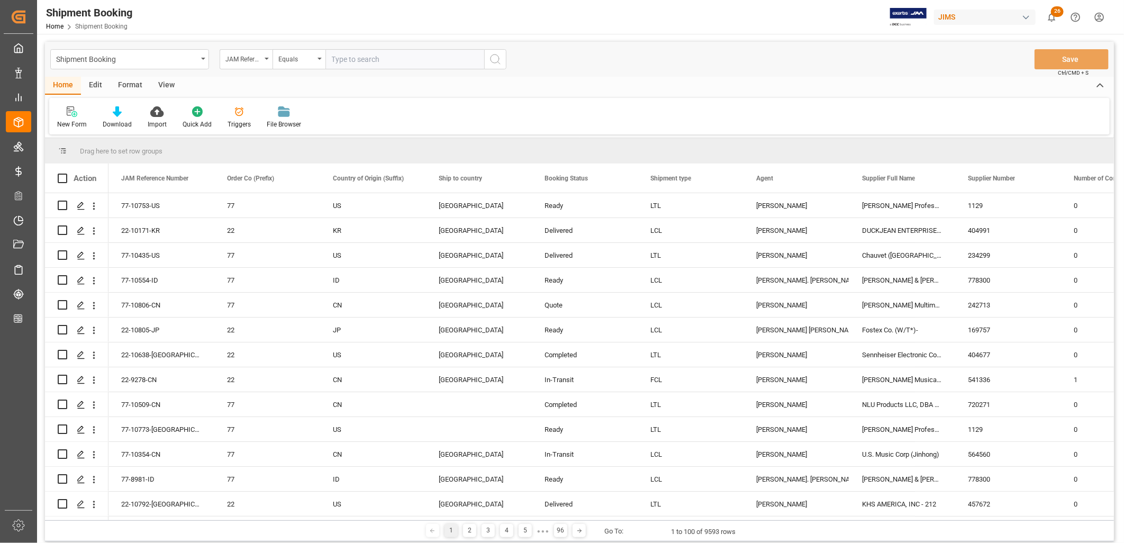
click at [334, 60] on input "text" at bounding box center [405, 59] width 159 height 20
type input "22-10493-CN"
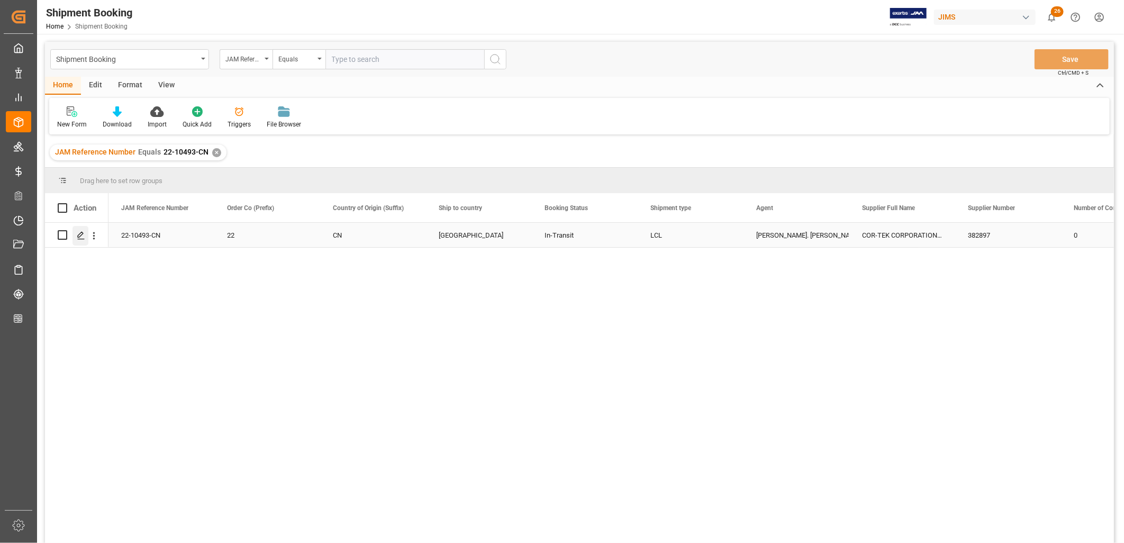
click at [78, 235] on icon "Press SPACE to select this row." at bounding box center [81, 235] width 8 height 8
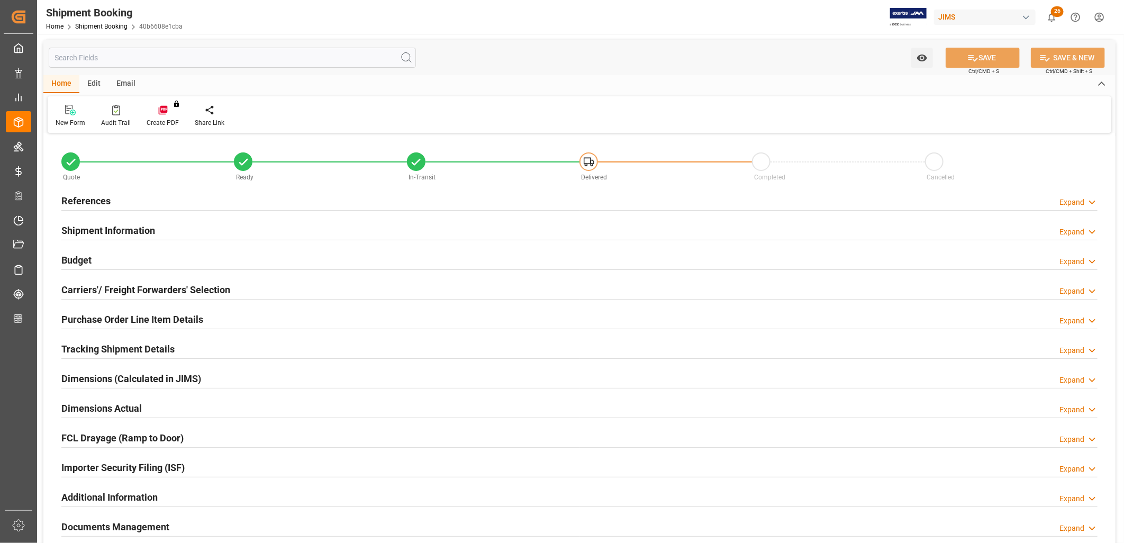
type input "26-08-2025"
click at [106, 200] on h2 "References" at bounding box center [85, 201] width 49 height 14
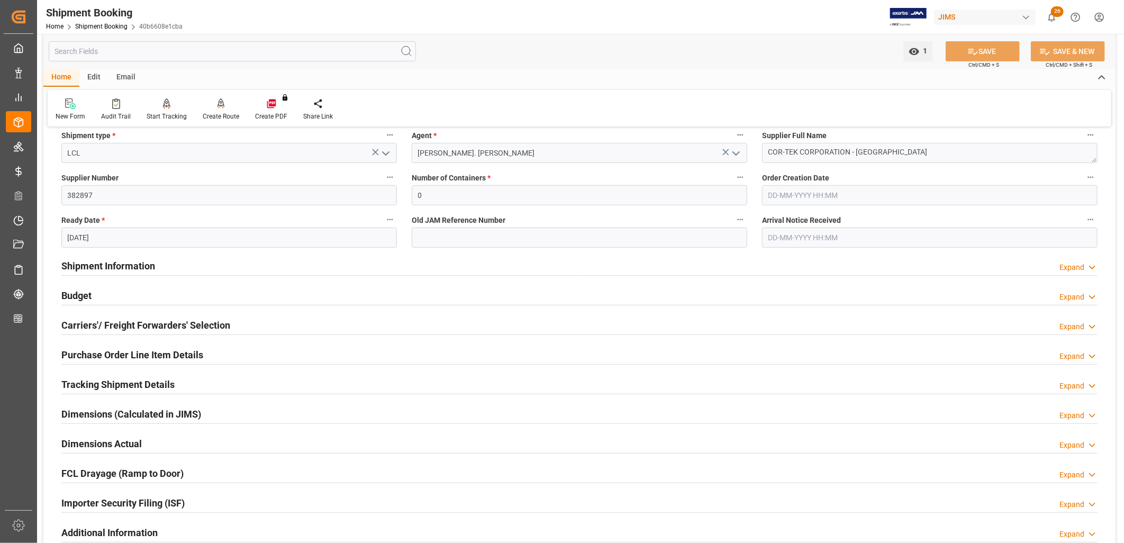
scroll to position [235, 0]
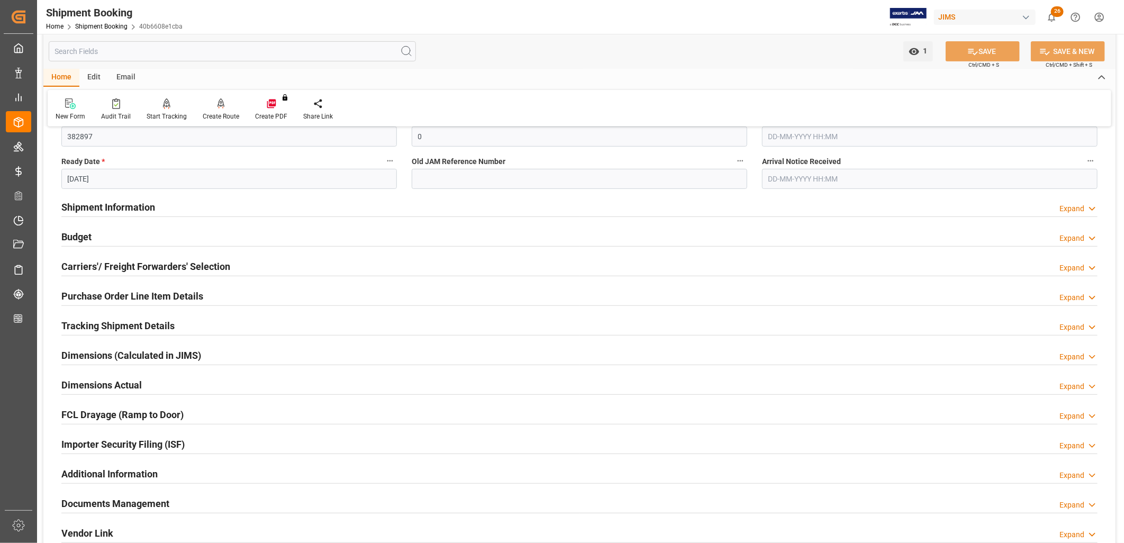
click at [132, 203] on h2 "Shipment Information" at bounding box center [108, 207] width 94 height 14
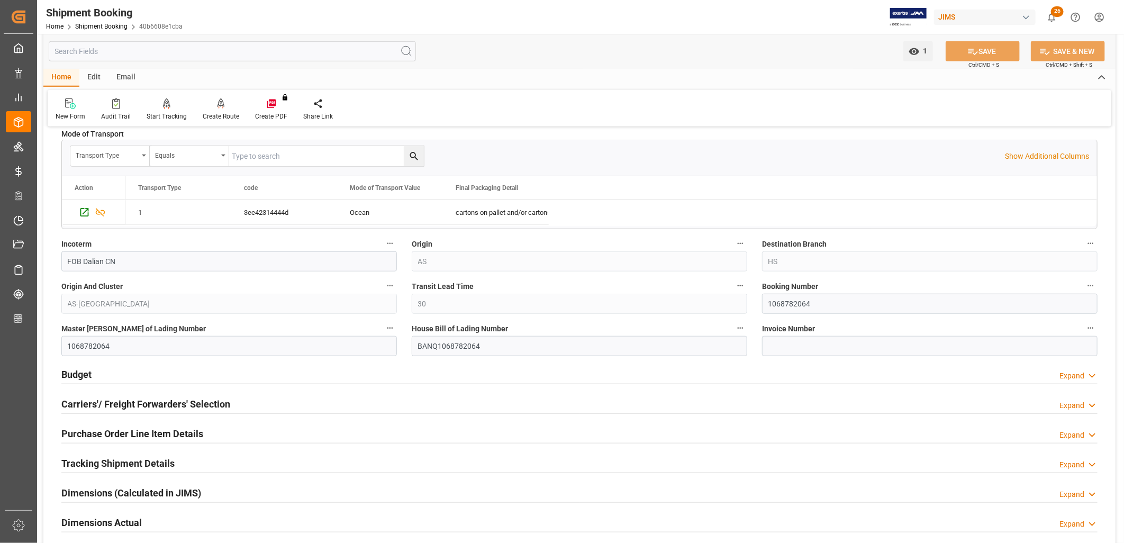
scroll to position [529, 0]
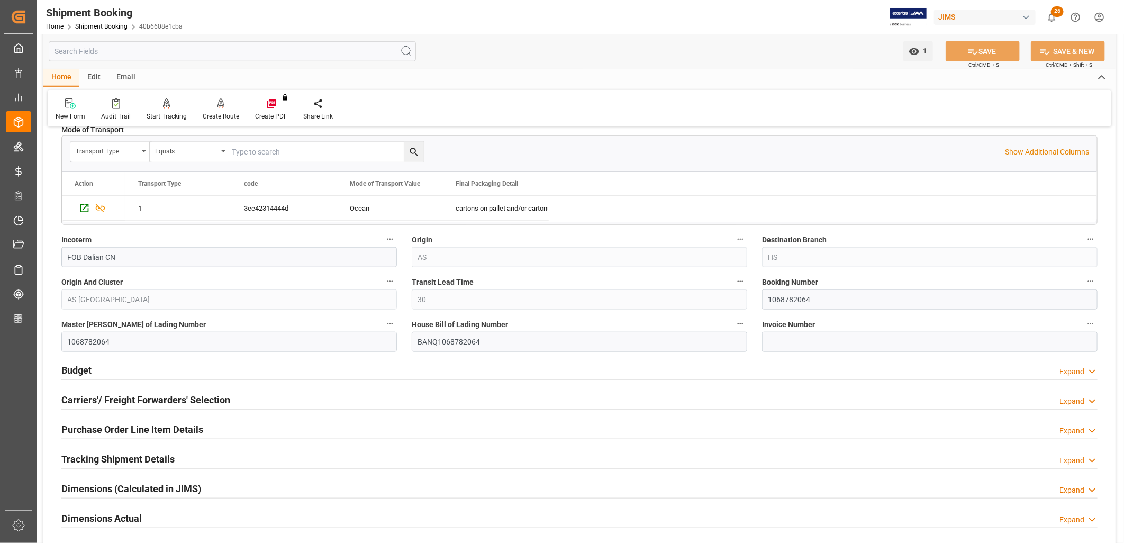
click at [69, 371] on h2 "Budget" at bounding box center [76, 370] width 30 height 14
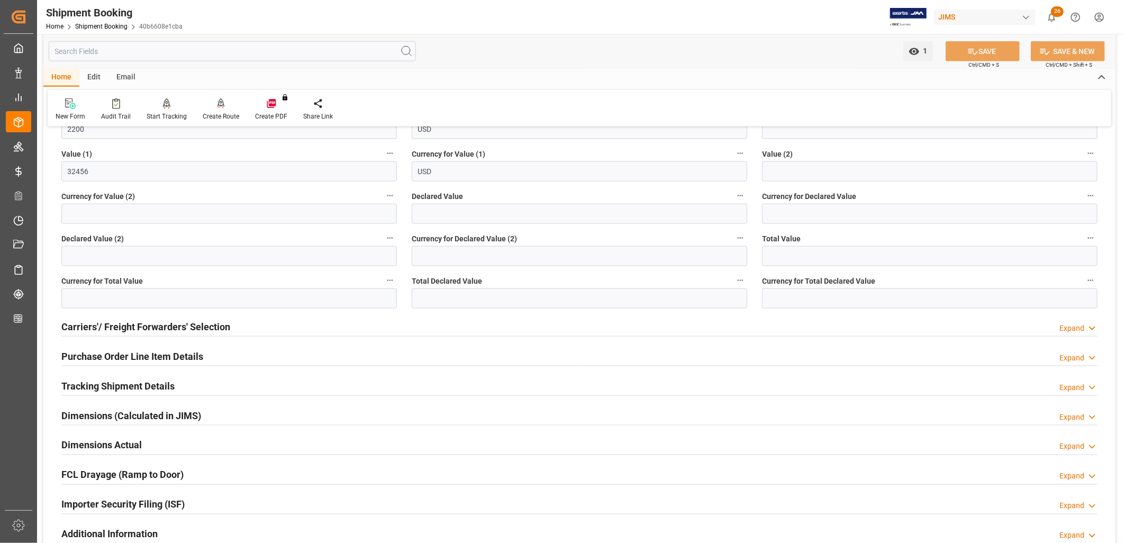
scroll to position [882, 0]
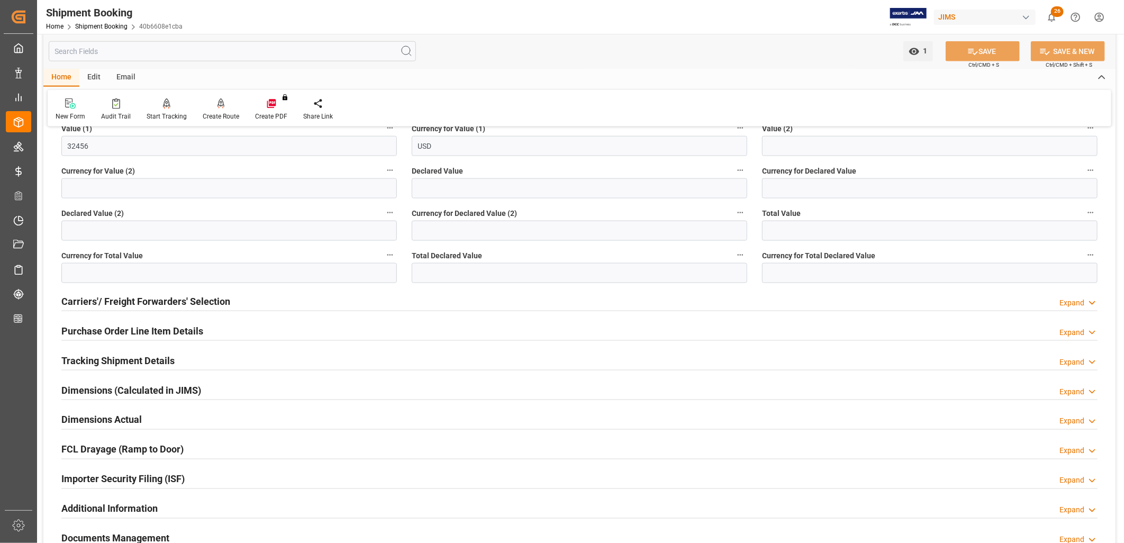
click at [183, 302] on h2 "Carriers'/ Freight Forwarders' Selection" at bounding box center [145, 301] width 169 height 14
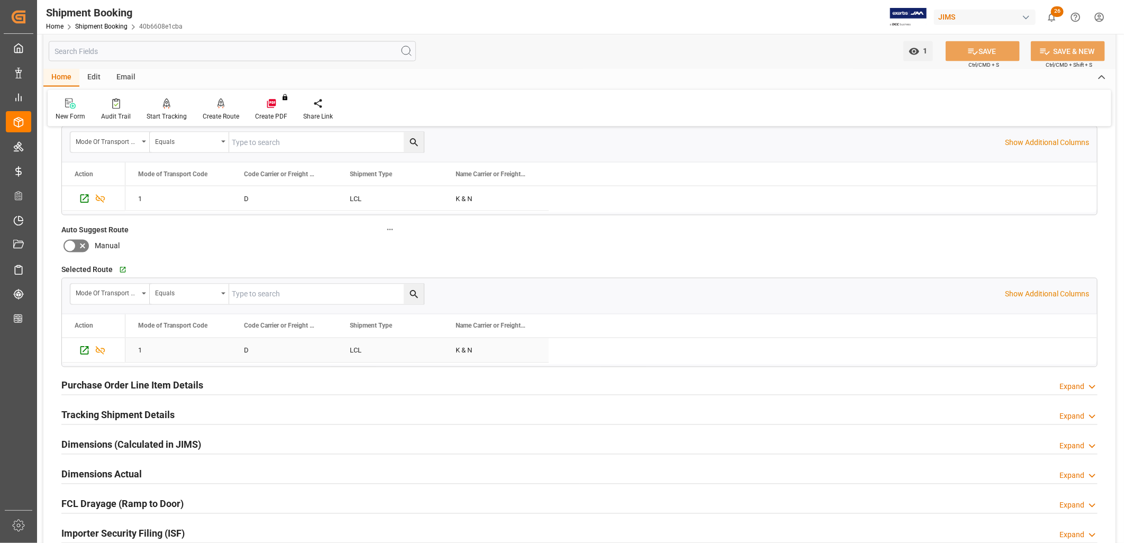
scroll to position [1118, 0]
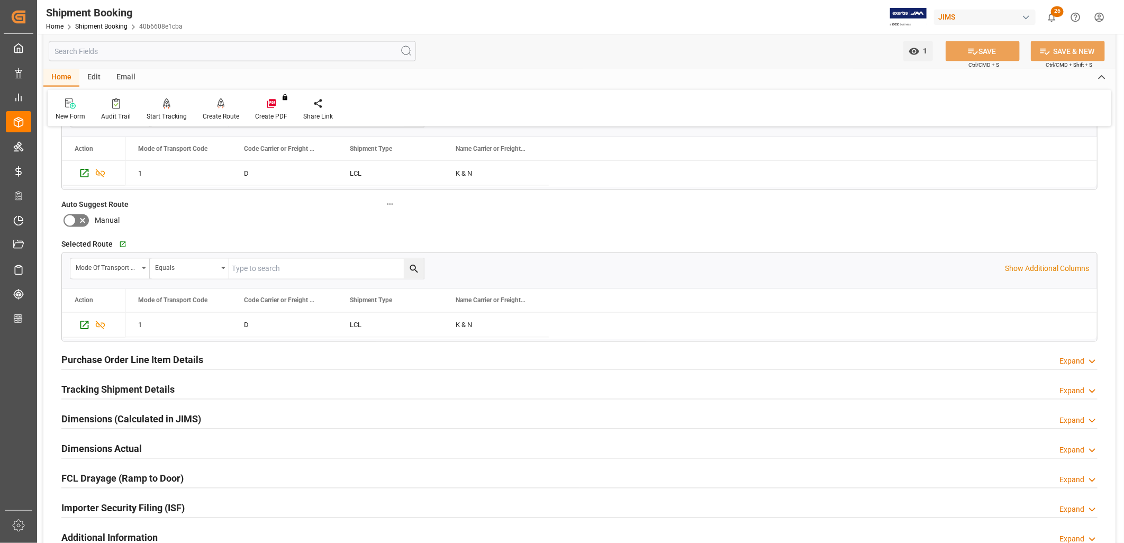
click at [144, 356] on h2 "Purchase Order Line Item Details" at bounding box center [132, 360] width 142 height 14
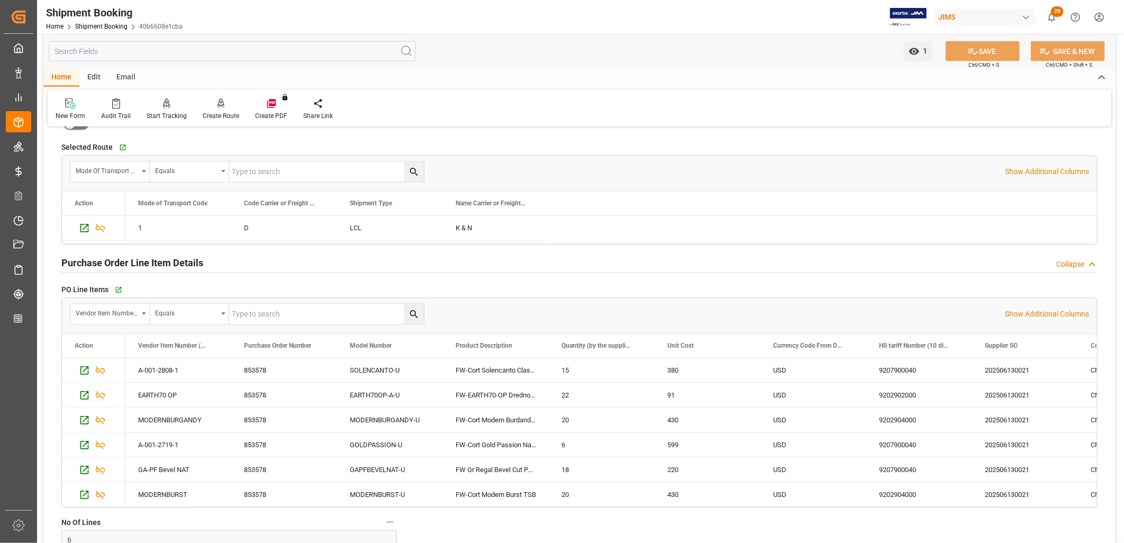
scroll to position [1235, 0]
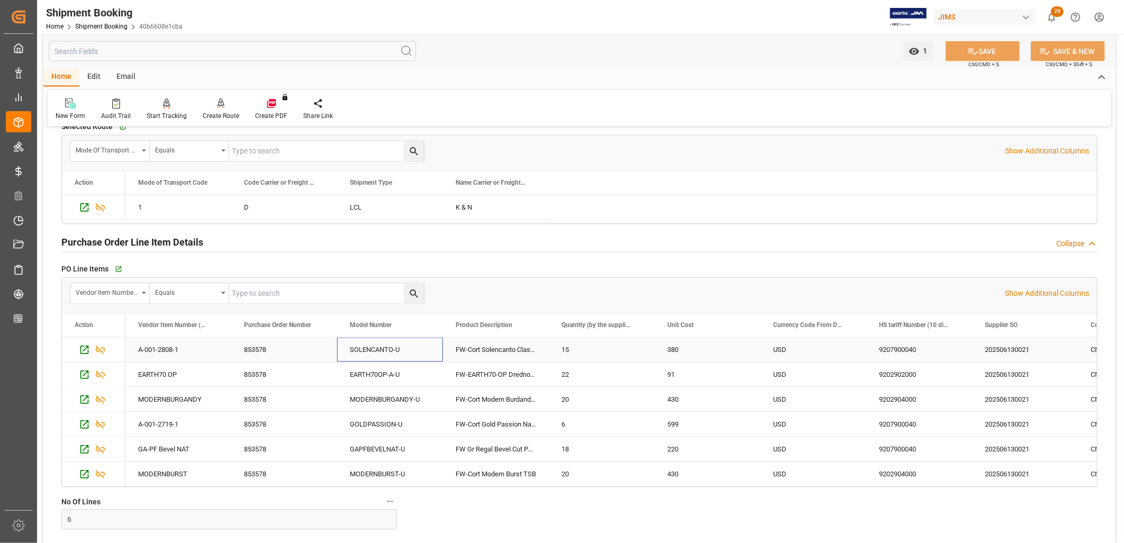
click at [372, 347] on div "SOLENCANTO-U" at bounding box center [390, 350] width 106 height 24
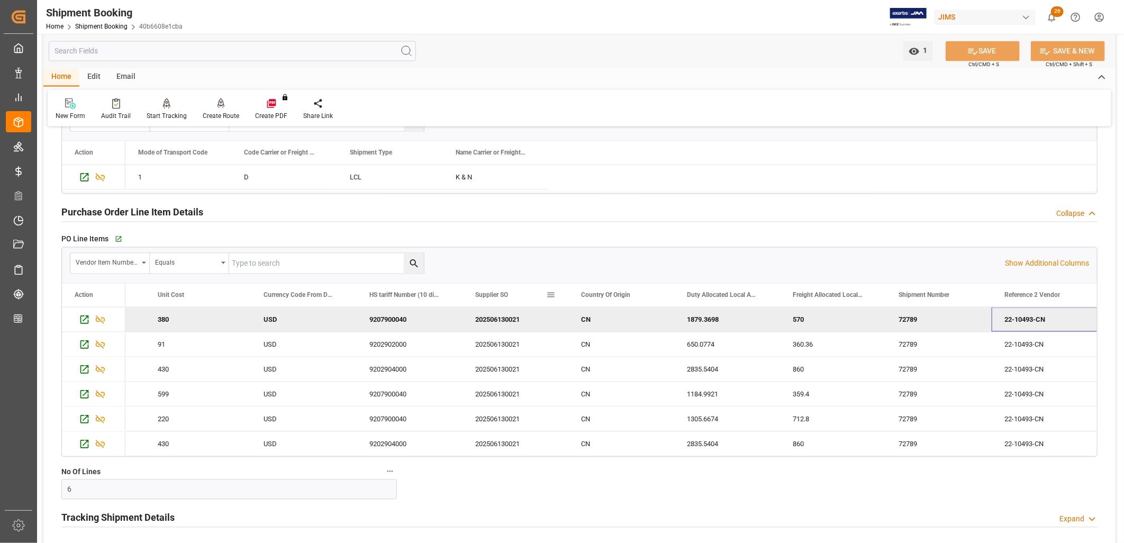
scroll to position [1294, 0]
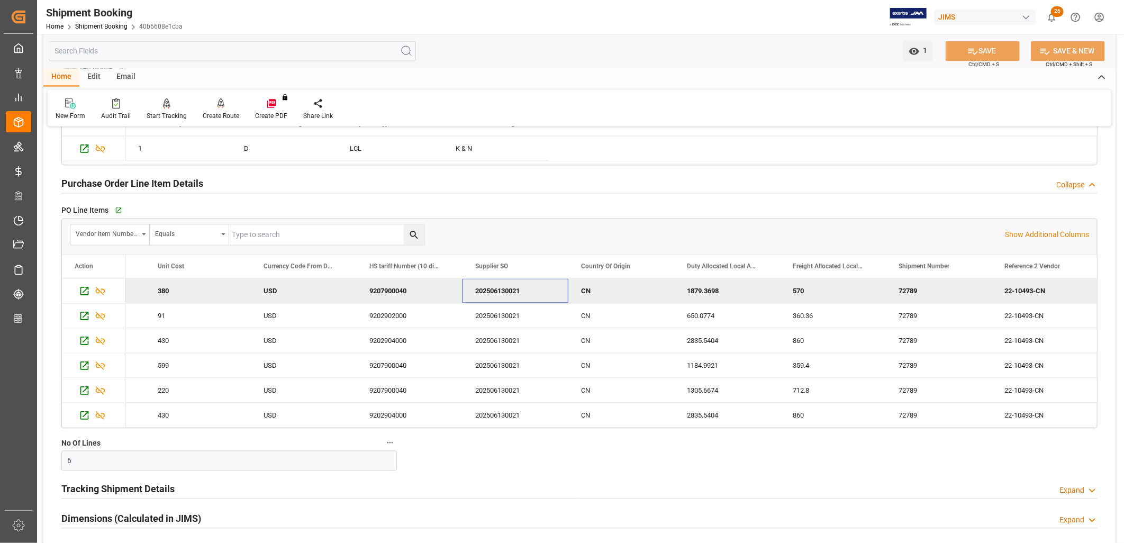
click at [492, 292] on div "202506130021" at bounding box center [516, 291] width 106 height 24
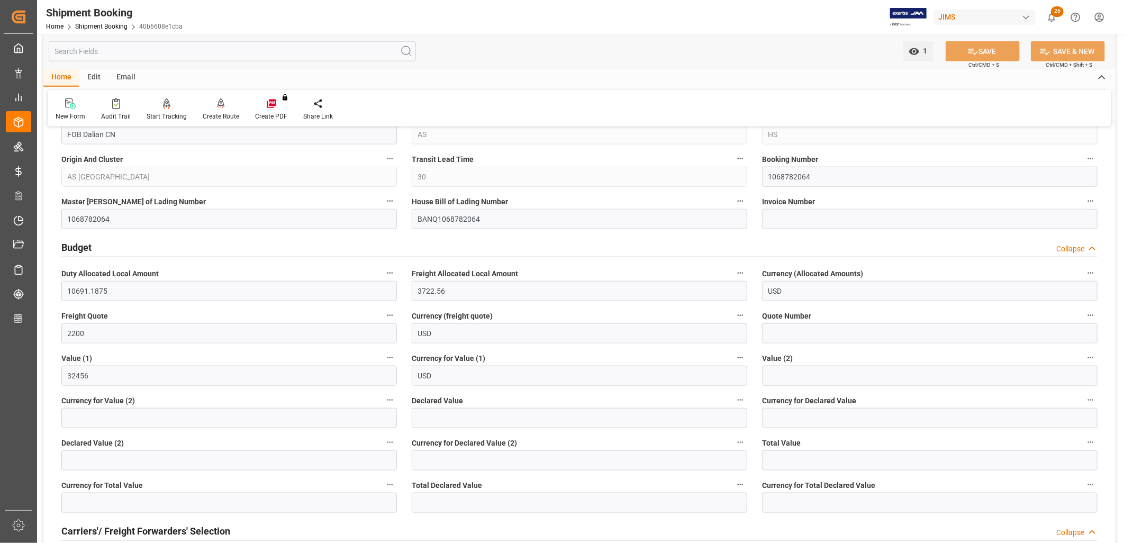
scroll to position [411, 0]
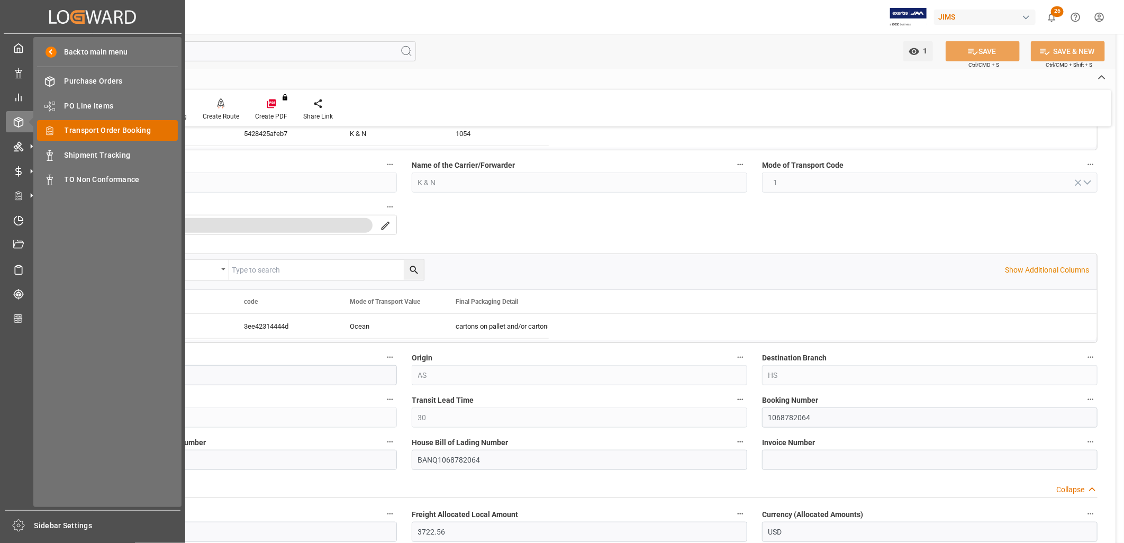
click at [86, 129] on span "Transport Order Booking" at bounding box center [122, 130] width 114 height 11
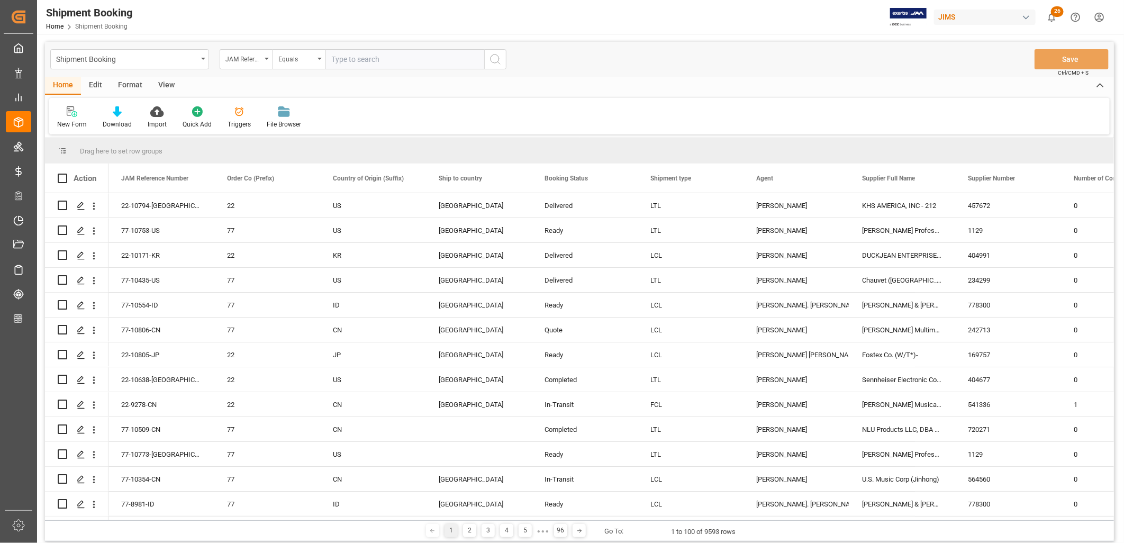
click at [337, 57] on input "text" at bounding box center [405, 59] width 159 height 20
type input "77-10102-CN"
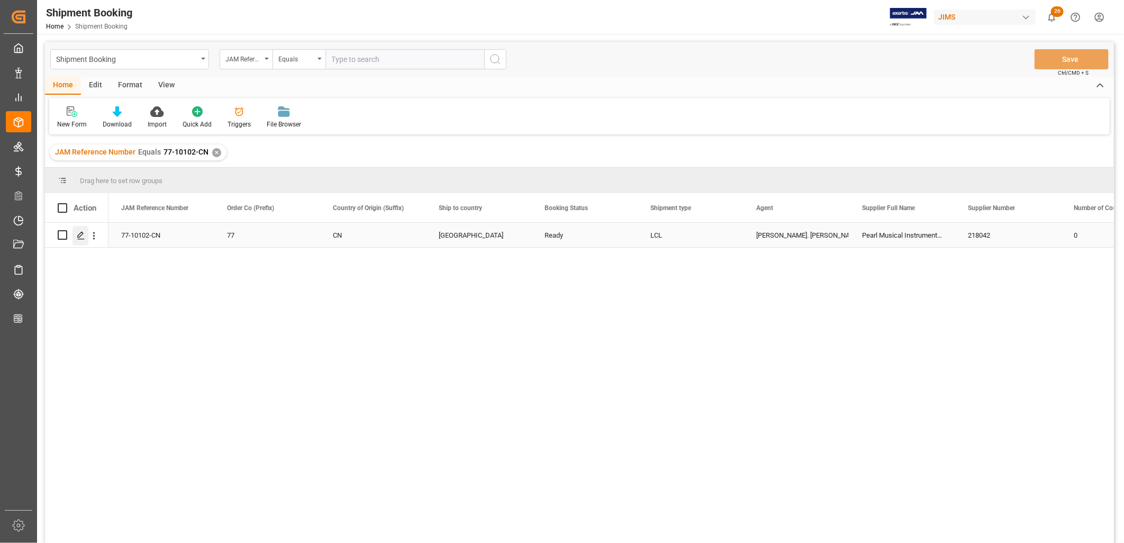
click at [80, 238] on icon "Press SPACE to select this row." at bounding box center [81, 235] width 8 height 8
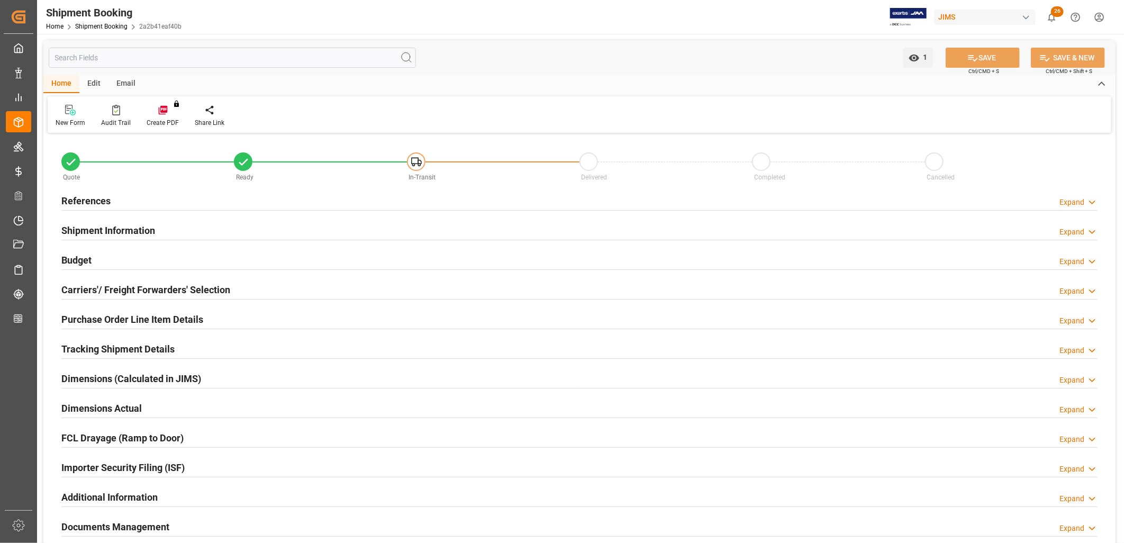
type input "02-09-2025"
click at [100, 195] on h2 "References" at bounding box center [85, 201] width 49 height 14
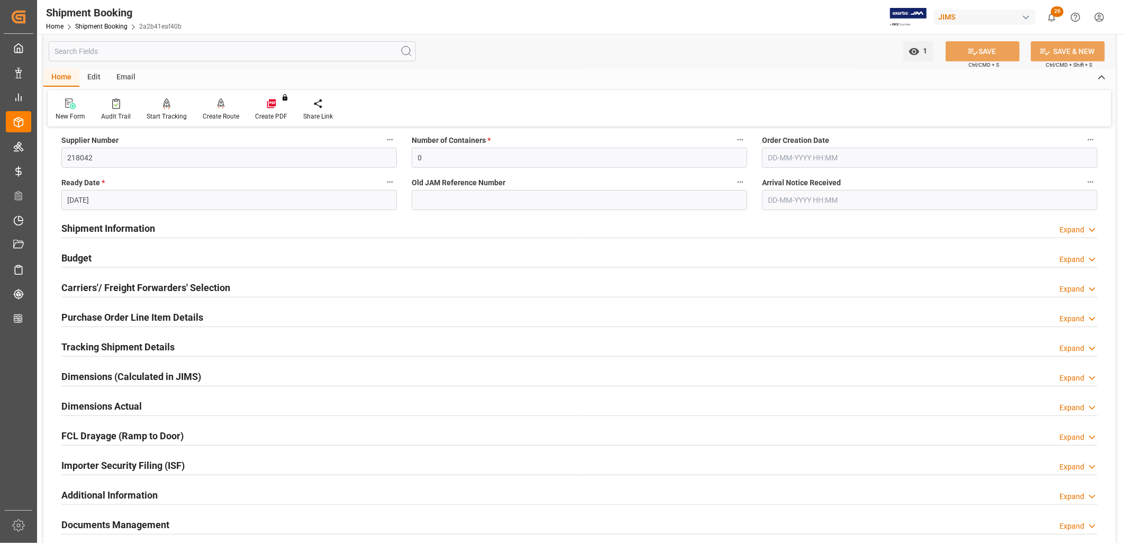
scroll to position [235, 0]
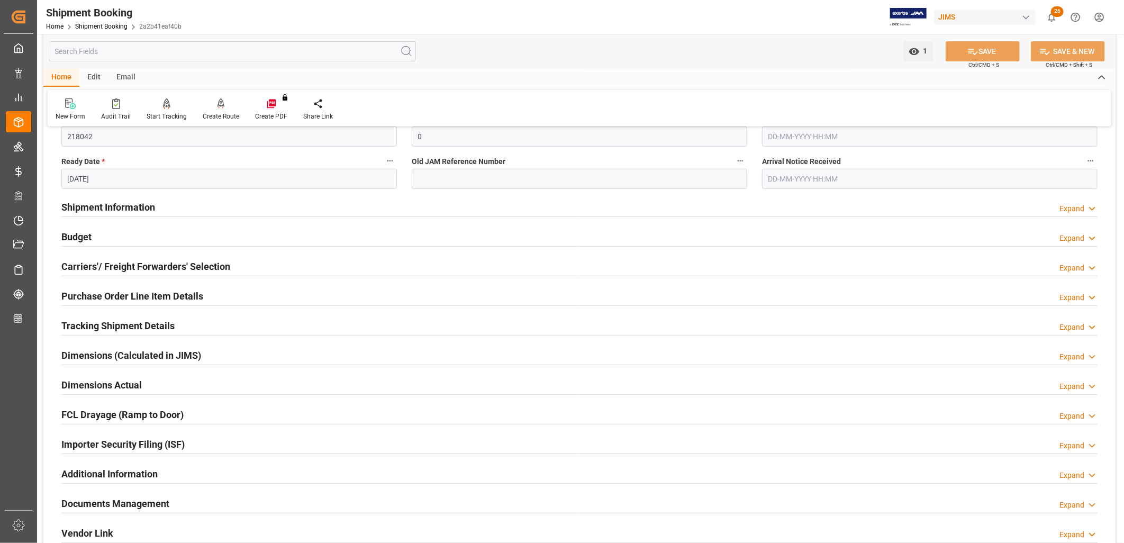
click at [131, 208] on h2 "Shipment Information" at bounding box center [108, 207] width 94 height 14
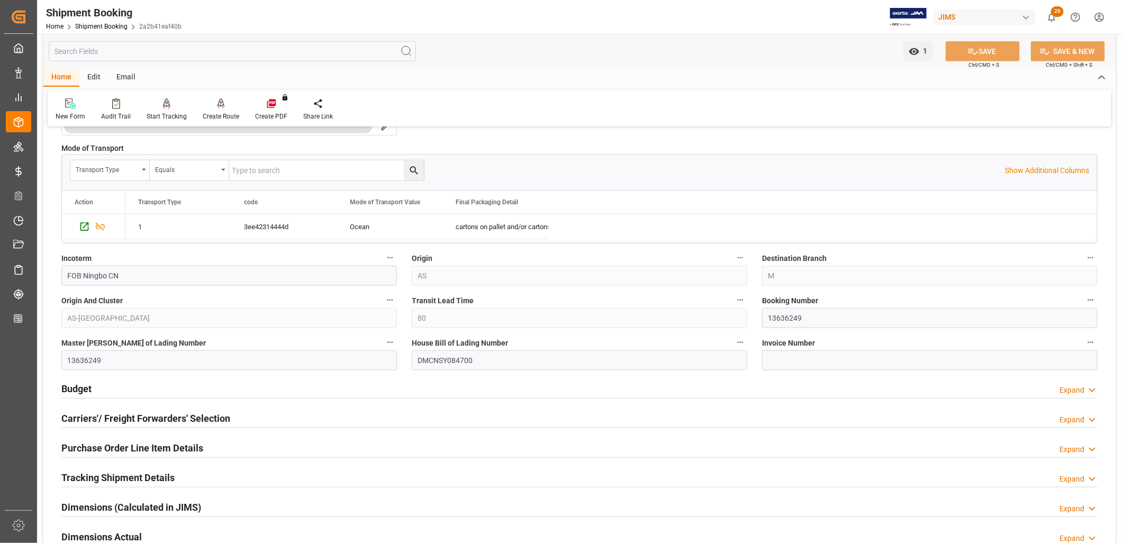
scroll to position [529, 0]
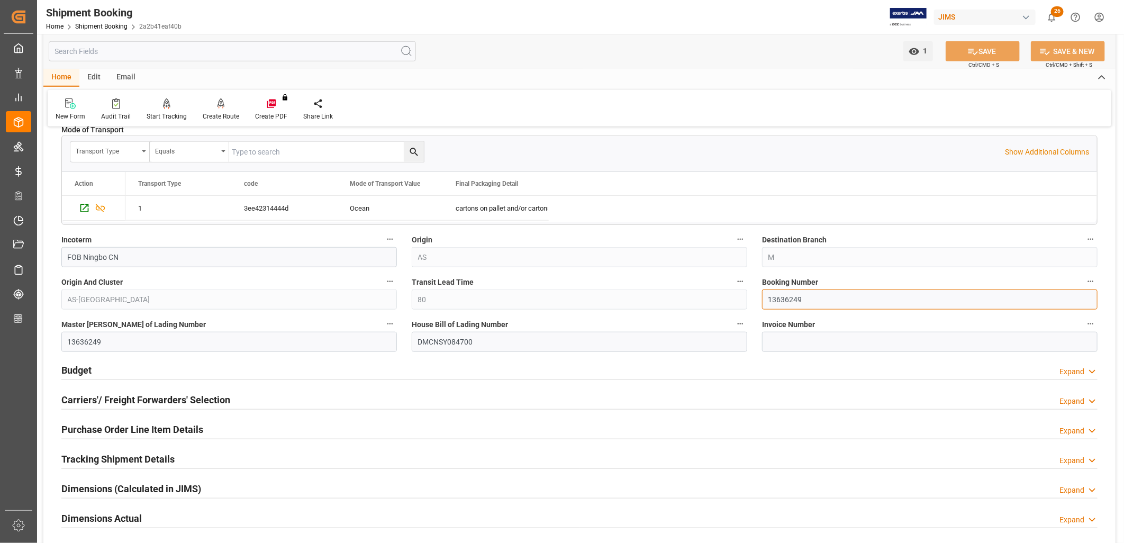
drag, startPoint x: 807, startPoint y: 300, endPoint x: 768, endPoint y: 299, distance: 39.2
click at [768, 299] on input "13636249" at bounding box center [930, 300] width 336 height 20
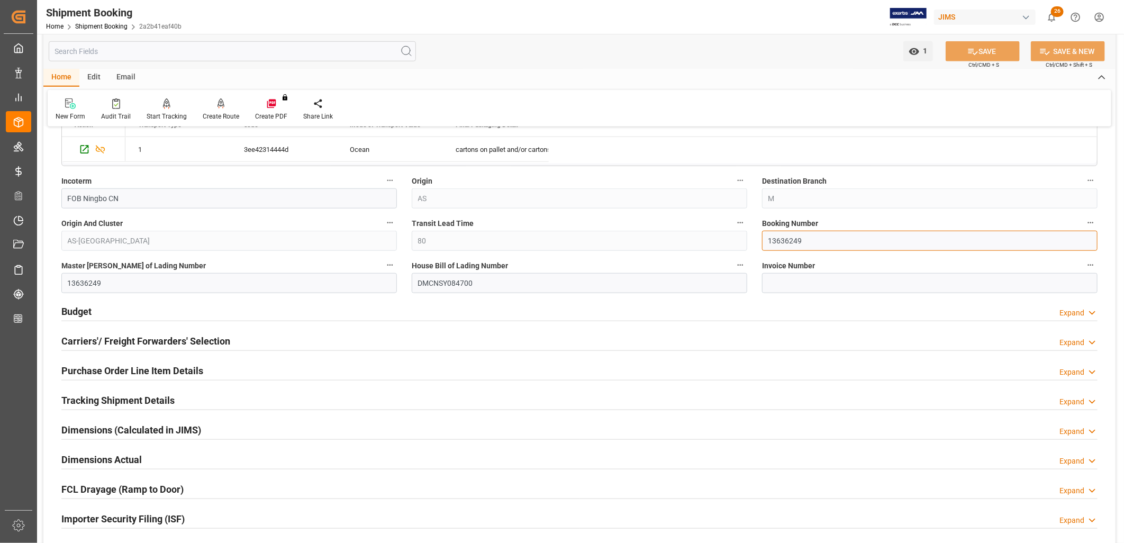
scroll to position [647, 0]
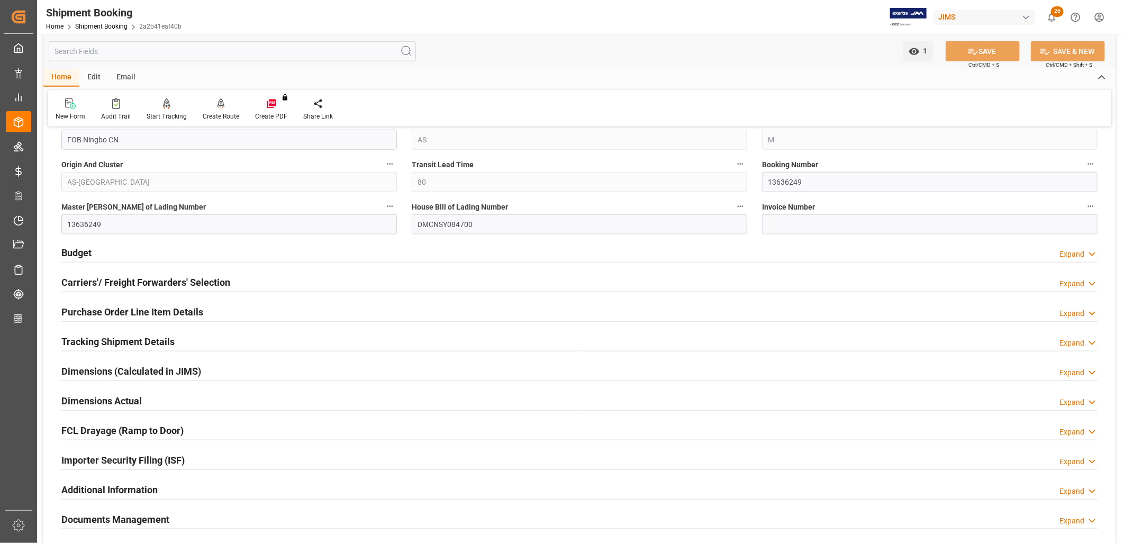
click at [100, 282] on h2 "Carriers'/ Freight Forwarders' Selection" at bounding box center [145, 282] width 169 height 14
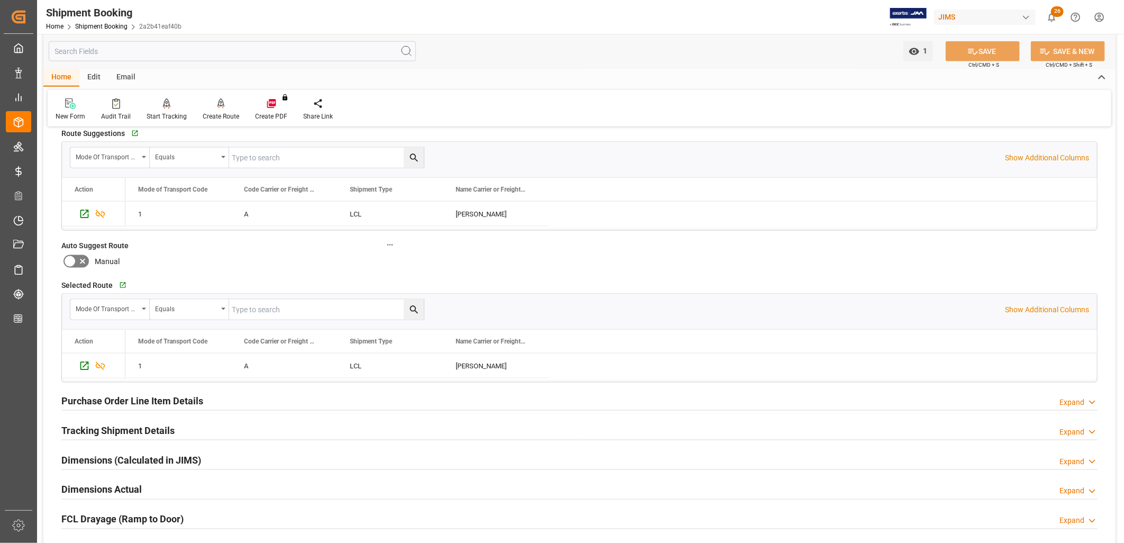
scroll to position [823, 0]
click at [143, 429] on h2 "Tracking Shipment Details" at bounding box center [117, 430] width 113 height 14
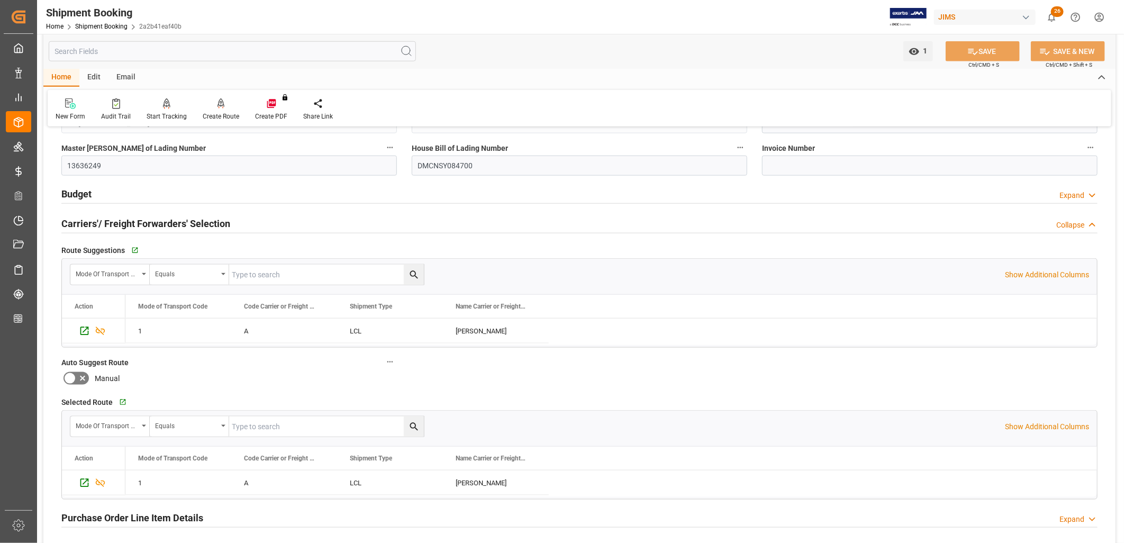
scroll to position [764, 0]
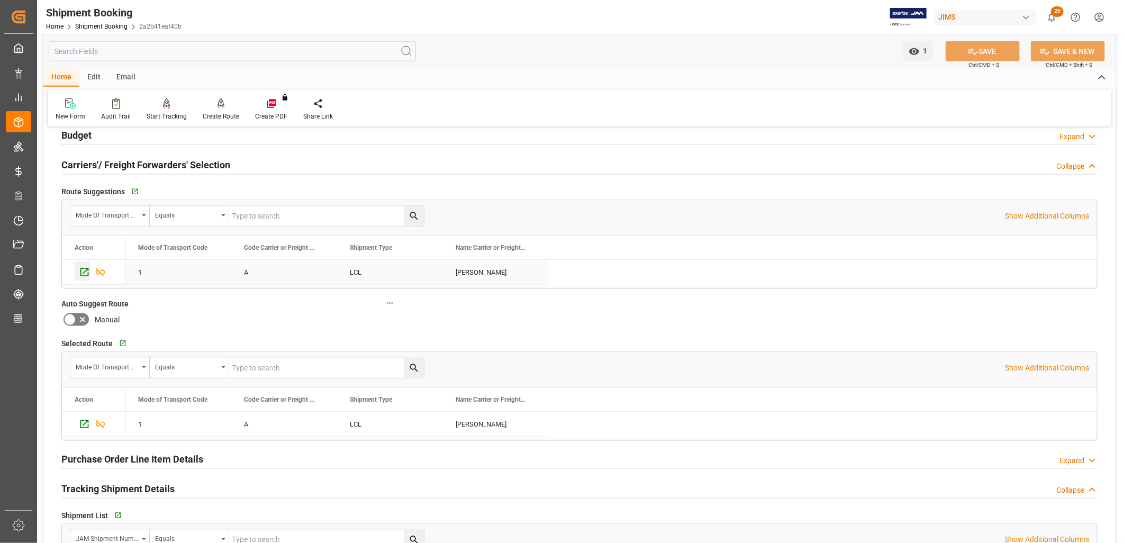
click at [85, 271] on icon "Press SPACE to select this row." at bounding box center [84, 272] width 11 height 11
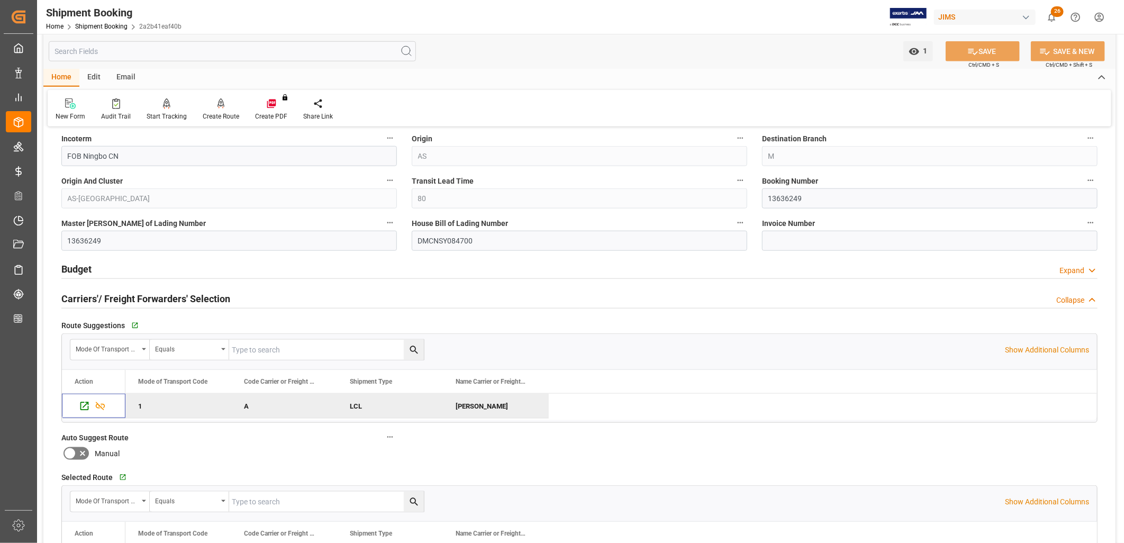
scroll to position [647, 0]
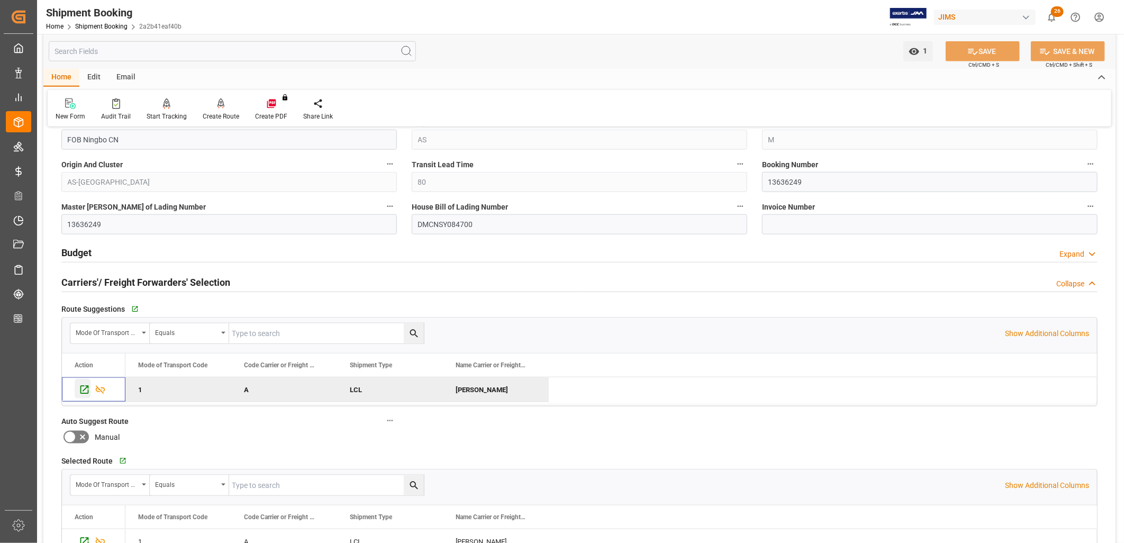
click at [85, 389] on icon "Press SPACE to deselect this row." at bounding box center [84, 390] width 8 height 8
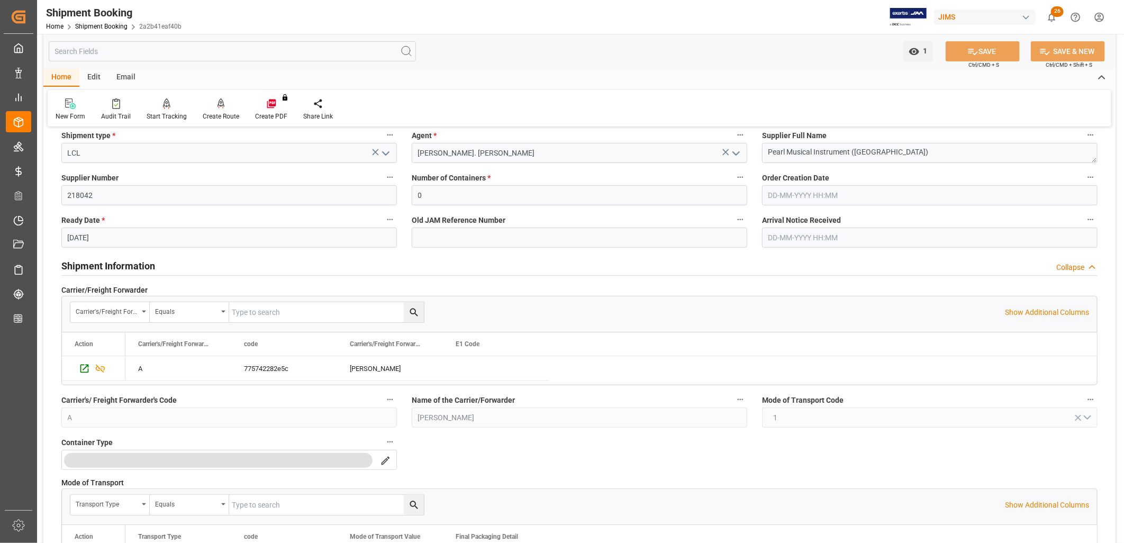
scroll to position [0, 0]
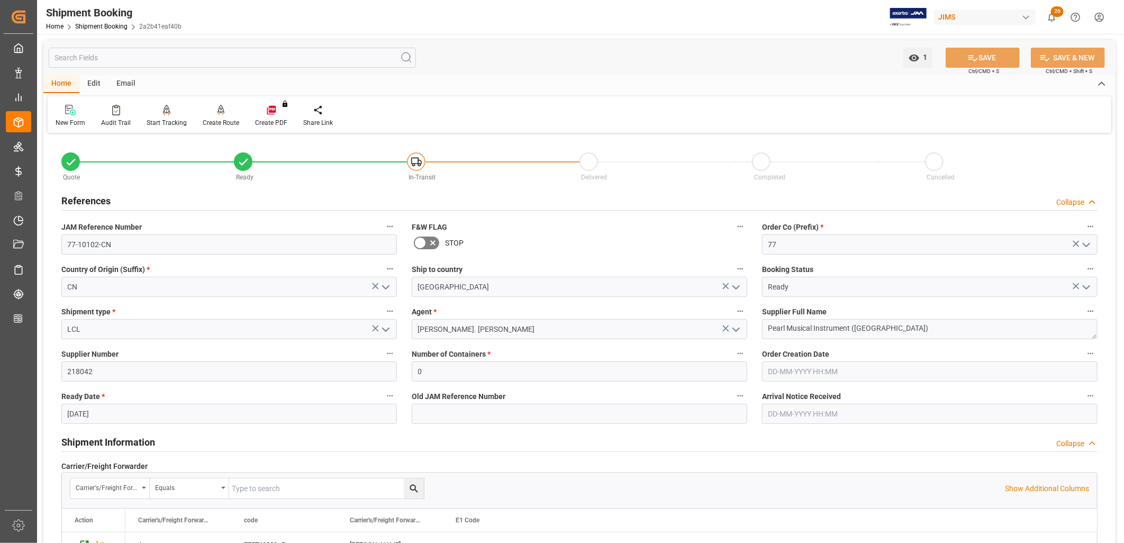
click at [97, 199] on h2 "References" at bounding box center [85, 201] width 49 height 14
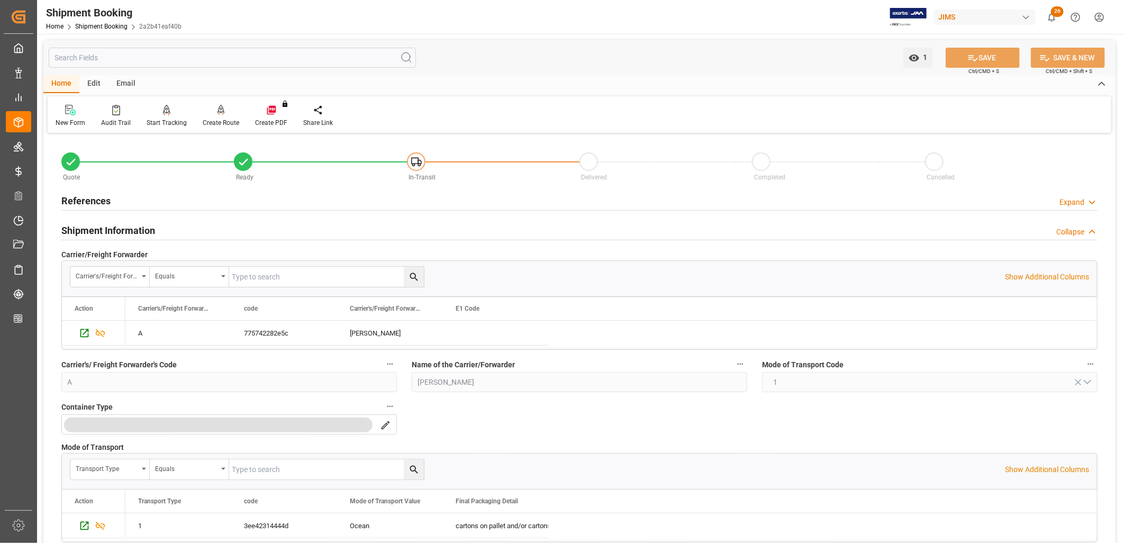
click at [97, 199] on h2 "References" at bounding box center [85, 201] width 49 height 14
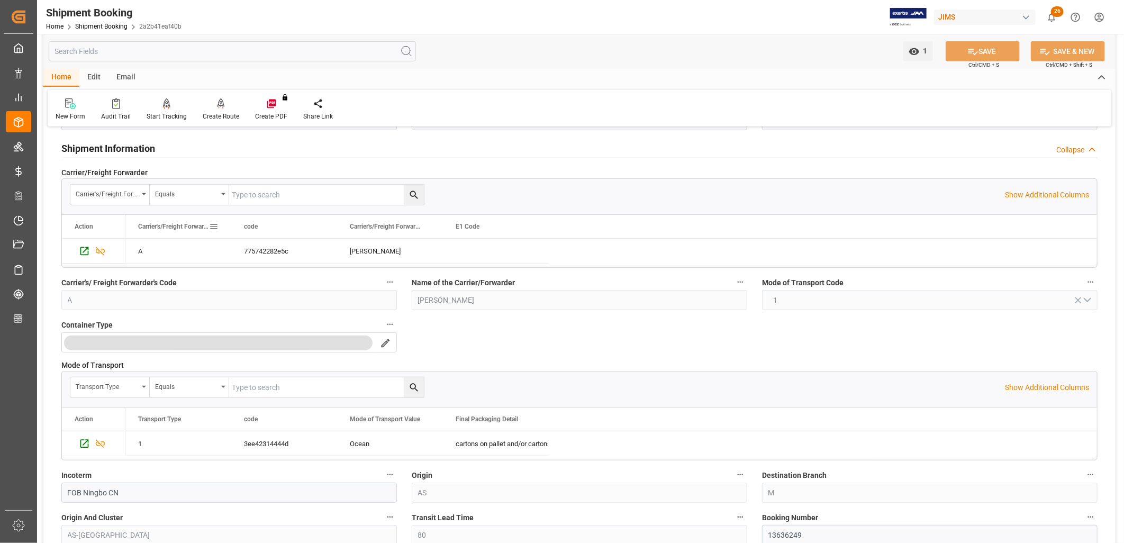
scroll to position [353, 0]
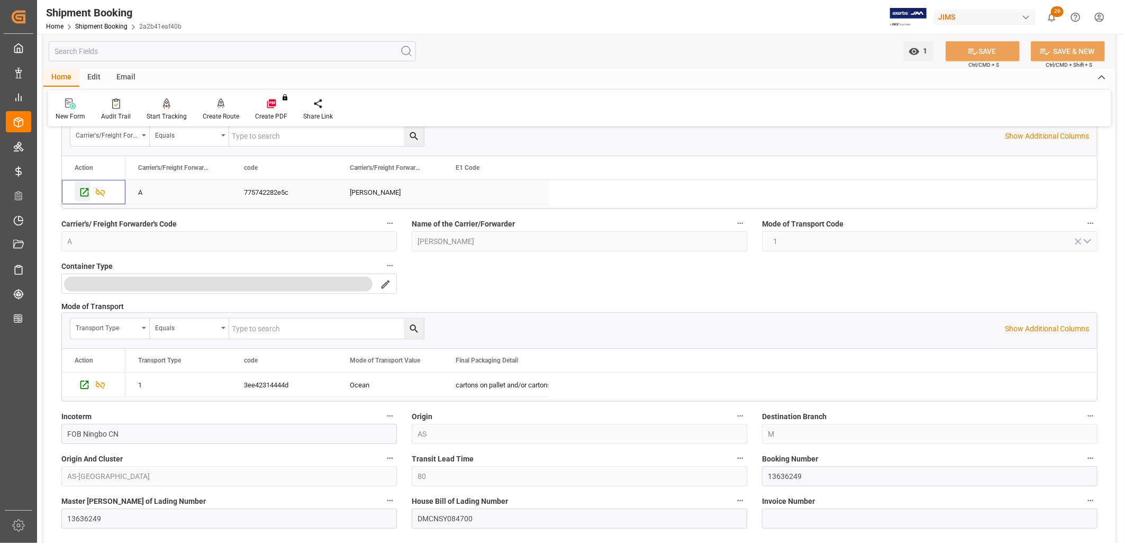
click at [84, 191] on icon "Press SPACE to select this row." at bounding box center [84, 192] width 11 height 11
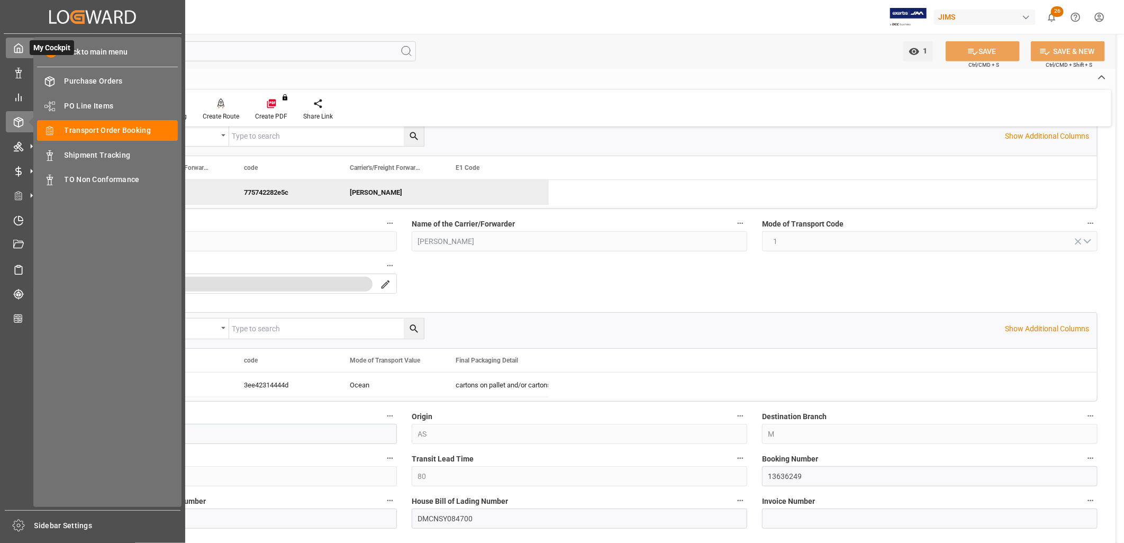
click at [17, 48] on polyline at bounding box center [18, 50] width 3 height 4
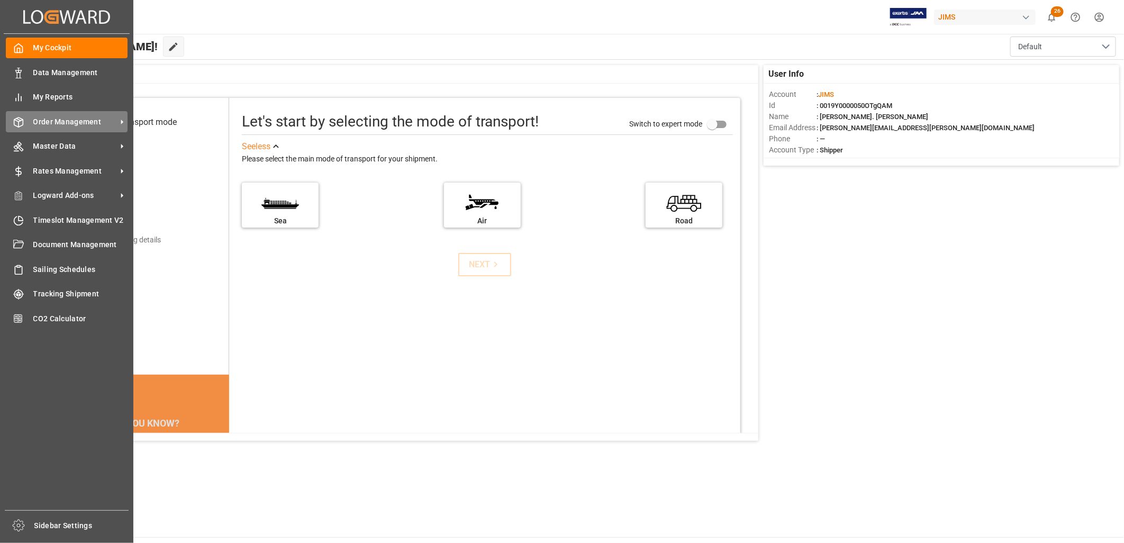
click at [78, 119] on span "Order Management" at bounding box center [75, 121] width 84 height 11
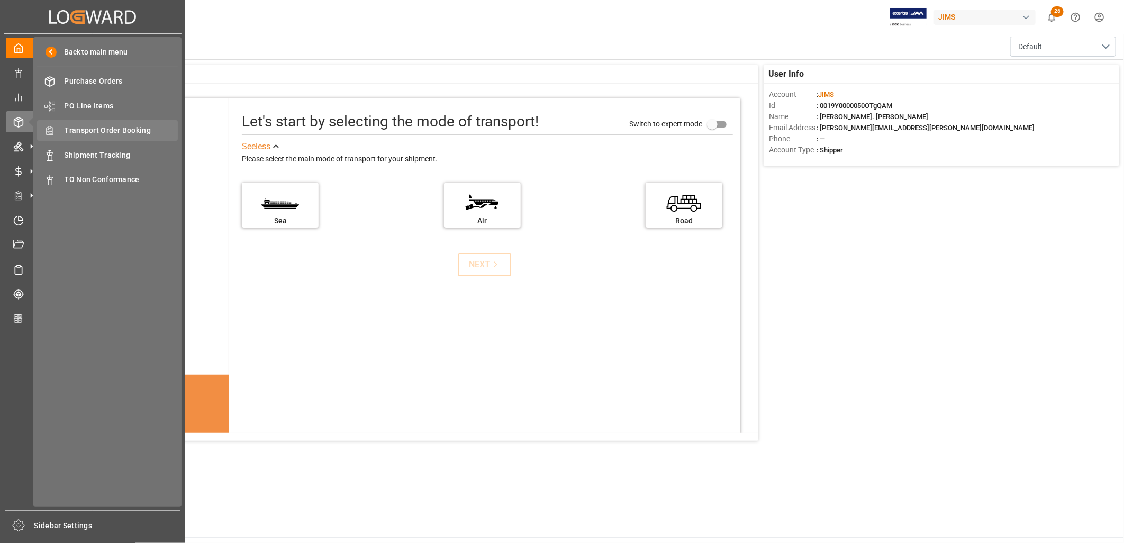
click at [98, 129] on span "Transport Order Booking" at bounding box center [122, 130] width 114 height 11
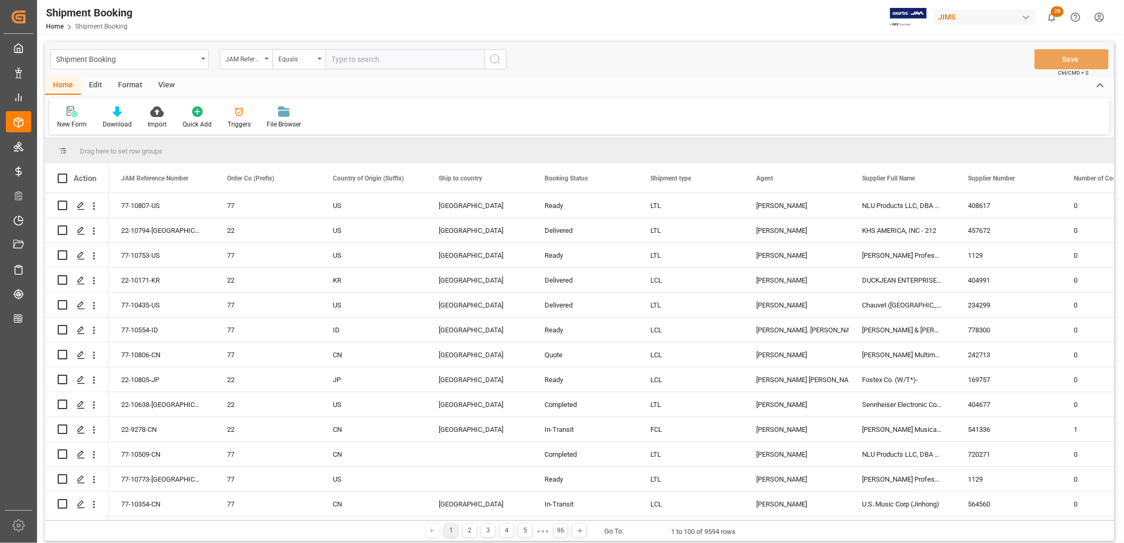
click at [345, 57] on input "text" at bounding box center [405, 59] width 159 height 20
click at [341, 57] on input "text" at bounding box center [405, 59] width 159 height 20
type input "77-10102-CN"
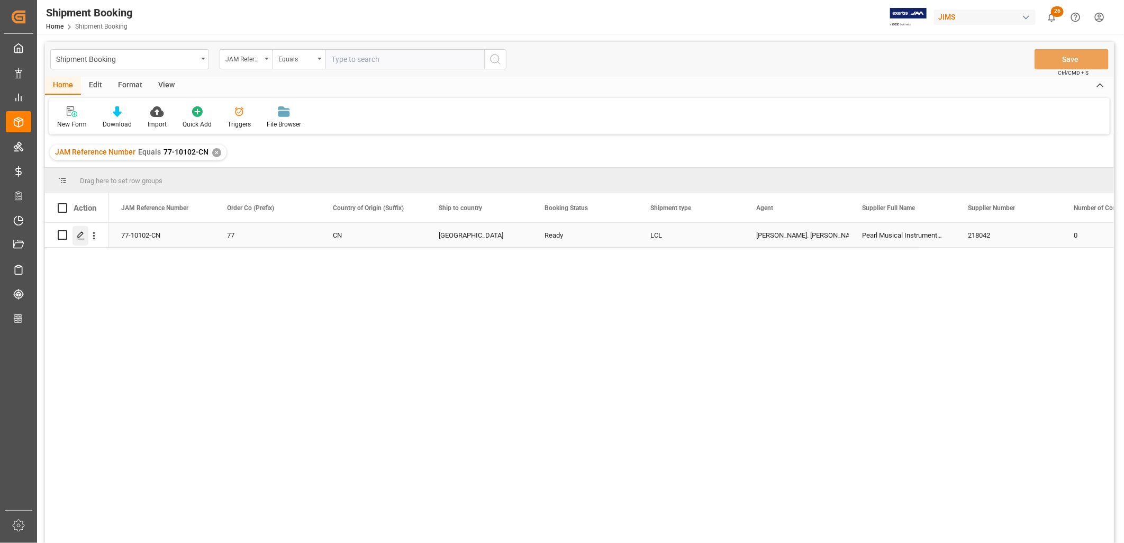
click at [85, 235] on icon "Press SPACE to select this row." at bounding box center [81, 235] width 8 height 8
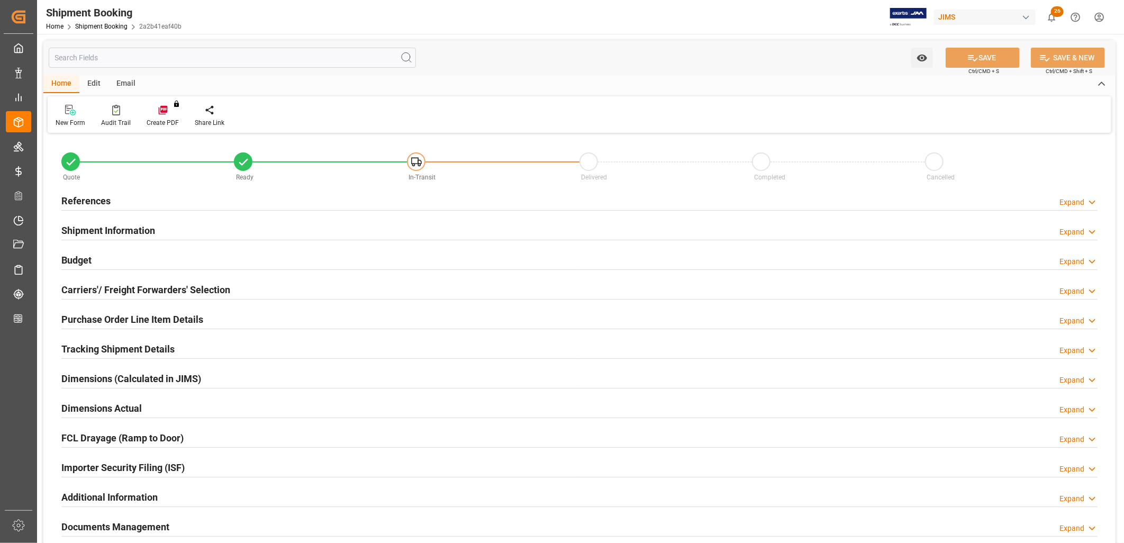
type input "80"
click at [134, 226] on h2 "Shipment Information" at bounding box center [108, 230] width 94 height 14
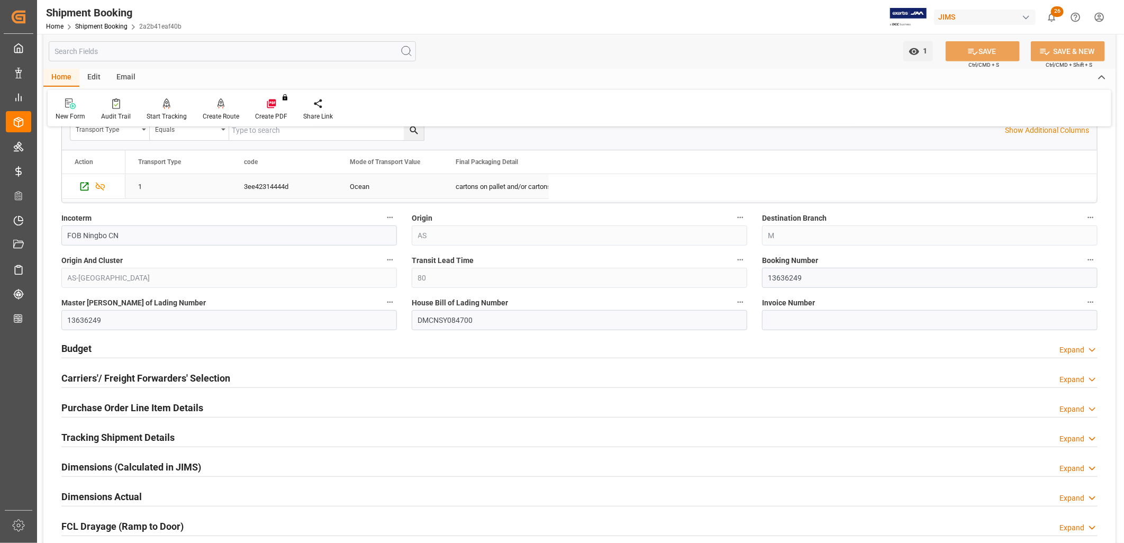
scroll to position [353, 0]
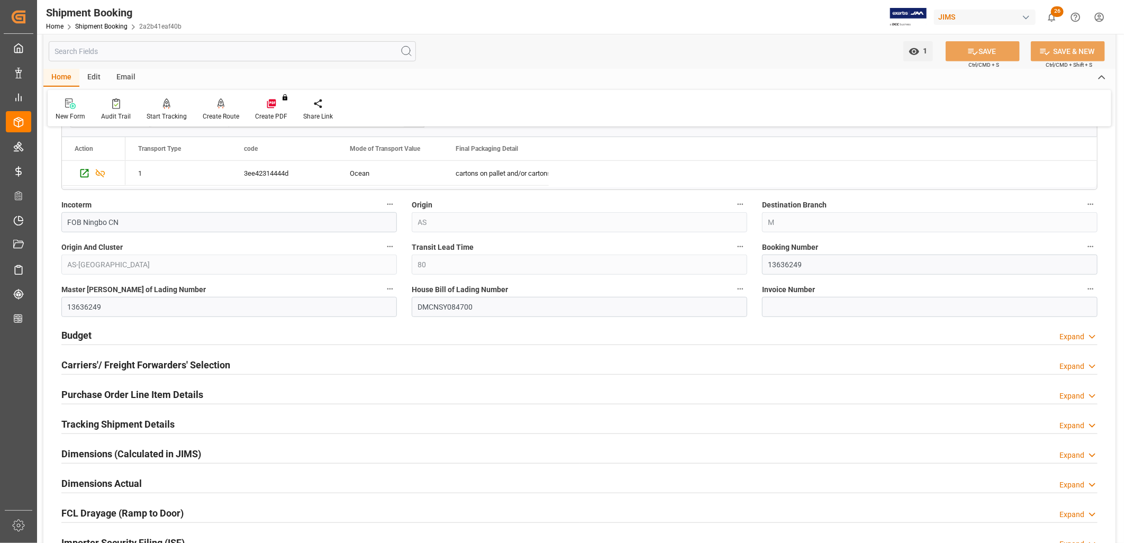
click at [175, 363] on h2 "Carriers'/ Freight Forwarders' Selection" at bounding box center [145, 365] width 169 height 14
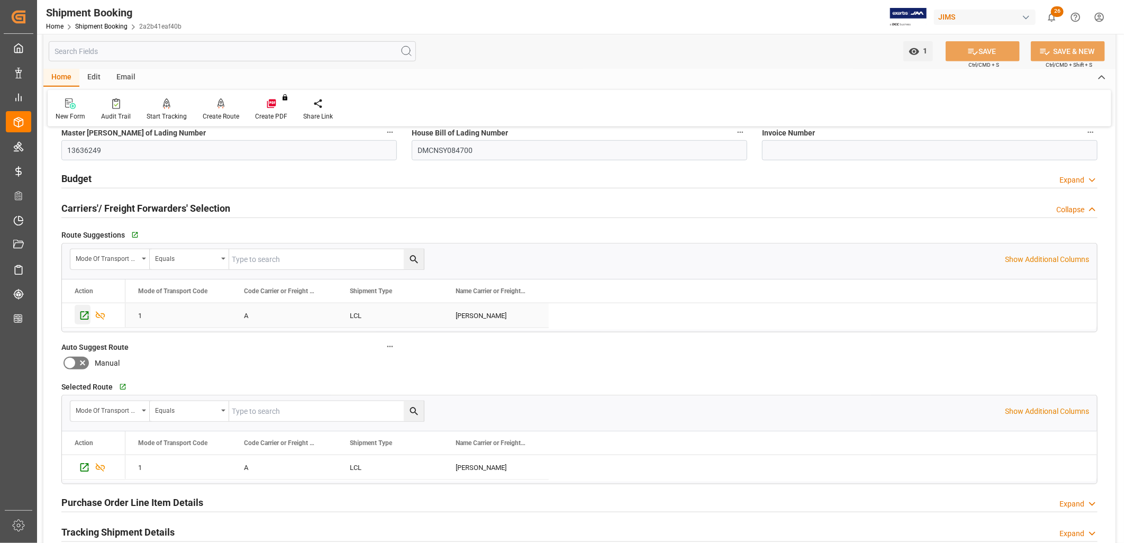
scroll to position [529, 0]
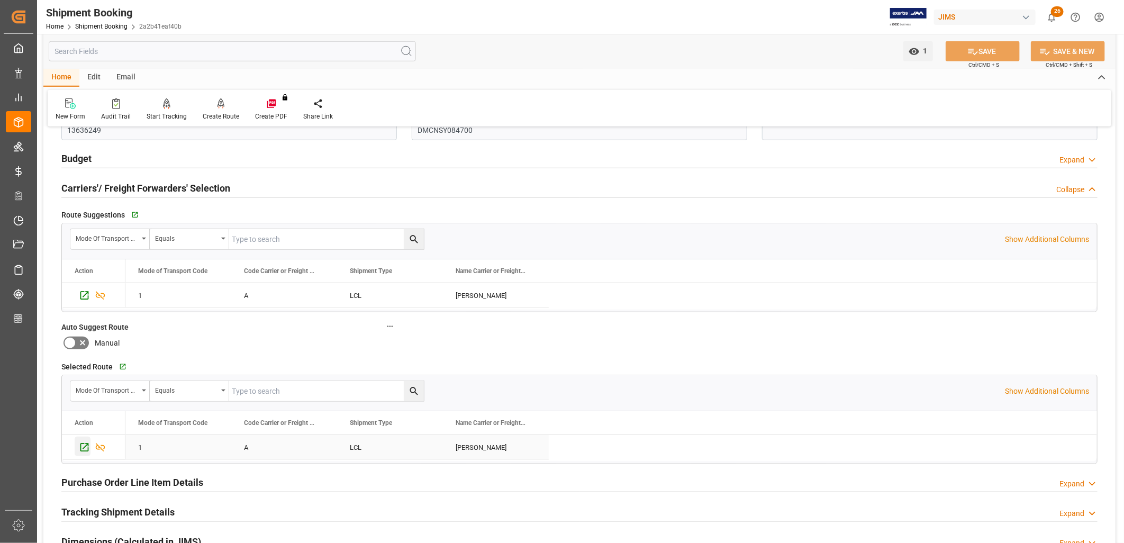
click at [85, 448] on icon "Press SPACE to select this row." at bounding box center [84, 447] width 11 height 11
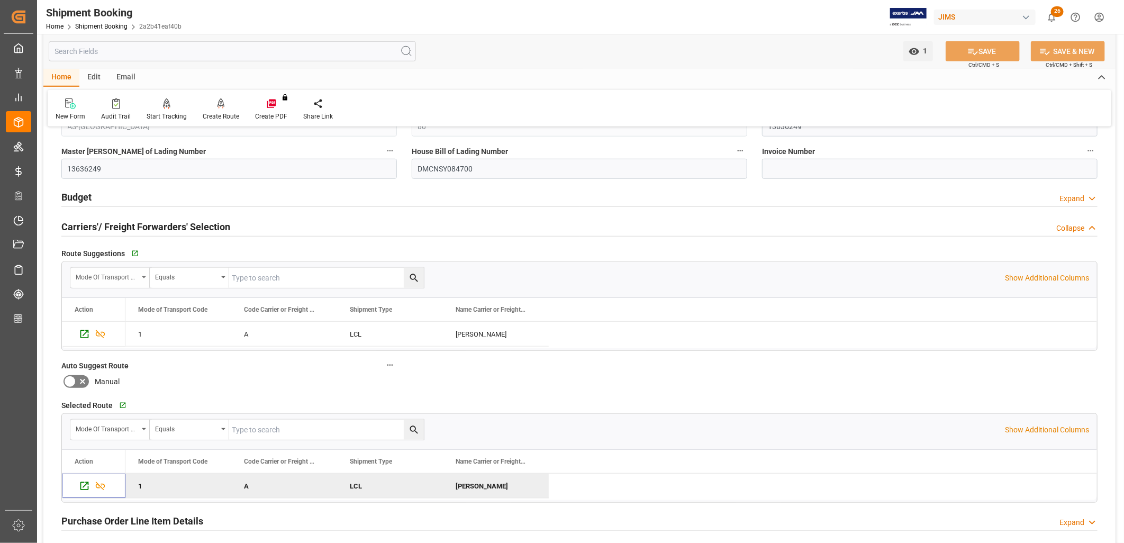
scroll to position [470, 0]
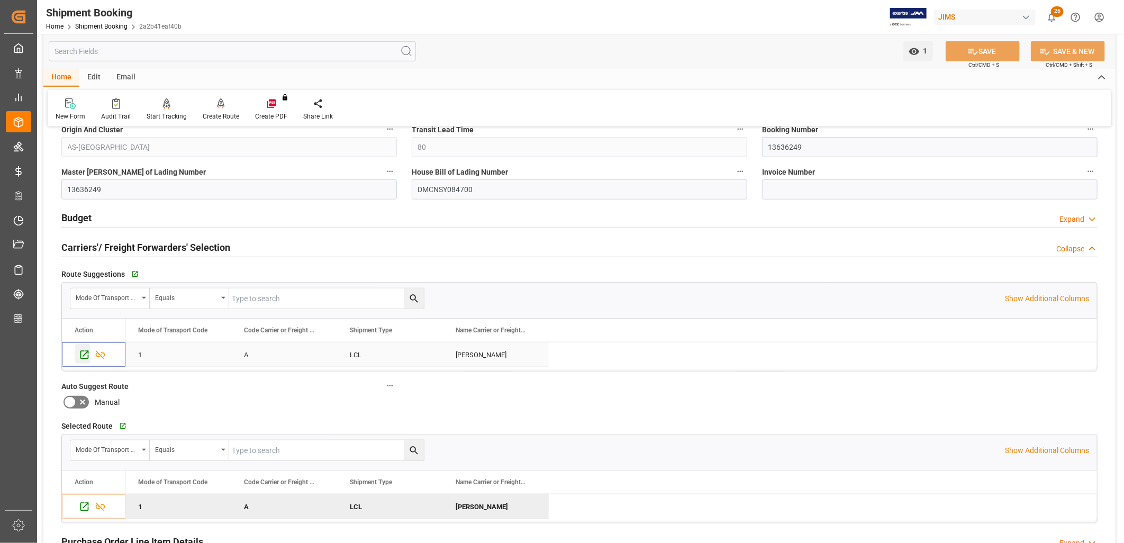
click at [83, 352] on icon "Press SPACE to select this row." at bounding box center [84, 354] width 11 height 11
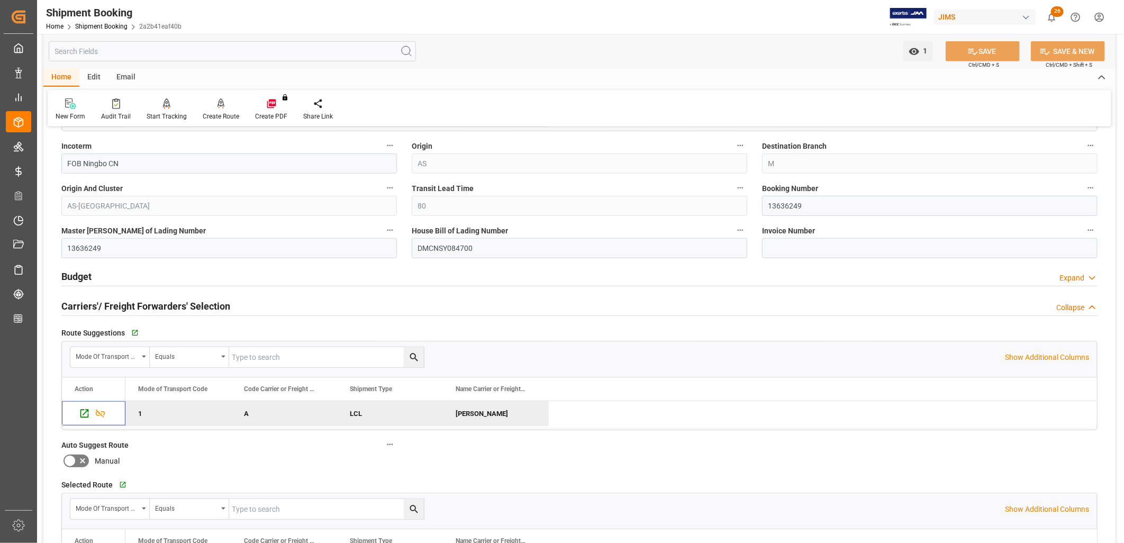
scroll to position [353, 0]
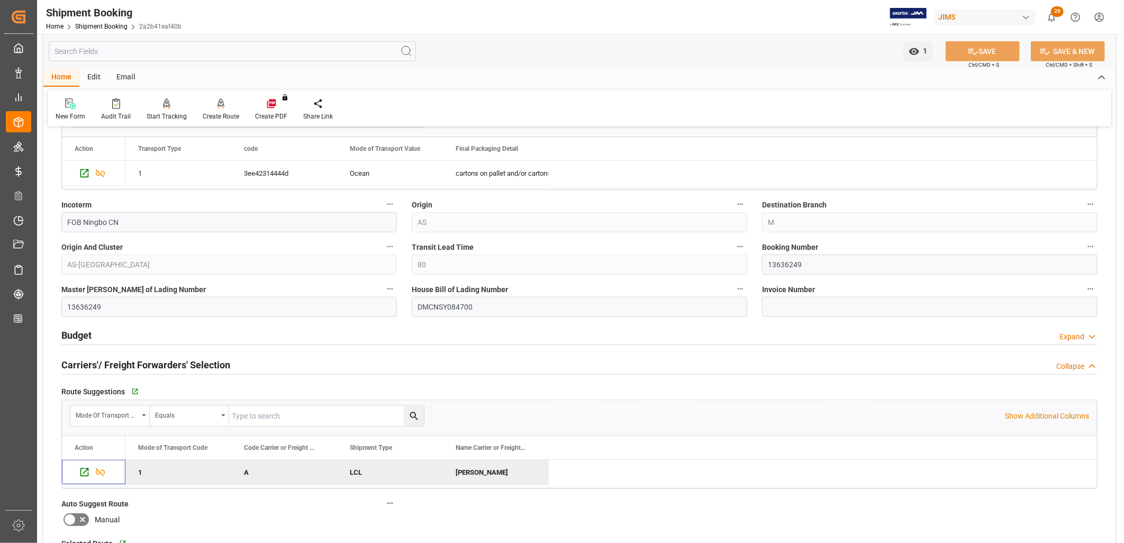
click at [73, 332] on h2 "Budget" at bounding box center [76, 335] width 30 height 14
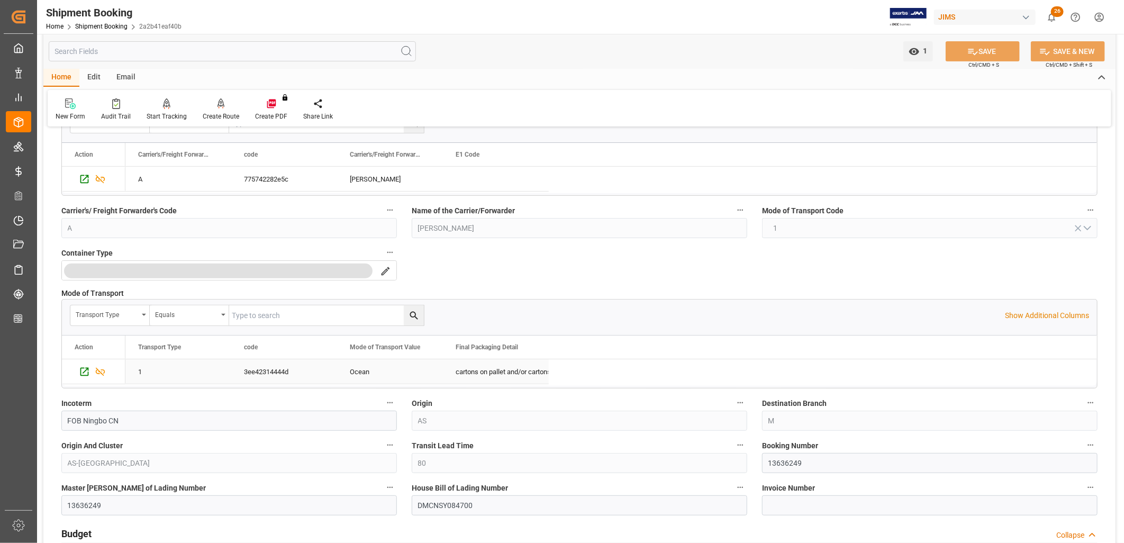
scroll to position [0, 0]
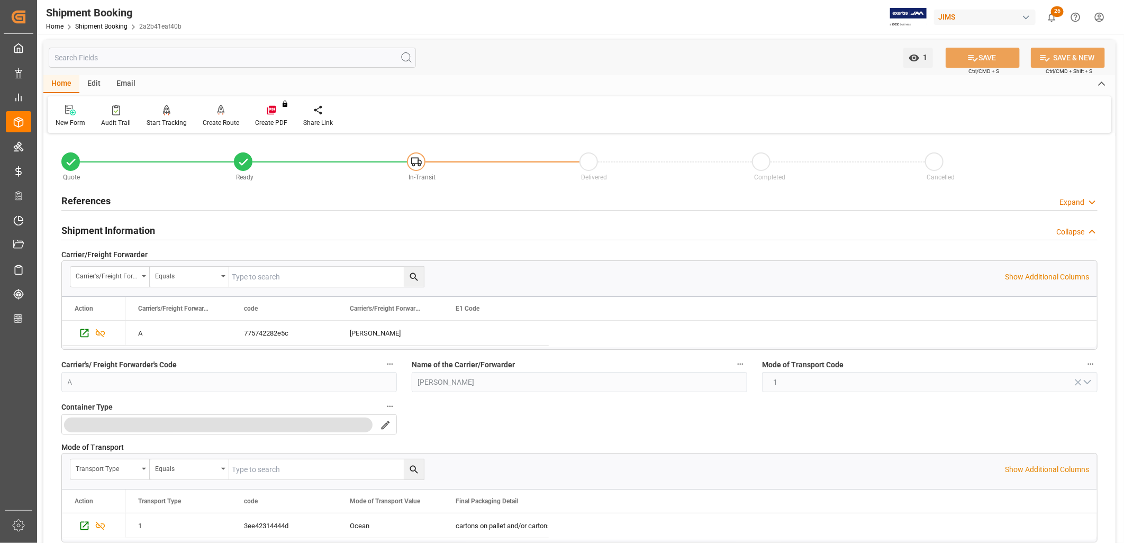
click at [86, 197] on h2 "References" at bounding box center [85, 201] width 49 height 14
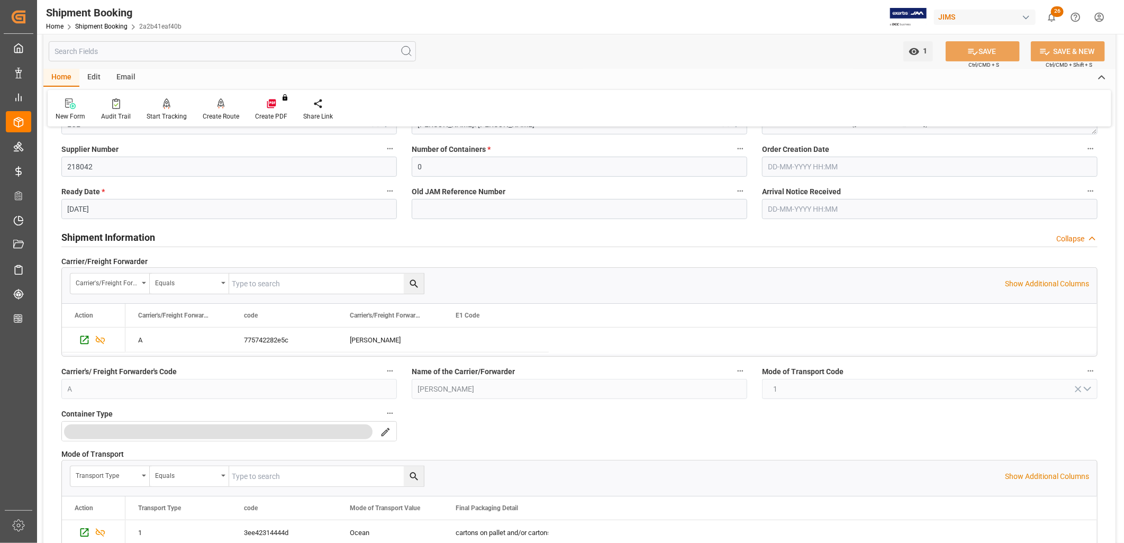
scroll to position [235, 0]
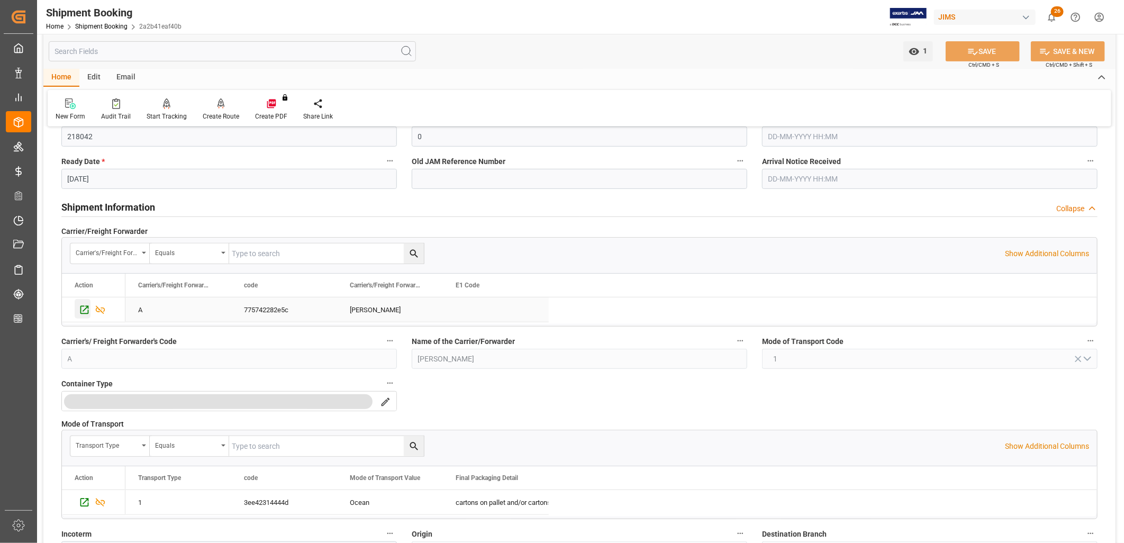
click at [82, 311] on icon "Press SPACE to select this row." at bounding box center [84, 309] width 11 height 11
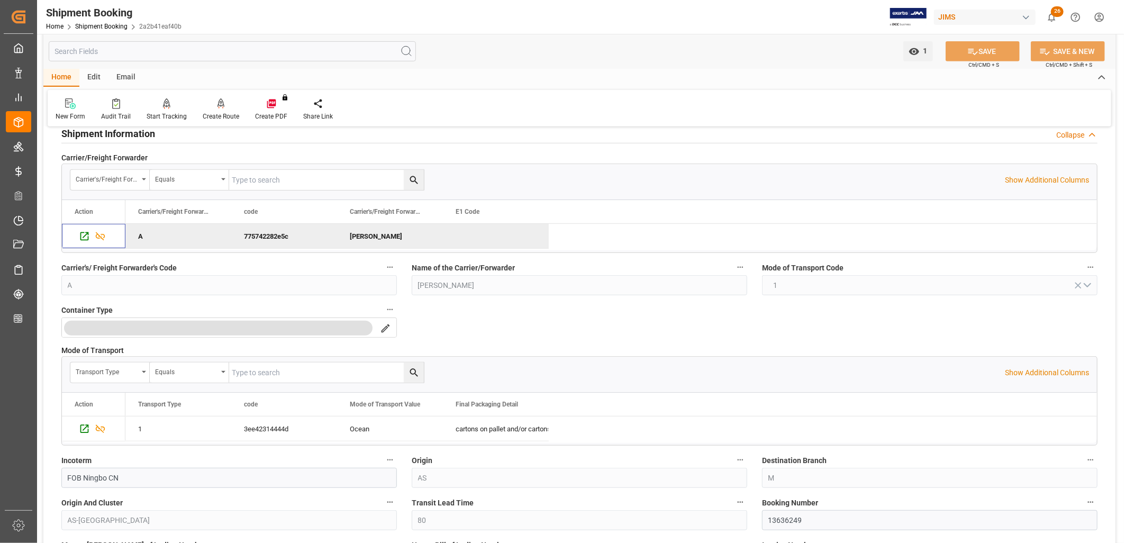
scroll to position [353, 0]
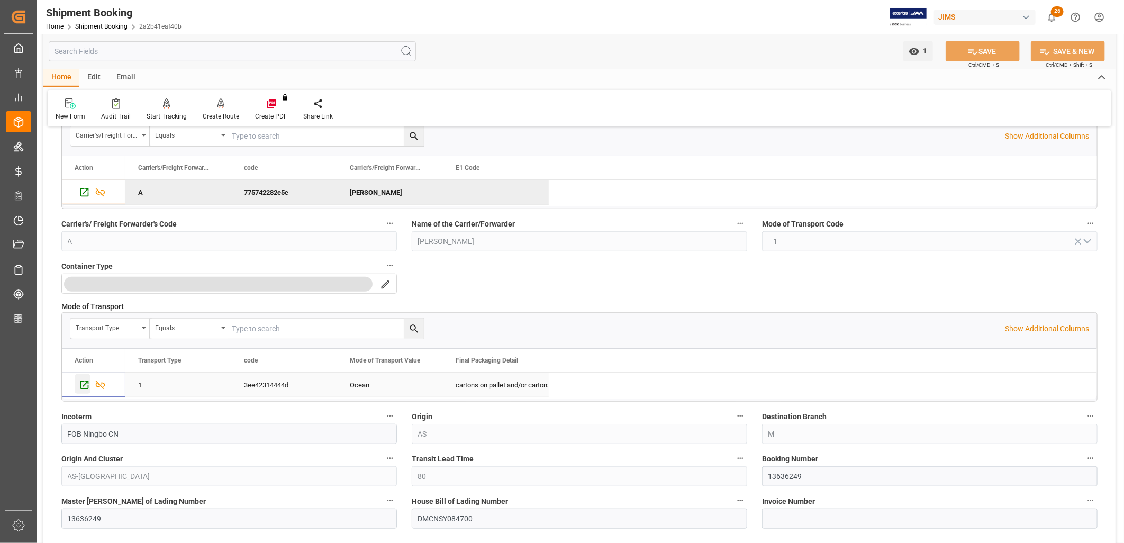
click at [84, 381] on icon "Press SPACE to select this row." at bounding box center [84, 385] width 8 height 8
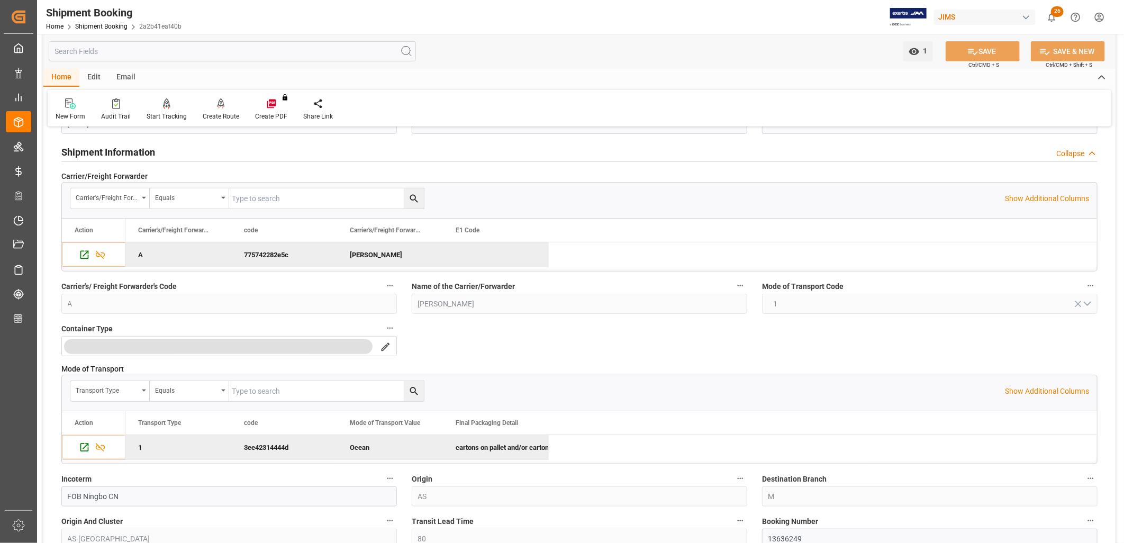
scroll to position [235, 0]
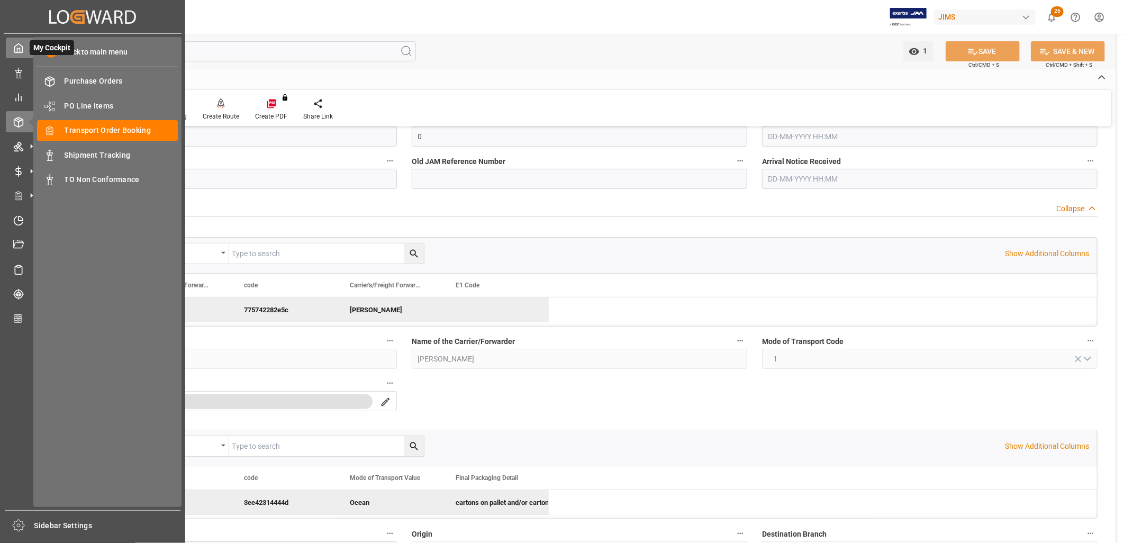
click at [18, 47] on icon at bounding box center [18, 48] width 11 height 11
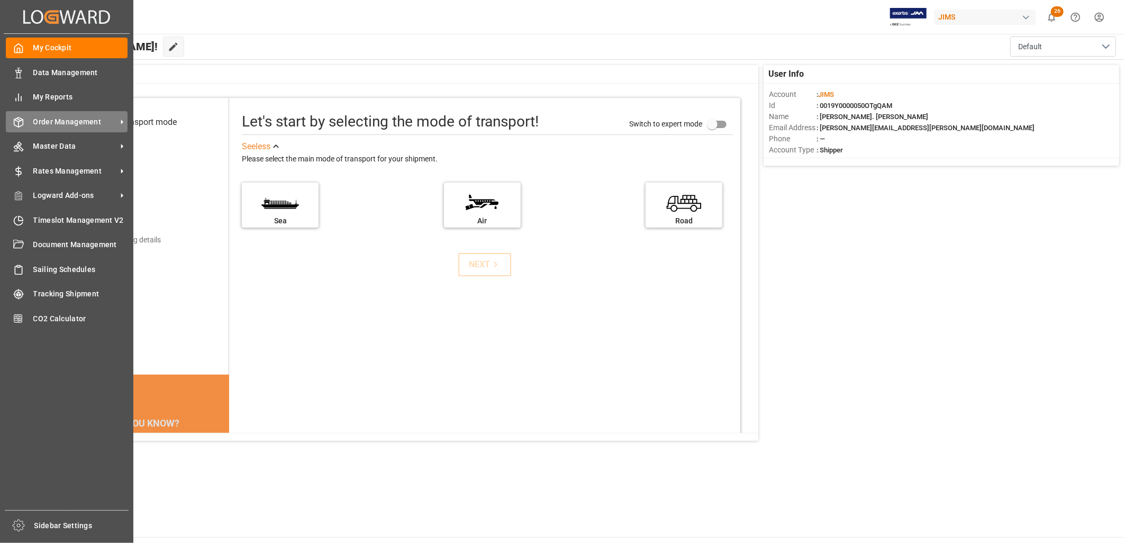
click at [85, 119] on span "Order Management" at bounding box center [75, 121] width 84 height 11
click at [65, 119] on span "Order Management" at bounding box center [75, 121] width 84 height 11
click at [59, 113] on div "Order Management Order Management" at bounding box center [67, 121] width 122 height 21
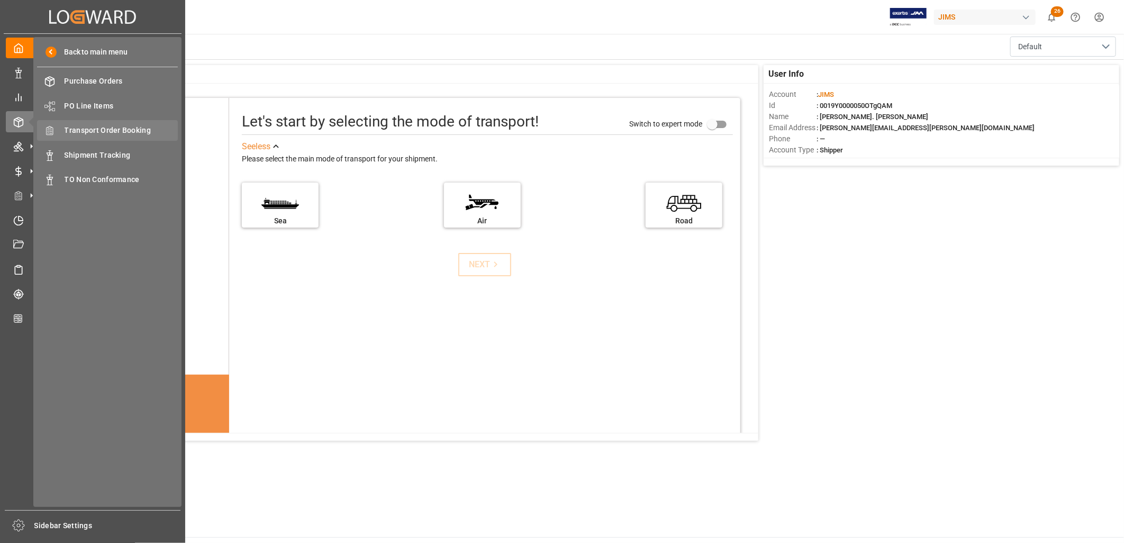
click at [134, 129] on span "Transport Order Booking" at bounding box center [122, 130] width 114 height 11
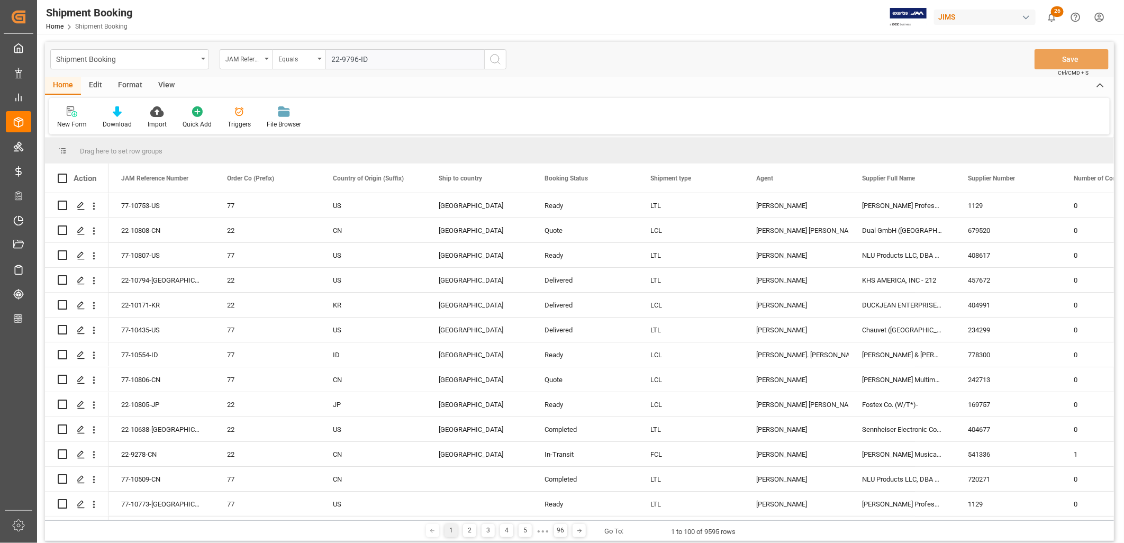
type input "22-9796-ID"
click at [497, 57] on icon "search button" at bounding box center [495, 59] width 13 height 13
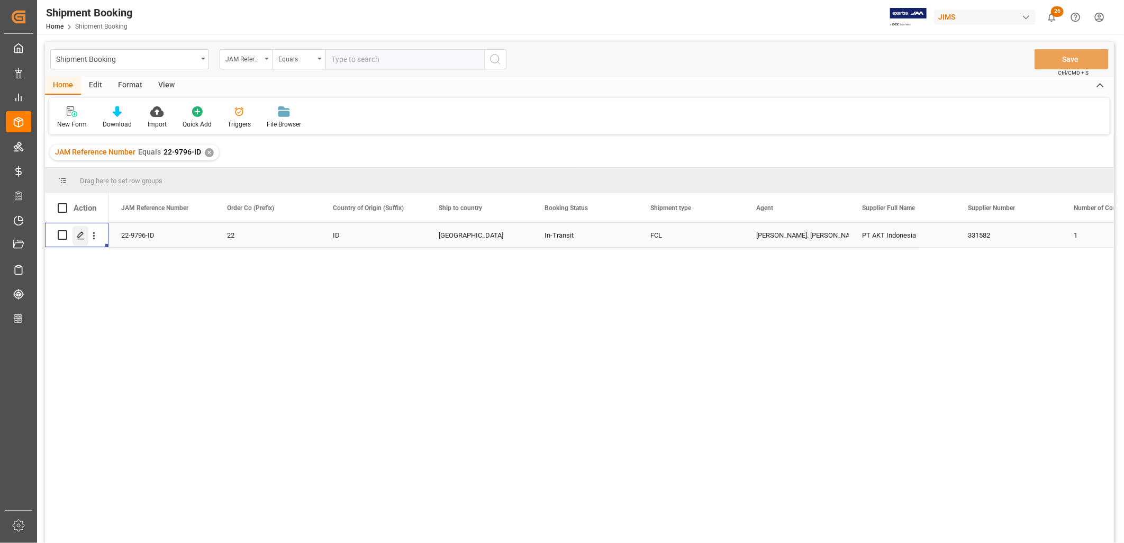
click at [80, 235] on icon "Press SPACE to select this row." at bounding box center [81, 235] width 8 height 8
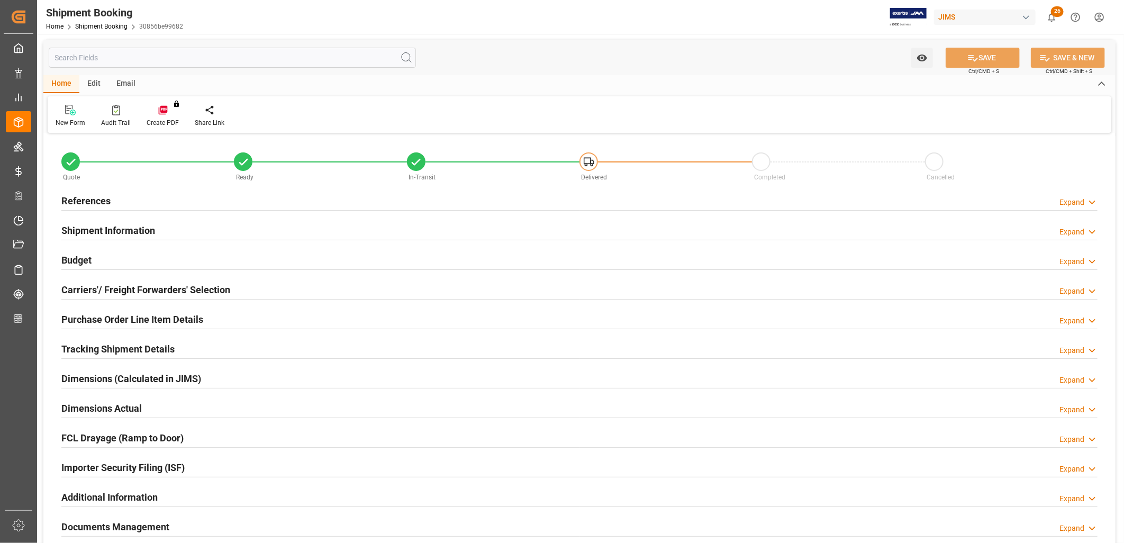
type input "1"
type input "19-08-2025"
click at [103, 198] on h2 "References" at bounding box center [85, 201] width 49 height 14
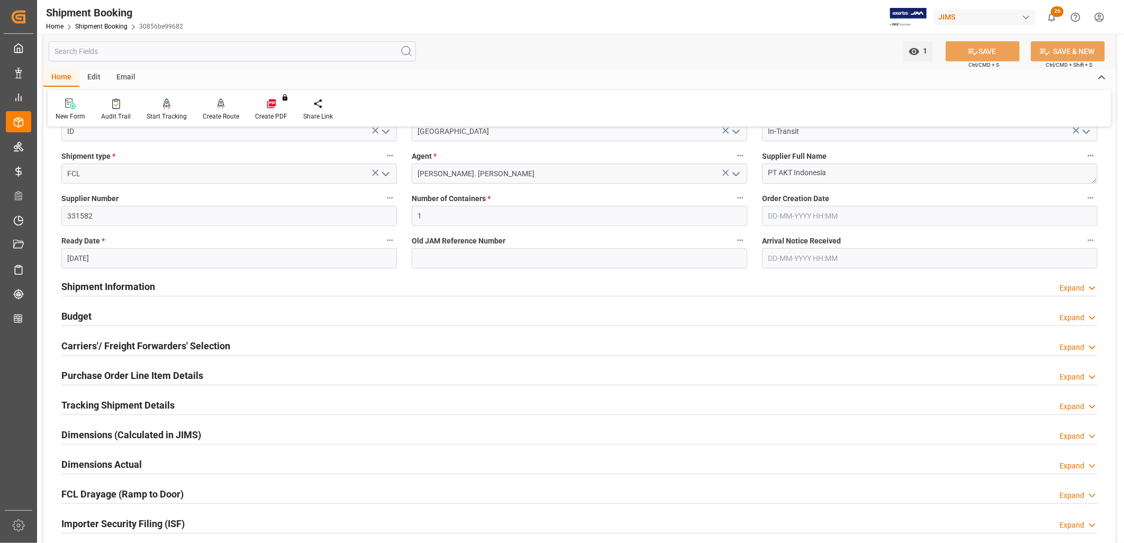
scroll to position [176, 0]
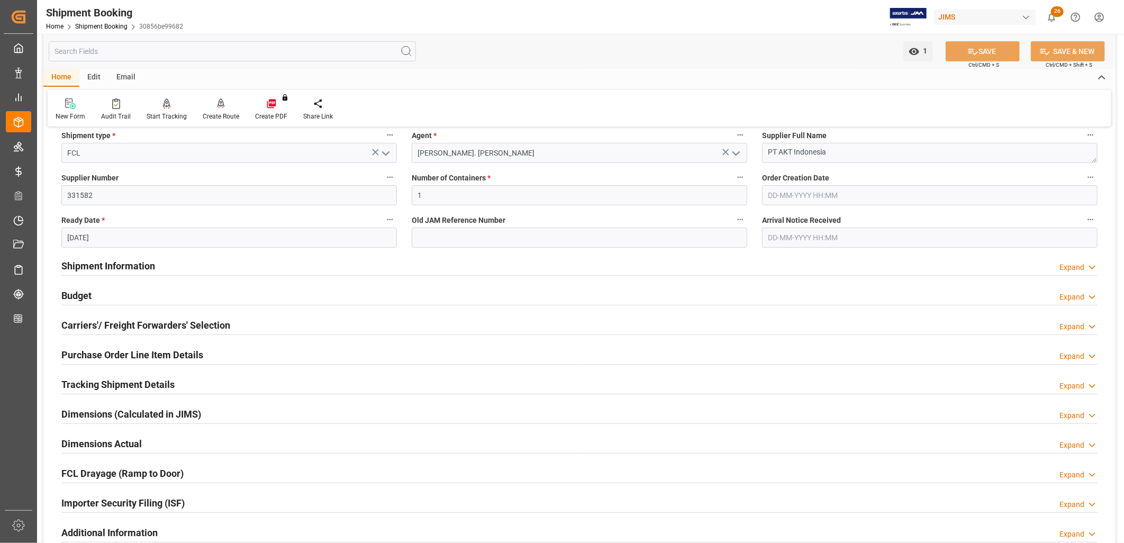
click at [114, 263] on h2 "Shipment Information" at bounding box center [108, 266] width 94 height 14
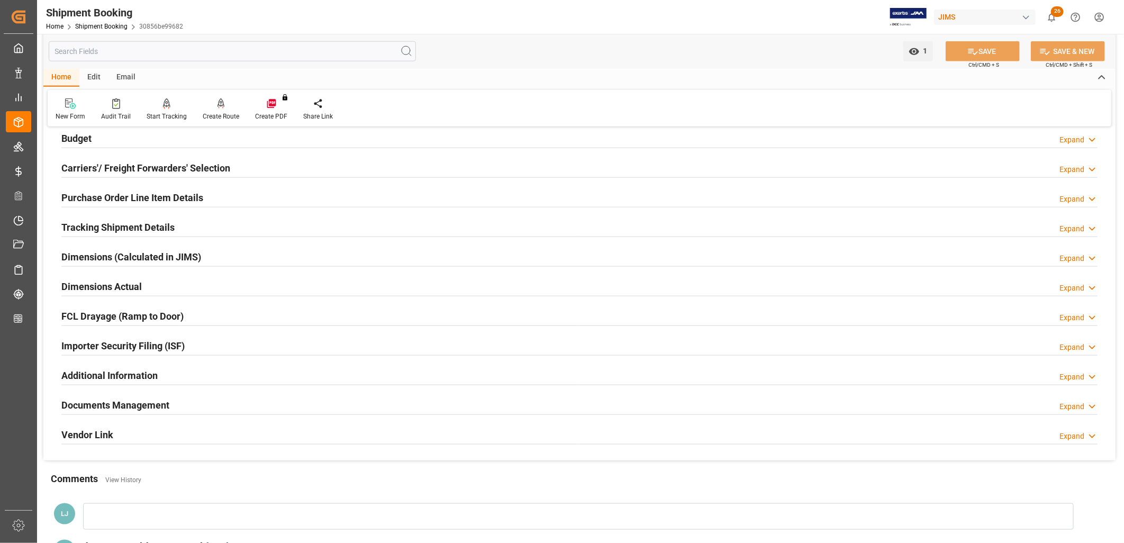
scroll to position [764, 0]
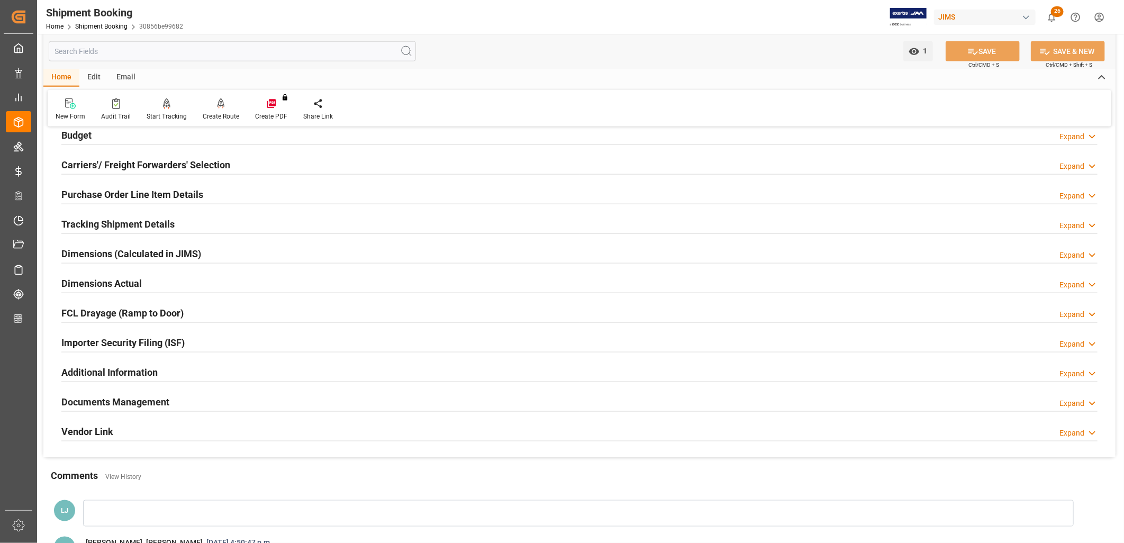
click at [138, 401] on h2 "Documents Management" at bounding box center [115, 402] width 108 height 14
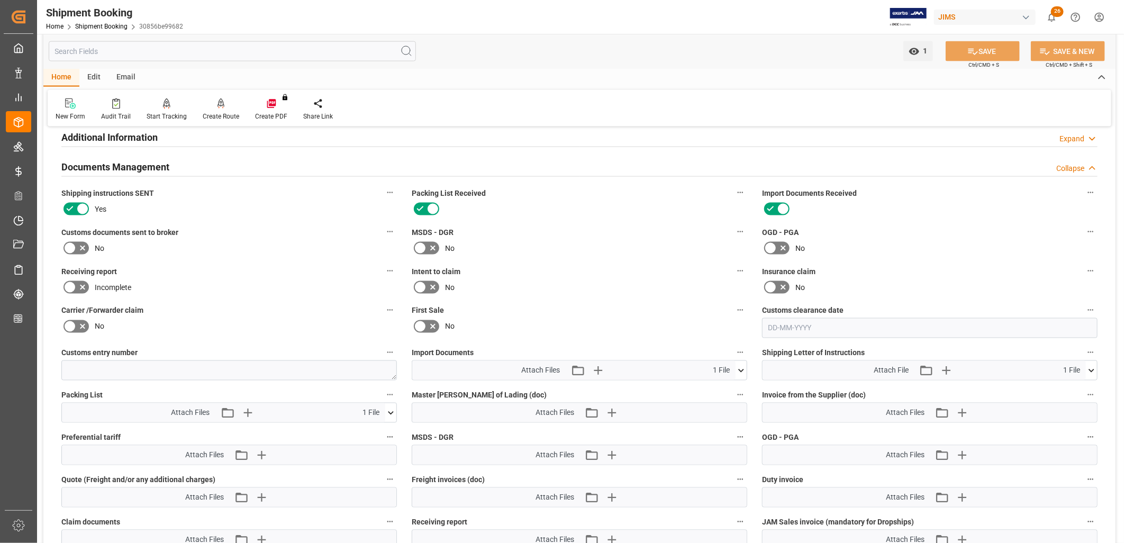
scroll to position [941, 0]
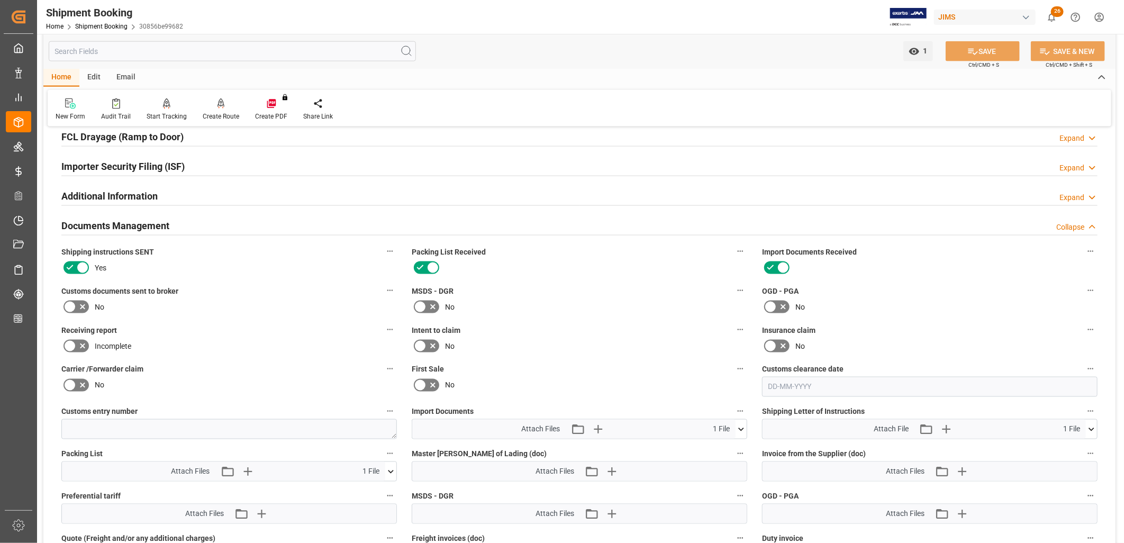
click at [742, 428] on icon at bounding box center [742, 429] width 6 height 3
click at [598, 427] on icon "button" at bounding box center [598, 430] width 10 height 10
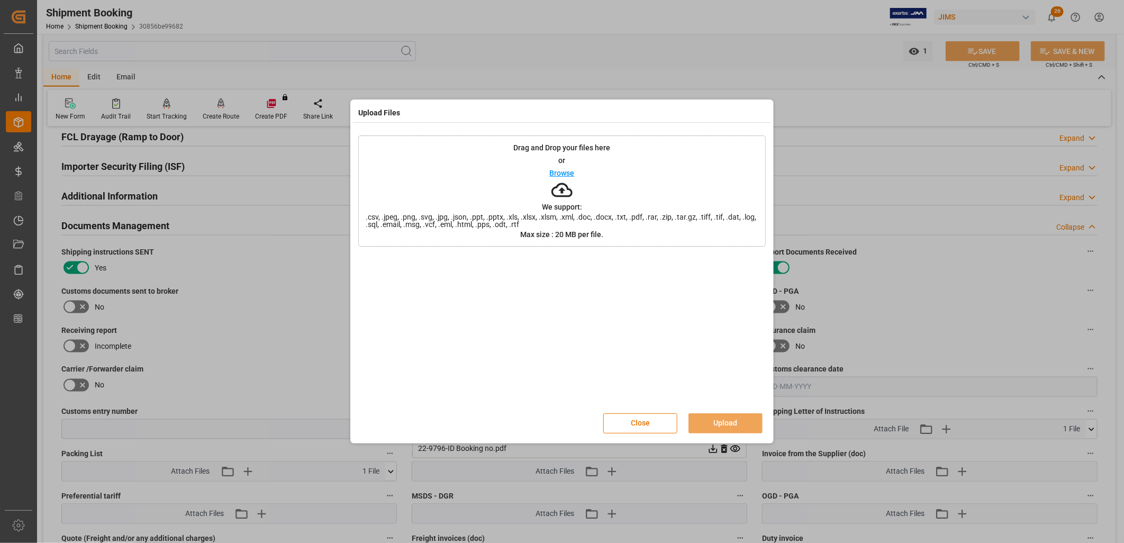
click at [563, 172] on p "Browse" at bounding box center [562, 172] width 25 height 7
click at [736, 419] on button "Upload" at bounding box center [726, 423] width 74 height 20
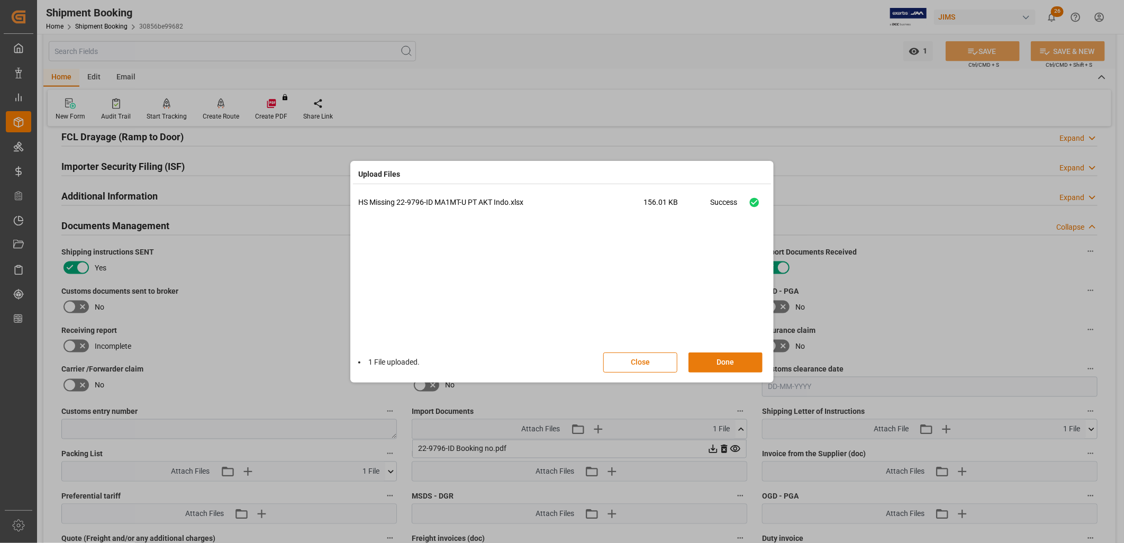
click at [733, 361] on button "Done" at bounding box center [726, 363] width 74 height 20
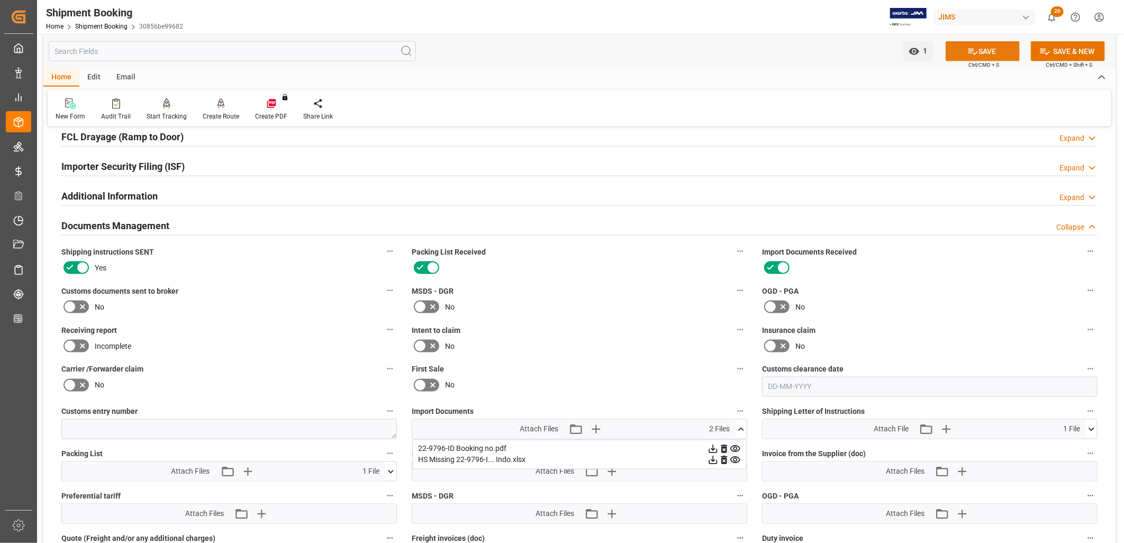
click at [987, 50] on button "SAVE" at bounding box center [983, 51] width 74 height 20
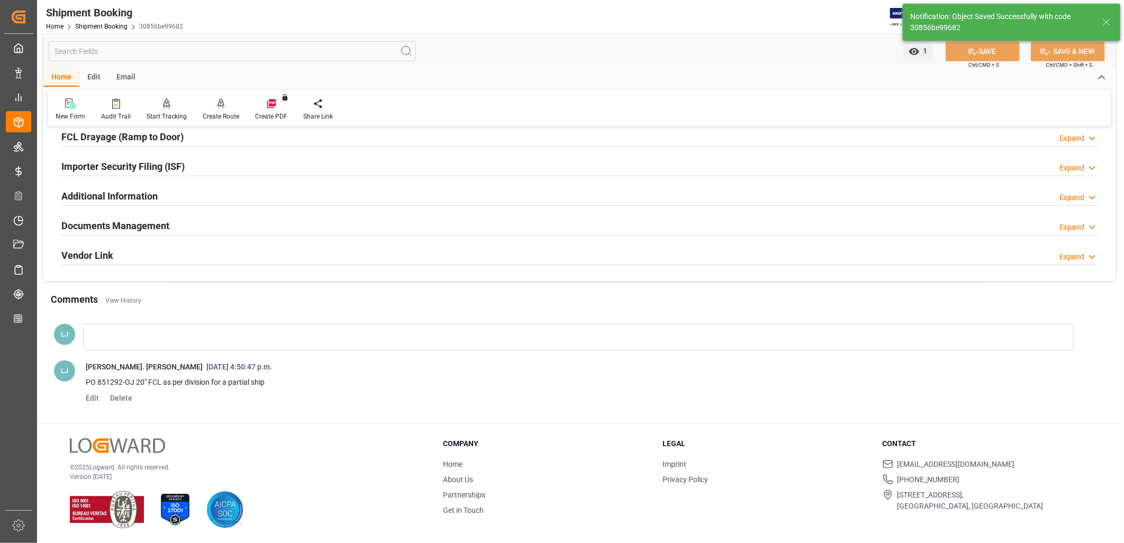
scroll to position [302, 0]
click at [97, 332] on div at bounding box center [578, 337] width 991 height 26
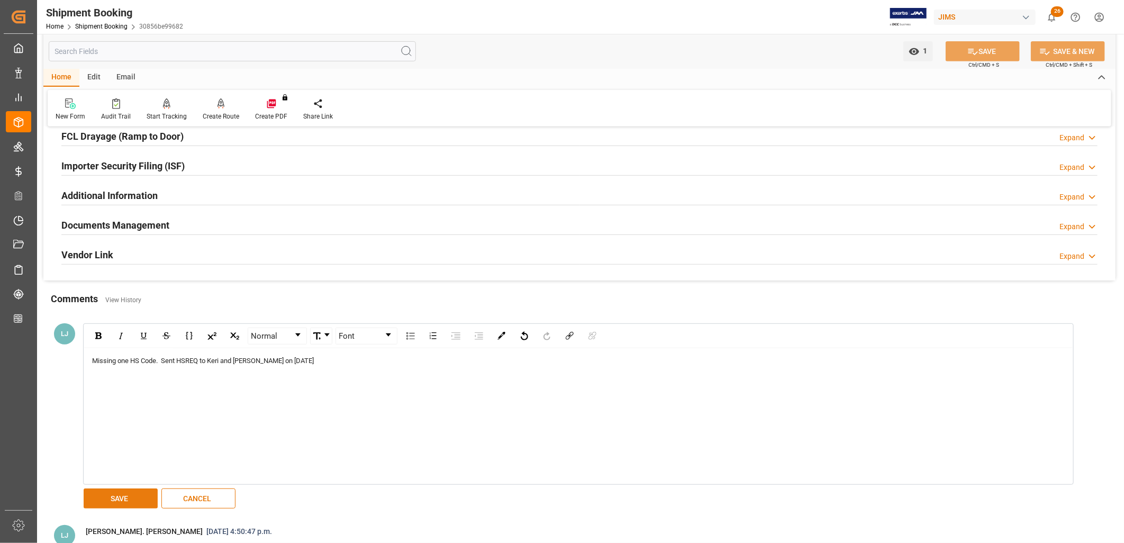
click at [123, 494] on button "SAVE" at bounding box center [121, 499] width 74 height 20
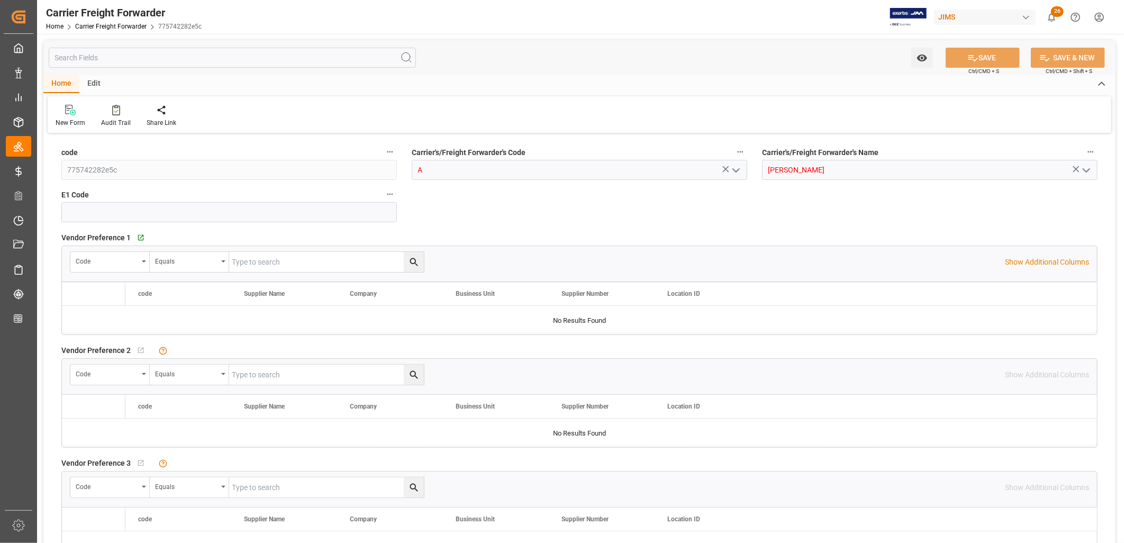
type input "[DATE] 08:09"
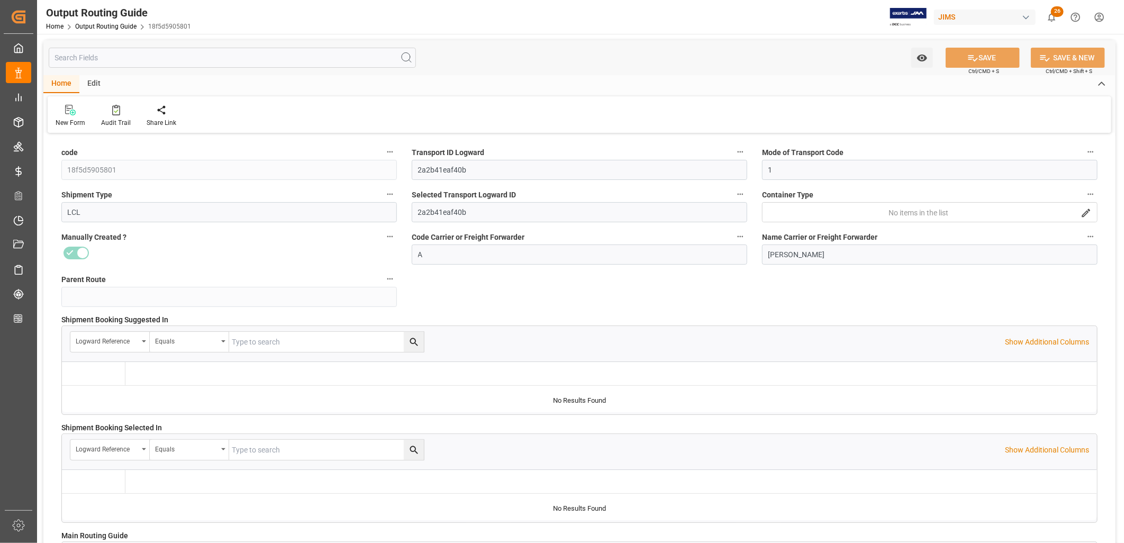
type input "29-07-2025 12:58"
type input "[DATE] 12:58"
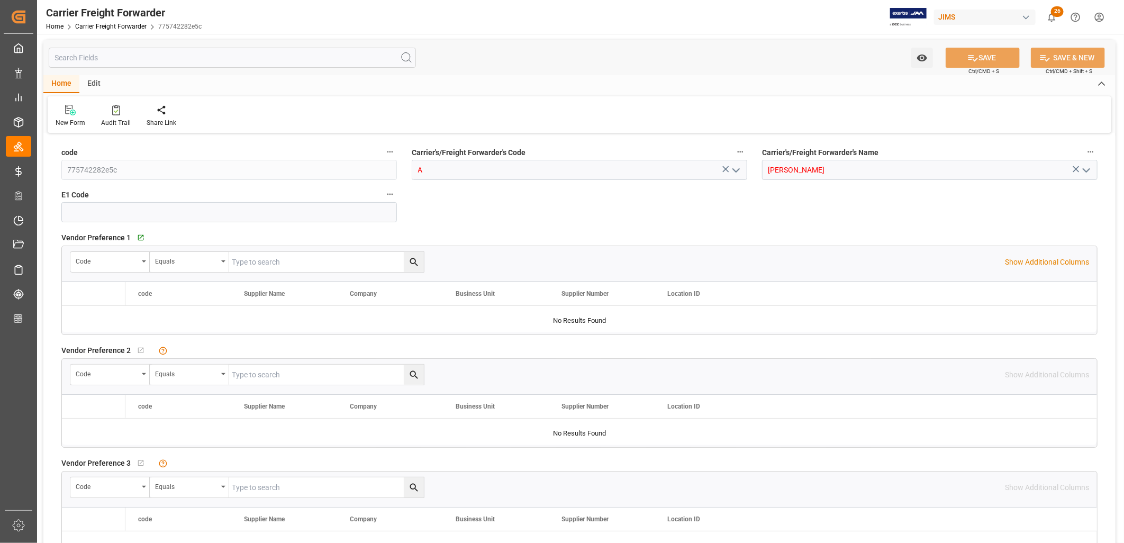
type input "[DATE] 08:09"
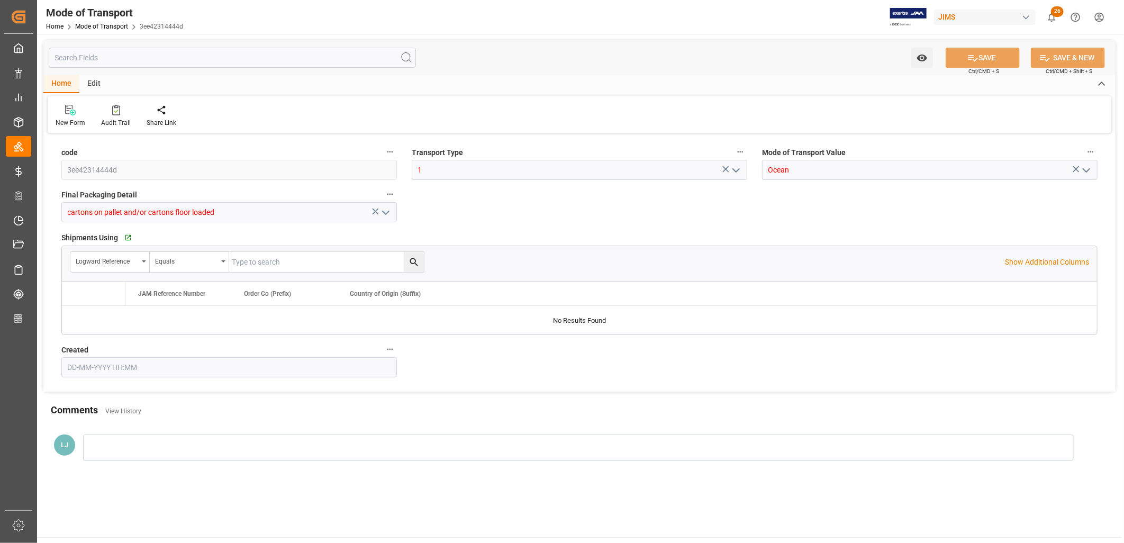
type input "[DATE] 12:54"
